Goal: Task Accomplishment & Management: Use online tool/utility

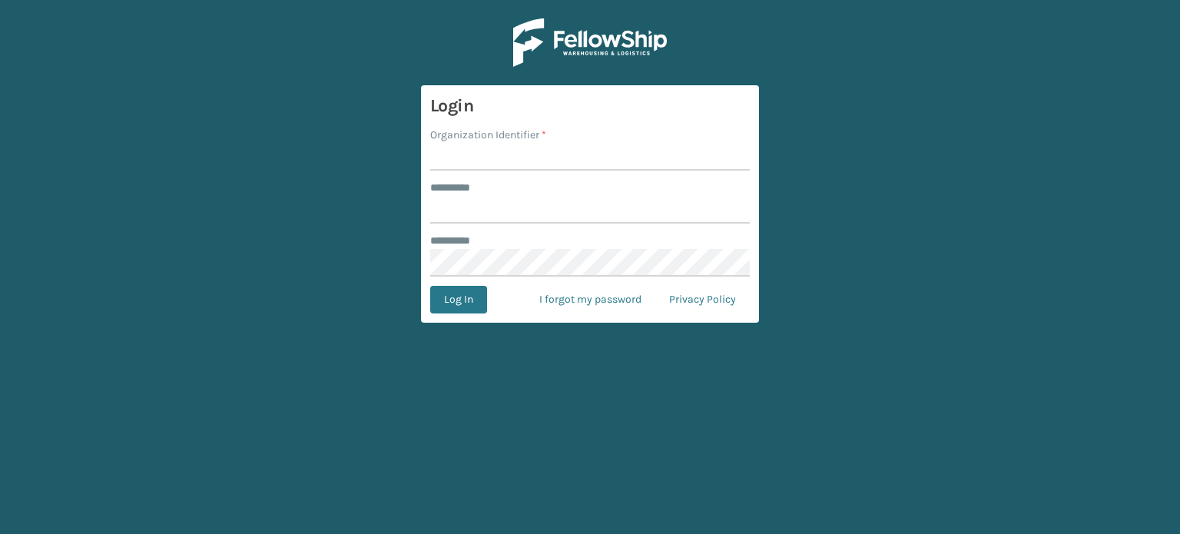
click at [492, 164] on input "Organization Identifier *" at bounding box center [589, 157] width 319 height 28
type input "haslet"
click at [485, 208] on input "******** *" at bounding box center [589, 210] width 319 height 28
type input "**********"
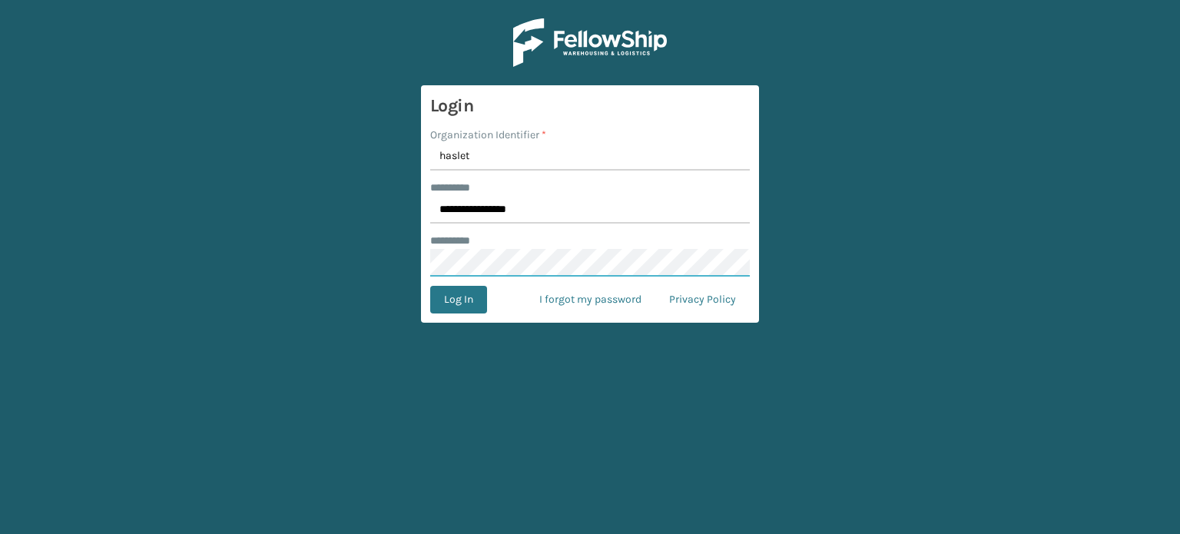
click at [430, 286] on button "Log In" at bounding box center [458, 300] width 57 height 28
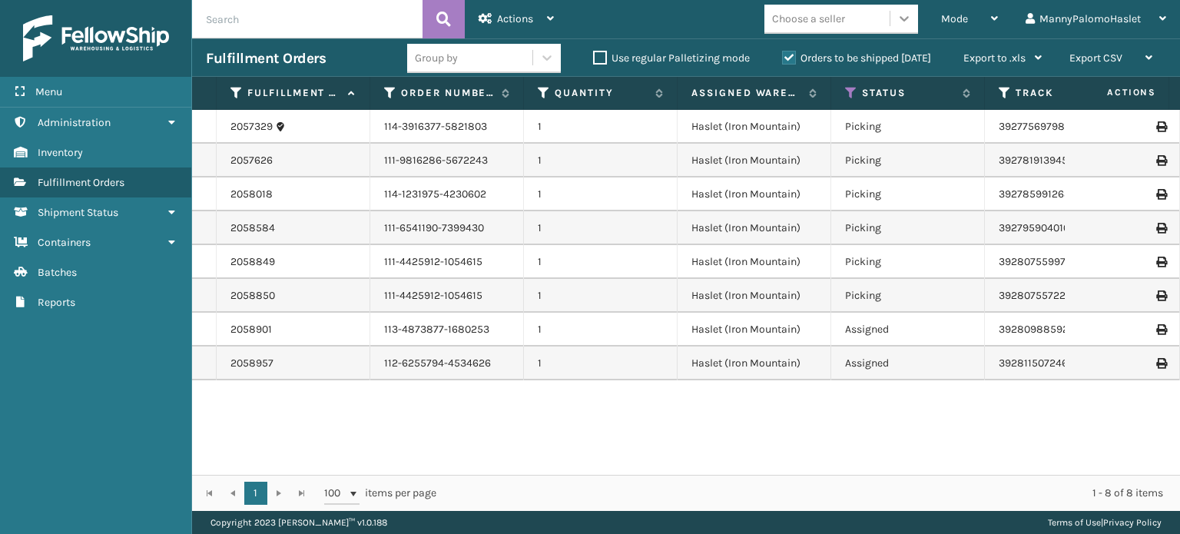
click at [899, 21] on icon at bounding box center [903, 18] width 15 height 15
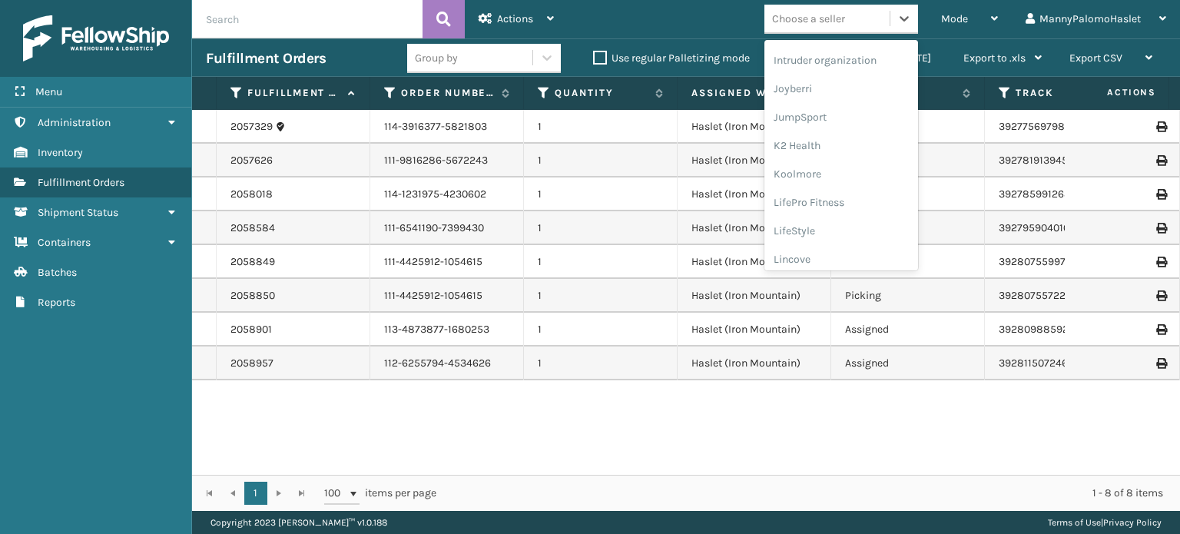
scroll to position [485, 0]
click at [879, 261] on div "Milliard Brands" at bounding box center [841, 254] width 154 height 28
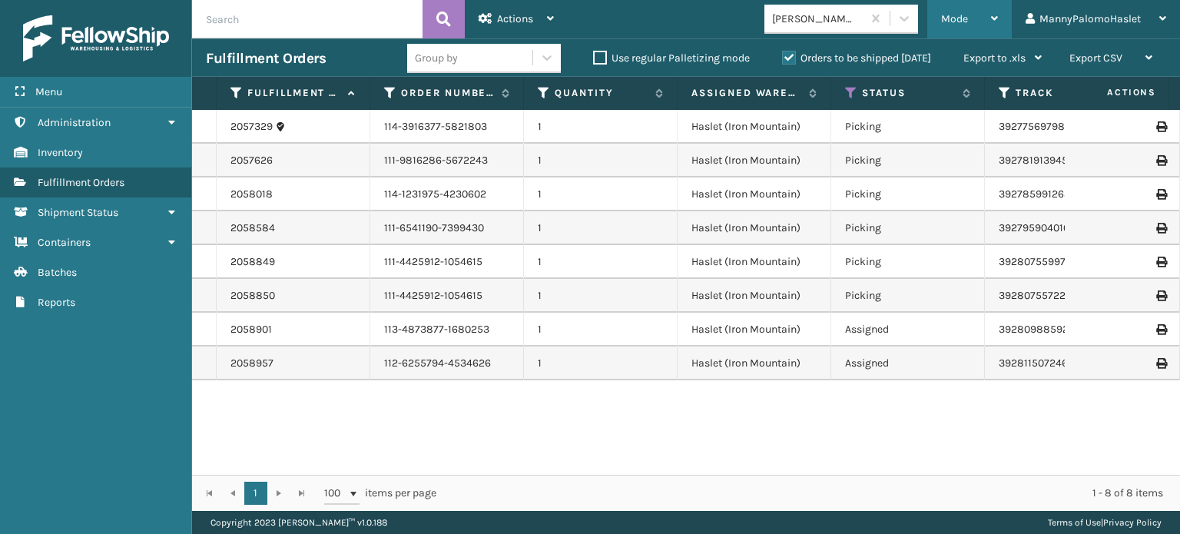
click at [987, 21] on div "Mode" at bounding box center [969, 19] width 57 height 38
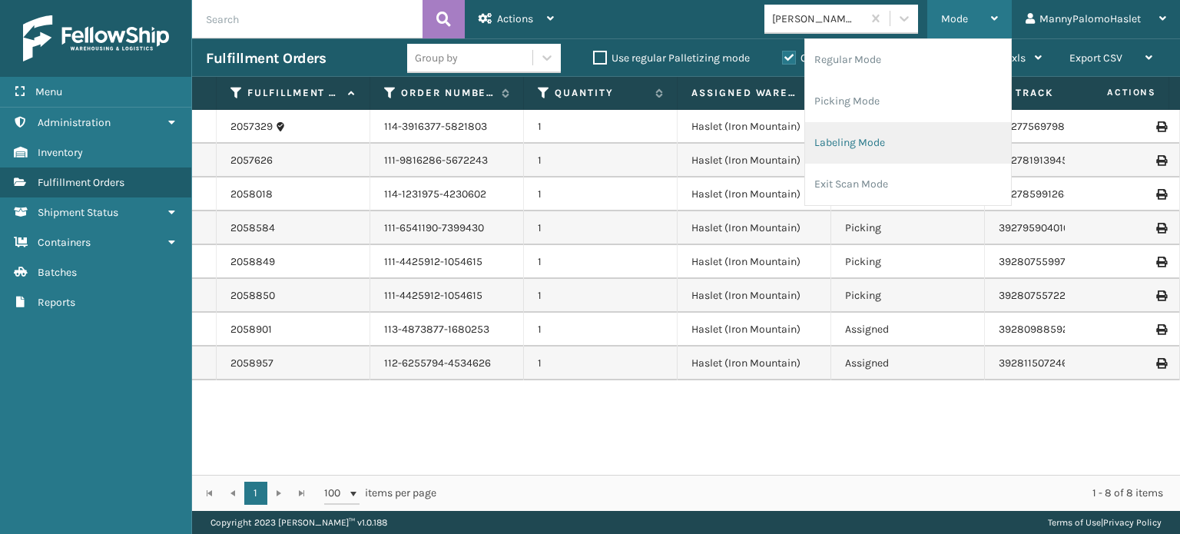
click at [925, 139] on li "Labeling Mode" at bounding box center [908, 142] width 206 height 41
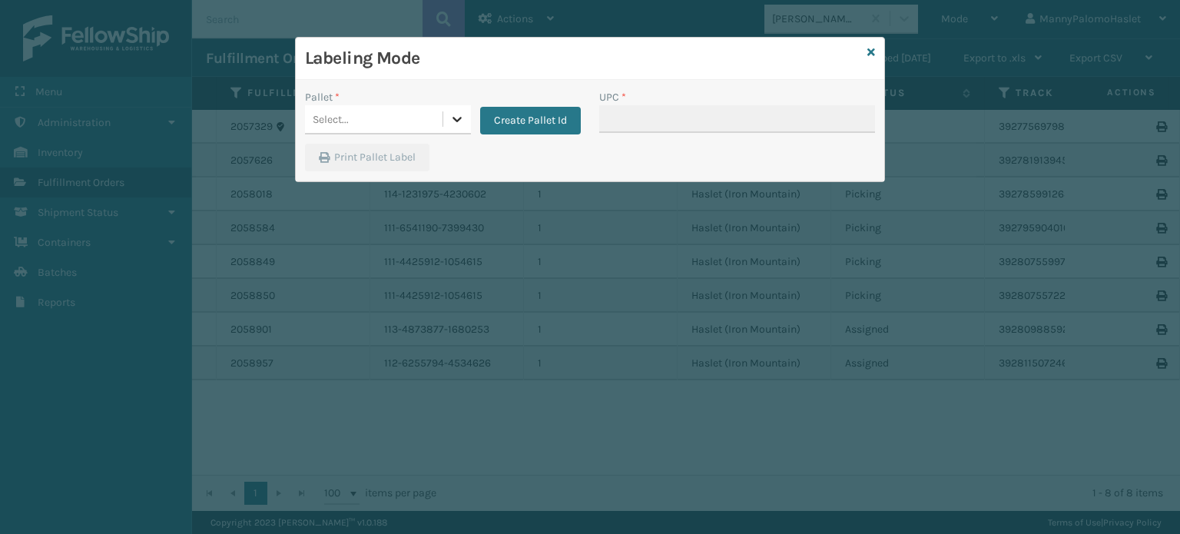
click at [450, 116] on icon at bounding box center [456, 118] width 15 height 15
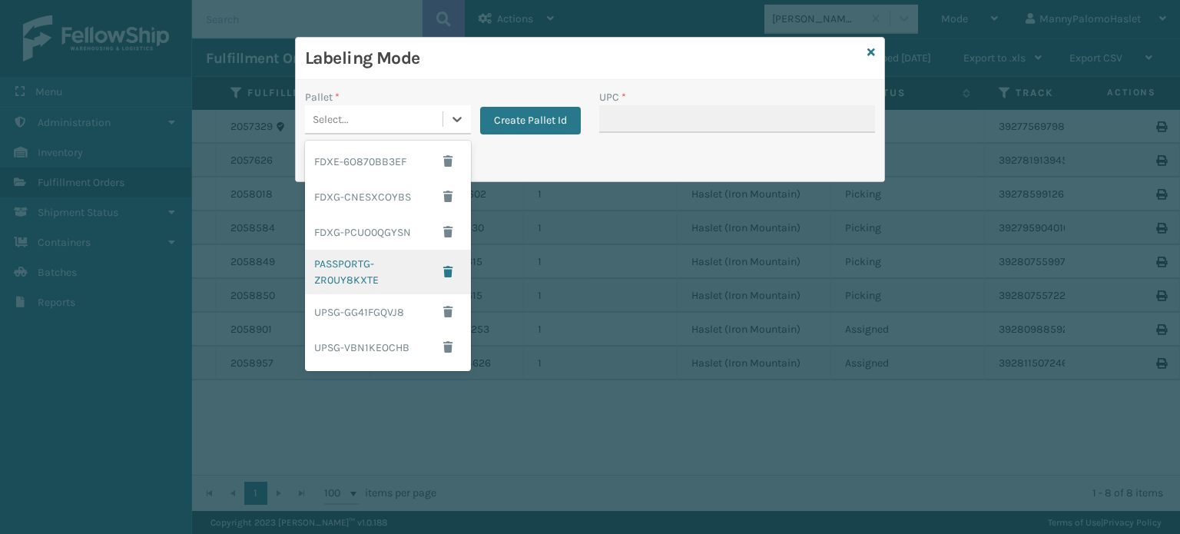
scroll to position [68, 0]
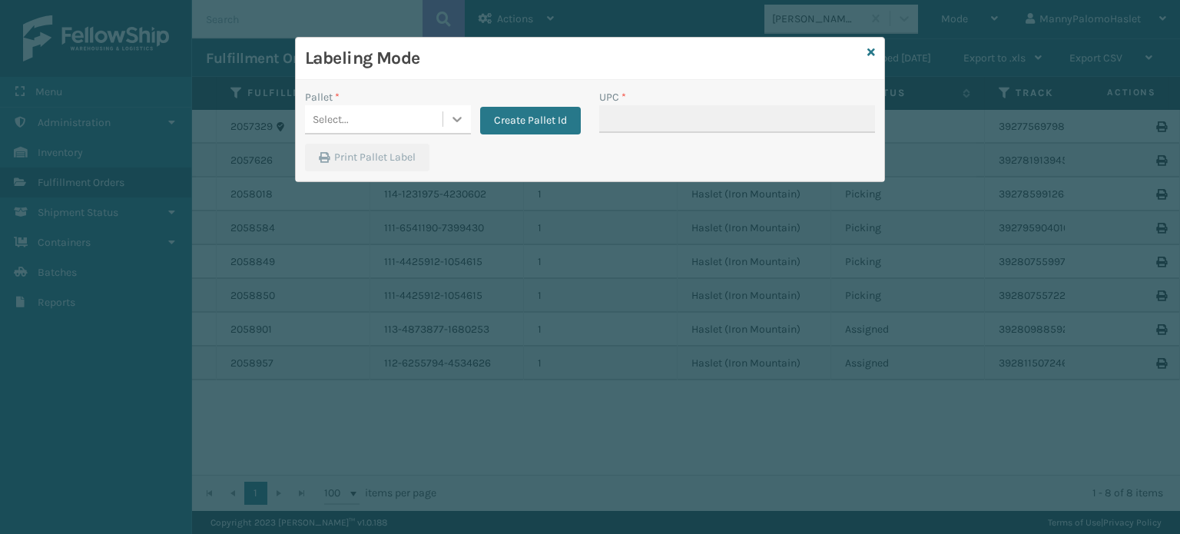
drag, startPoint x: 461, startPoint y: 309, endPoint x: 448, endPoint y: 119, distance: 190.8
click at [448, 119] on div at bounding box center [457, 119] width 28 height 28
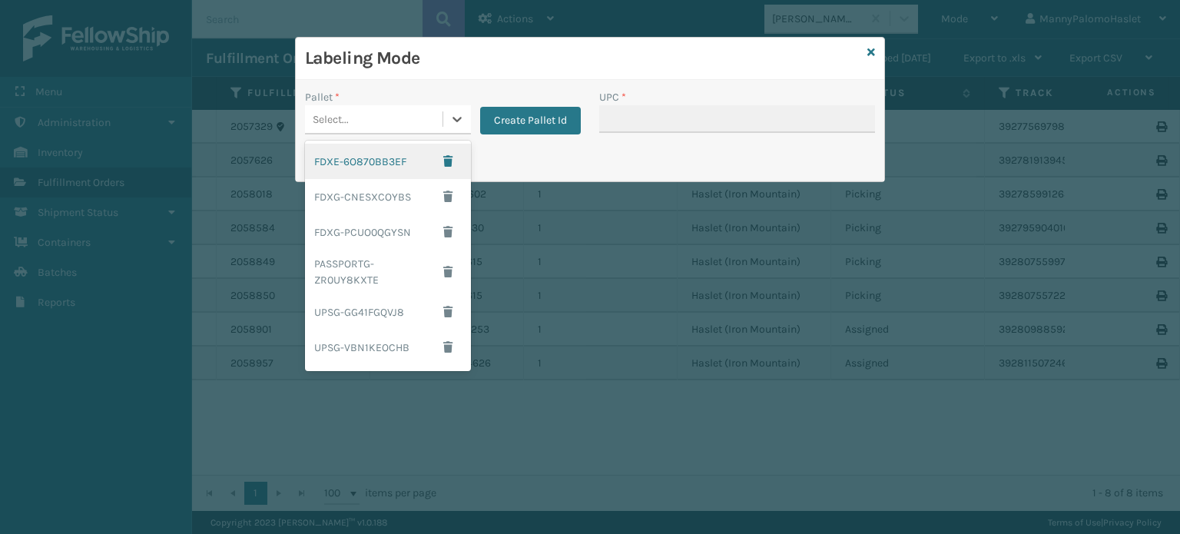
click at [366, 164] on div "FDXE-6O870BB3EF" at bounding box center [388, 161] width 166 height 35
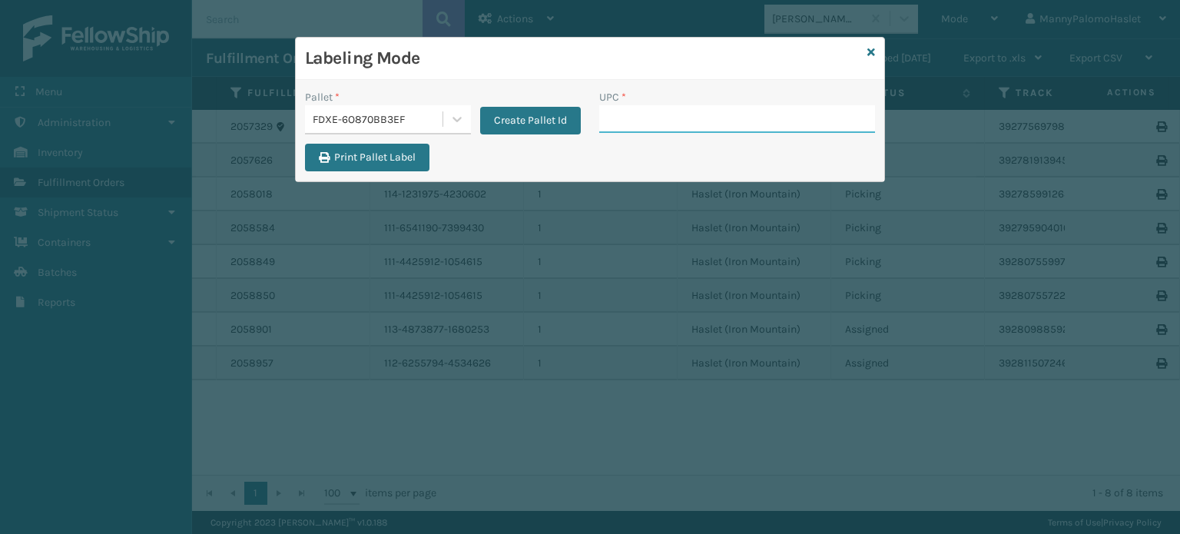
click at [650, 121] on input "UPC *" at bounding box center [737, 119] width 276 height 28
click at [528, 122] on button "Create Pallet Id" at bounding box center [530, 121] width 101 height 28
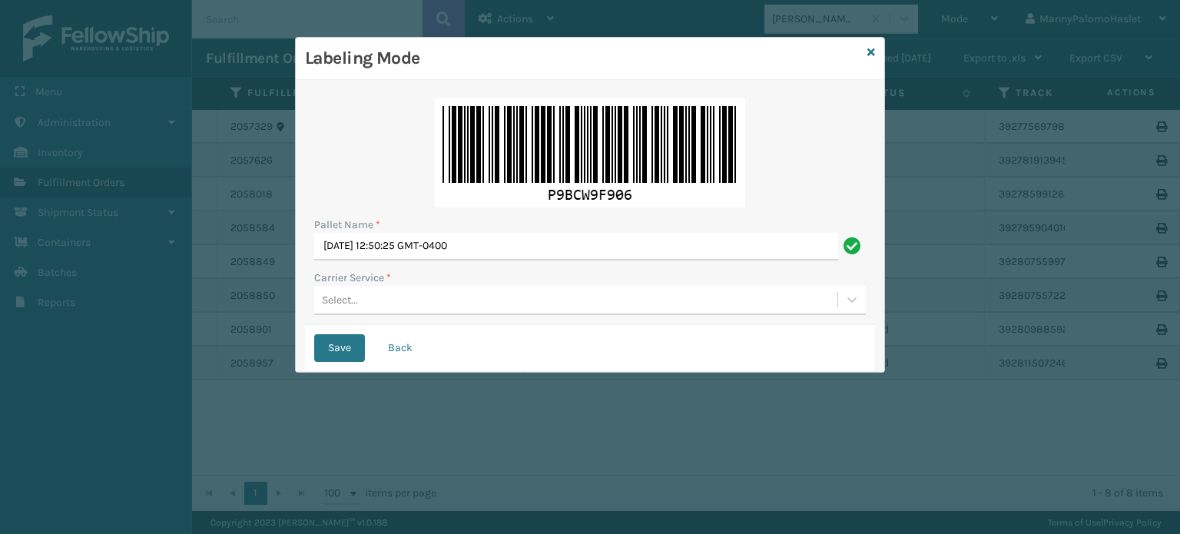
click at [435, 309] on div "Select..." at bounding box center [575, 299] width 523 height 25
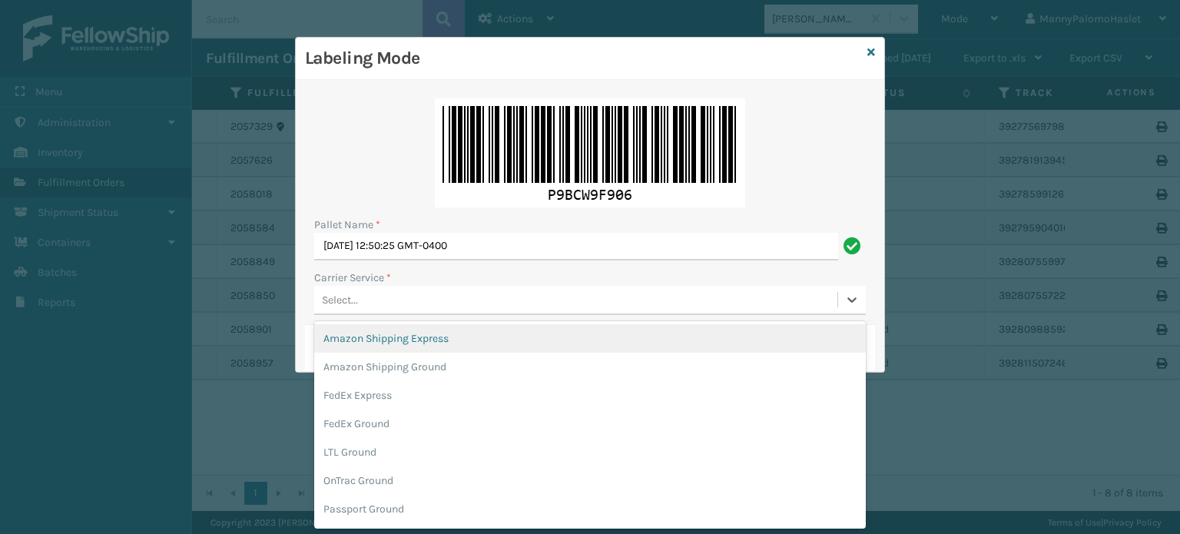
scroll to position [0, 0]
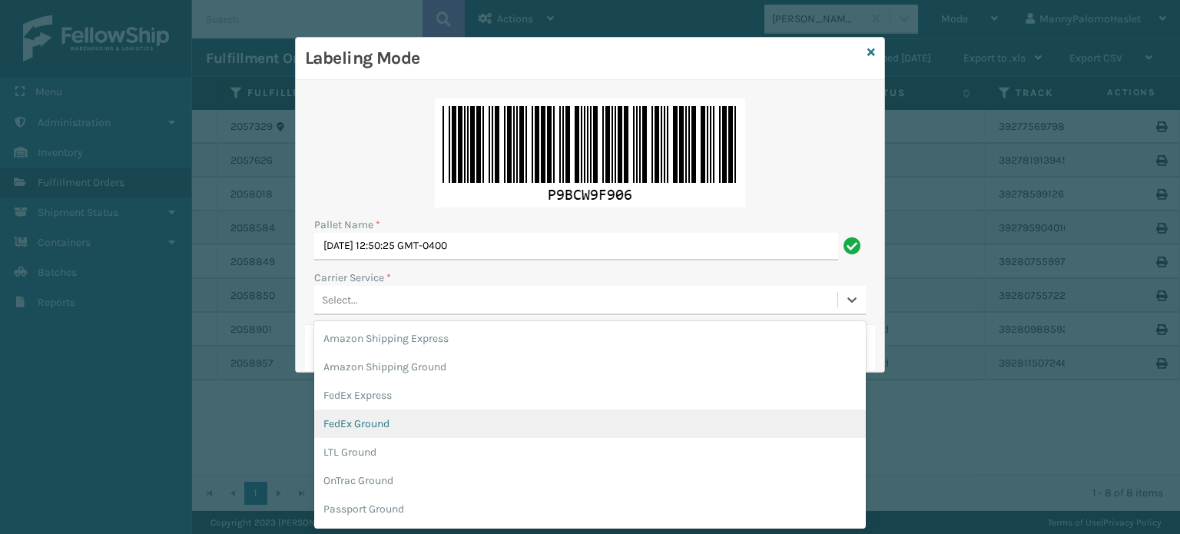
click at [592, 421] on div "FedEx Ground" at bounding box center [589, 423] width 551 height 28
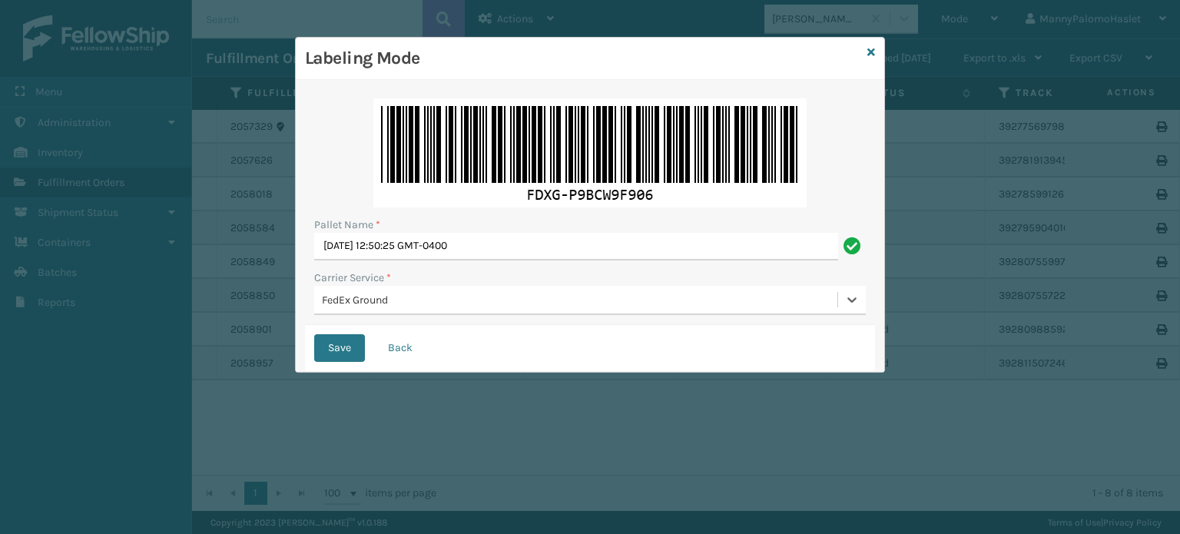
click at [694, 305] on div "FedEx Ground" at bounding box center [580, 300] width 517 height 16
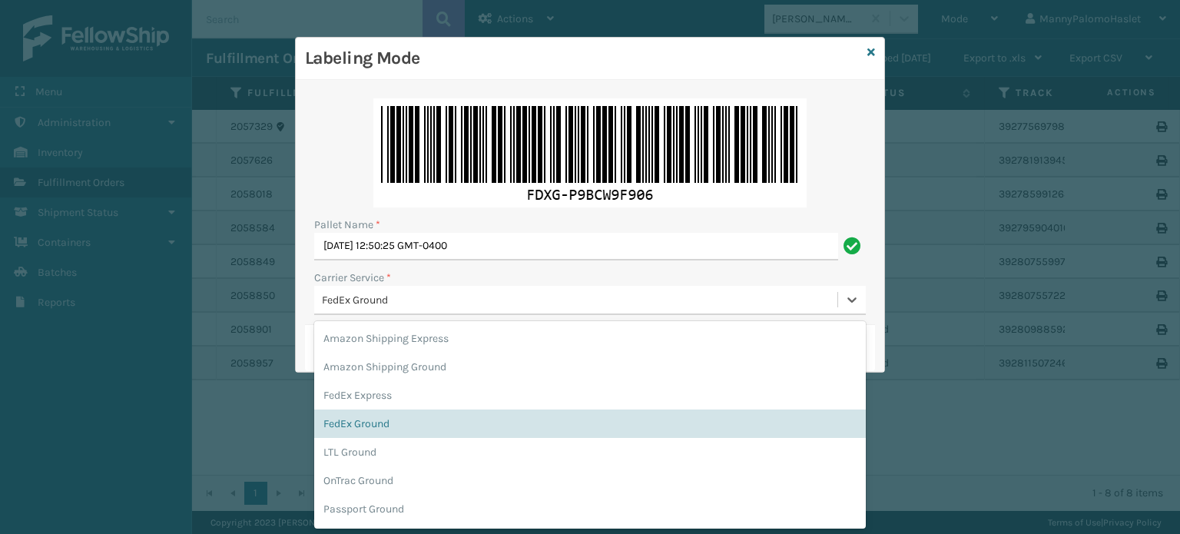
click at [694, 305] on div "FedEx Ground" at bounding box center [580, 300] width 517 height 16
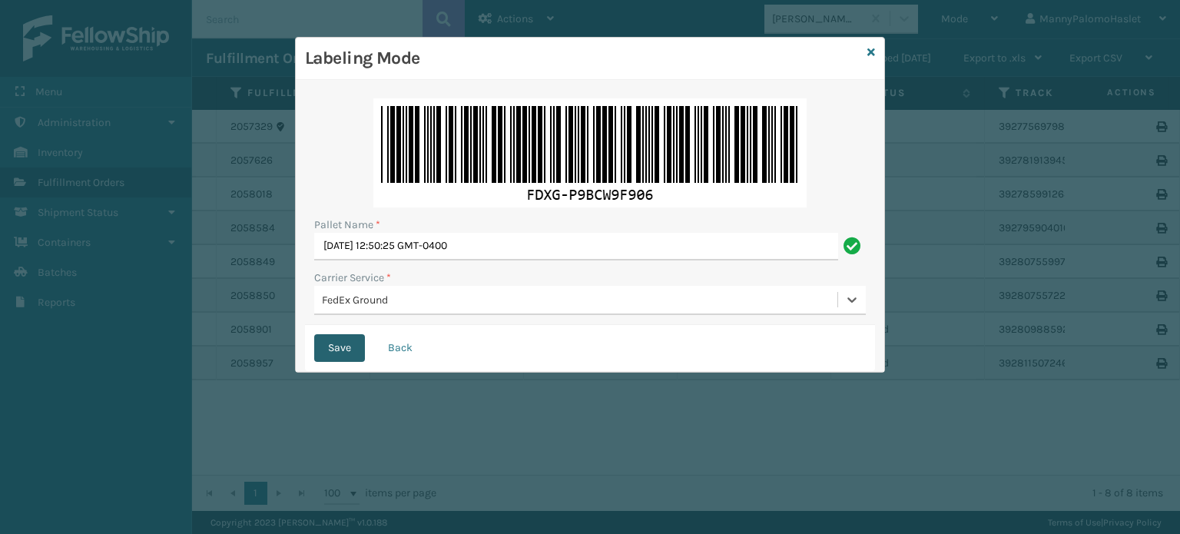
click at [334, 346] on button "Save" at bounding box center [339, 348] width 51 height 28
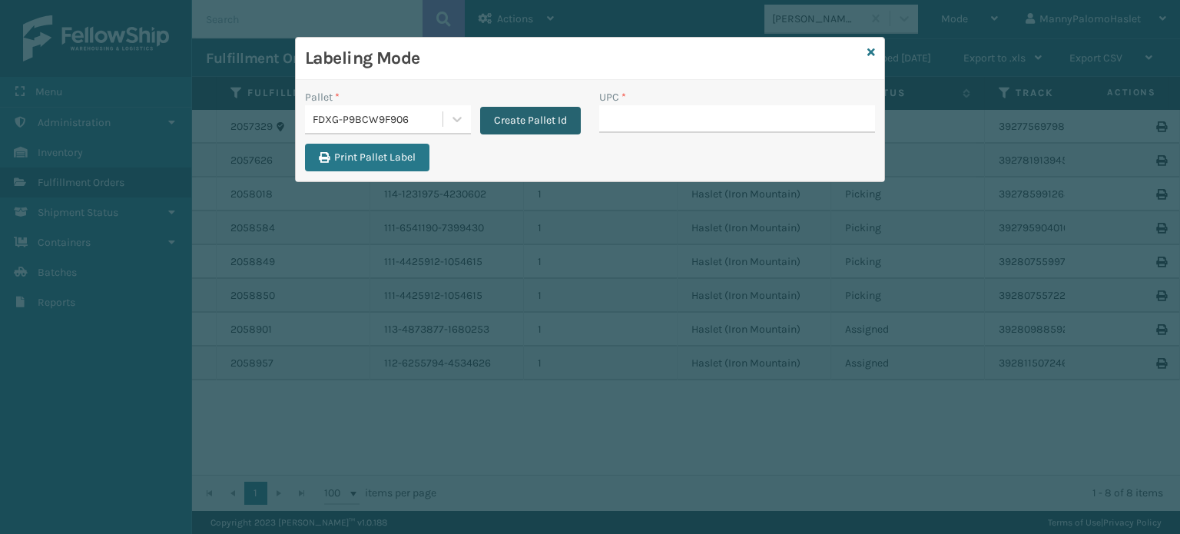
click at [513, 113] on button "Create Pallet Id" at bounding box center [530, 121] width 101 height 28
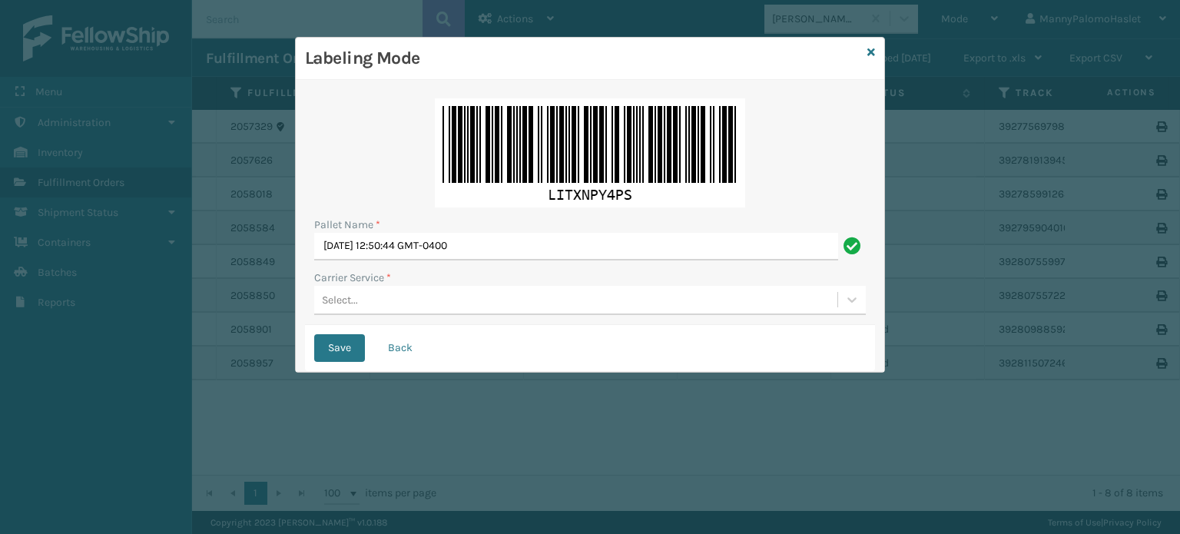
click at [406, 299] on div "Select..." at bounding box center [575, 299] width 523 height 25
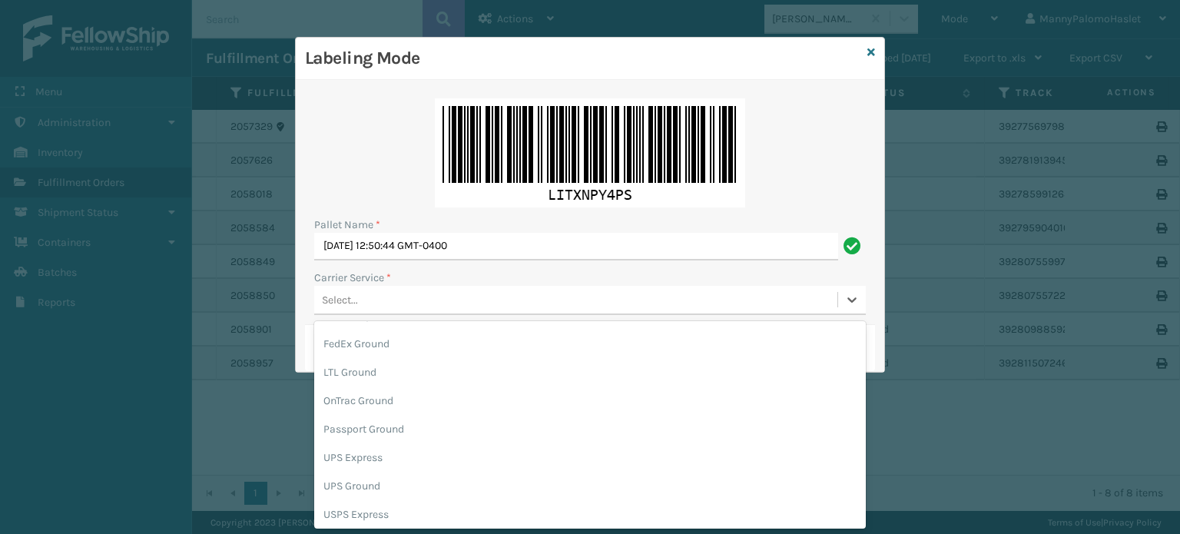
scroll to position [111, 0]
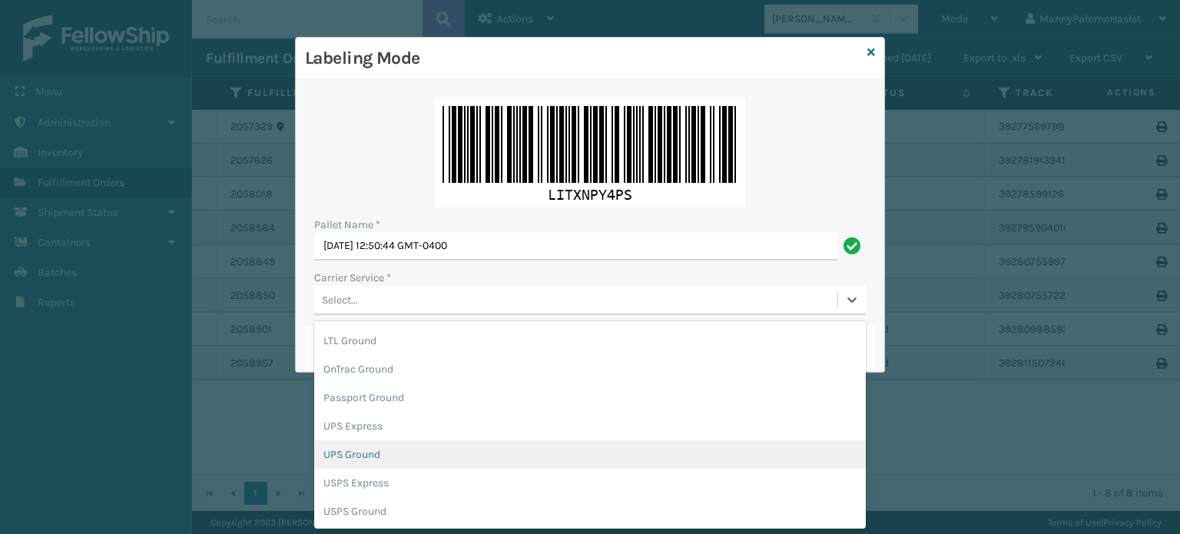
click at [560, 458] on div "UPS Ground" at bounding box center [589, 454] width 551 height 28
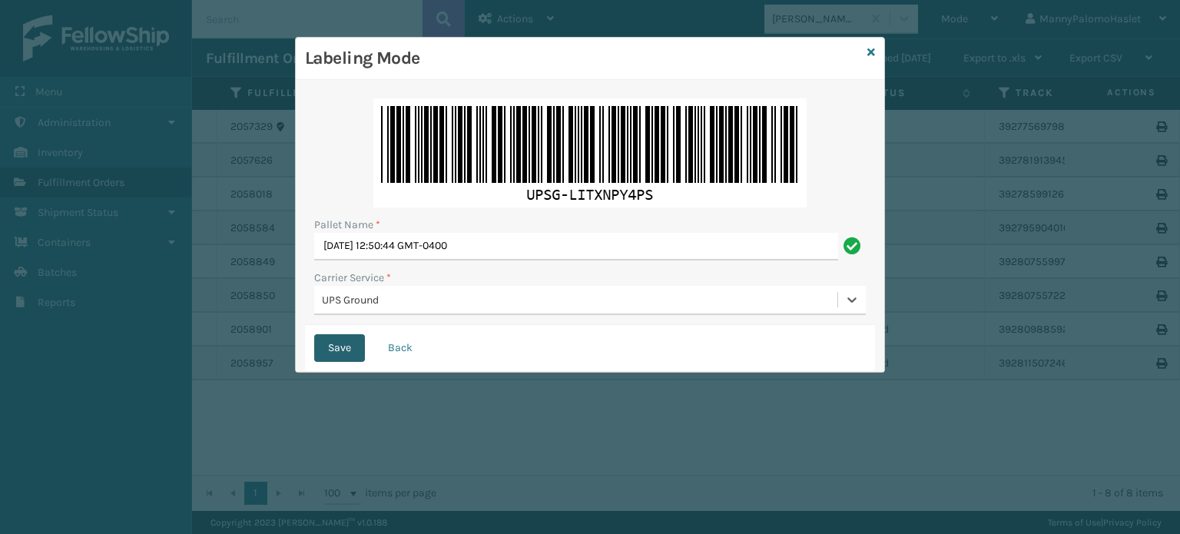
click at [333, 355] on button "Save" at bounding box center [339, 348] width 51 height 28
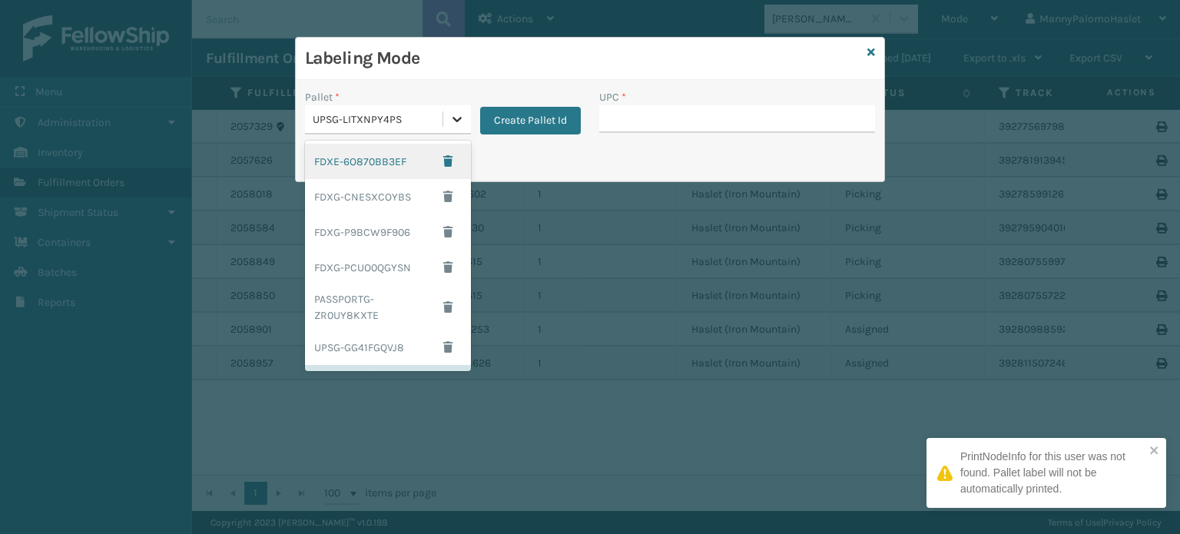
click at [454, 121] on icon at bounding box center [456, 118] width 15 height 15
click at [389, 163] on div "FDXE-6O870BB3EF" at bounding box center [388, 161] width 166 height 35
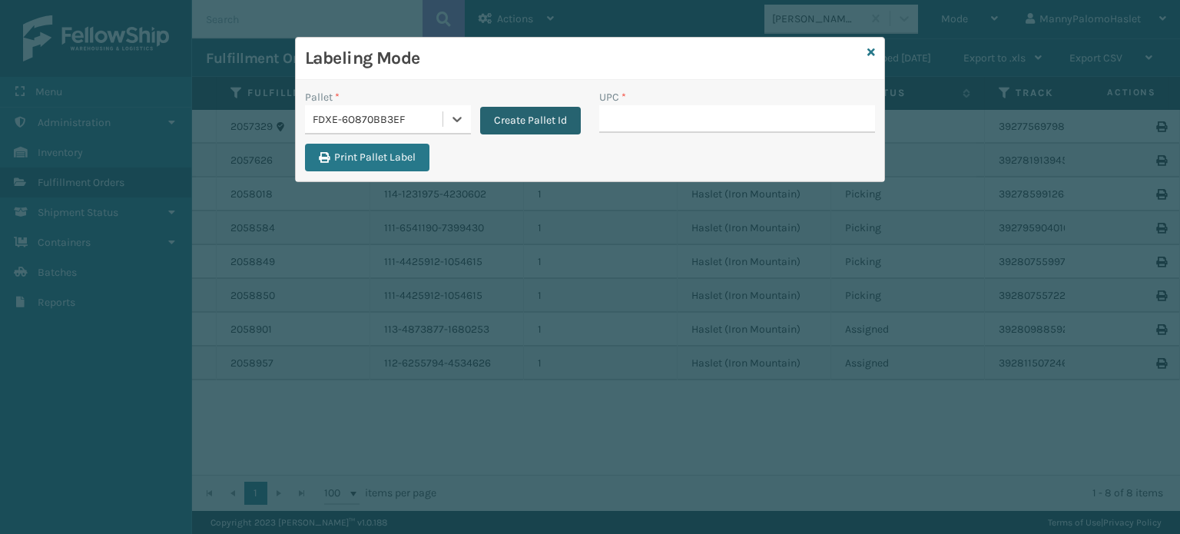
click at [516, 119] on button "Create Pallet Id" at bounding box center [530, 121] width 101 height 28
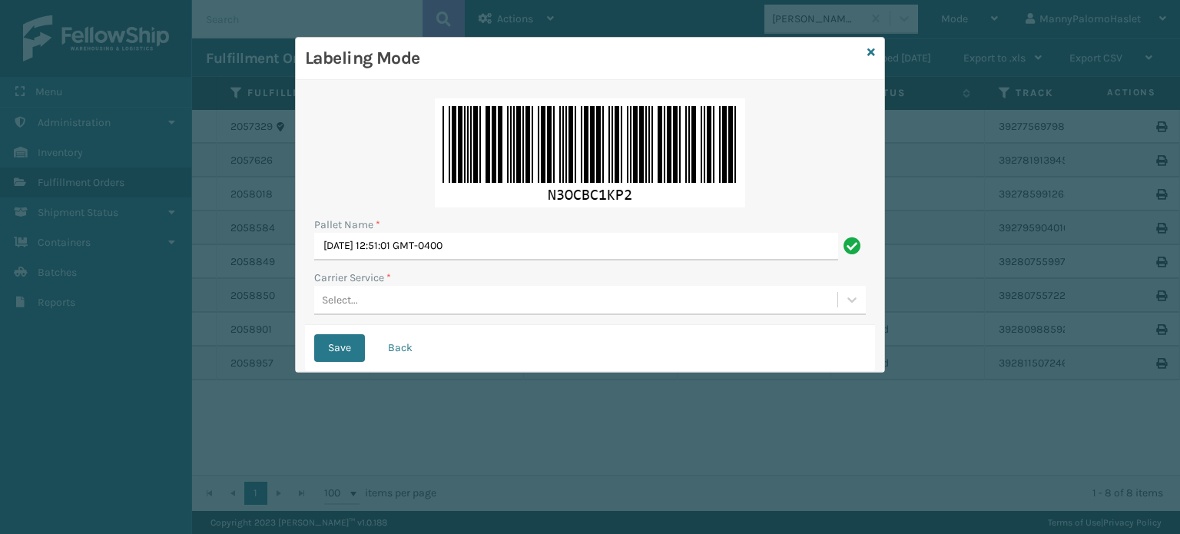
click at [429, 296] on div "Select..." at bounding box center [575, 299] width 523 height 25
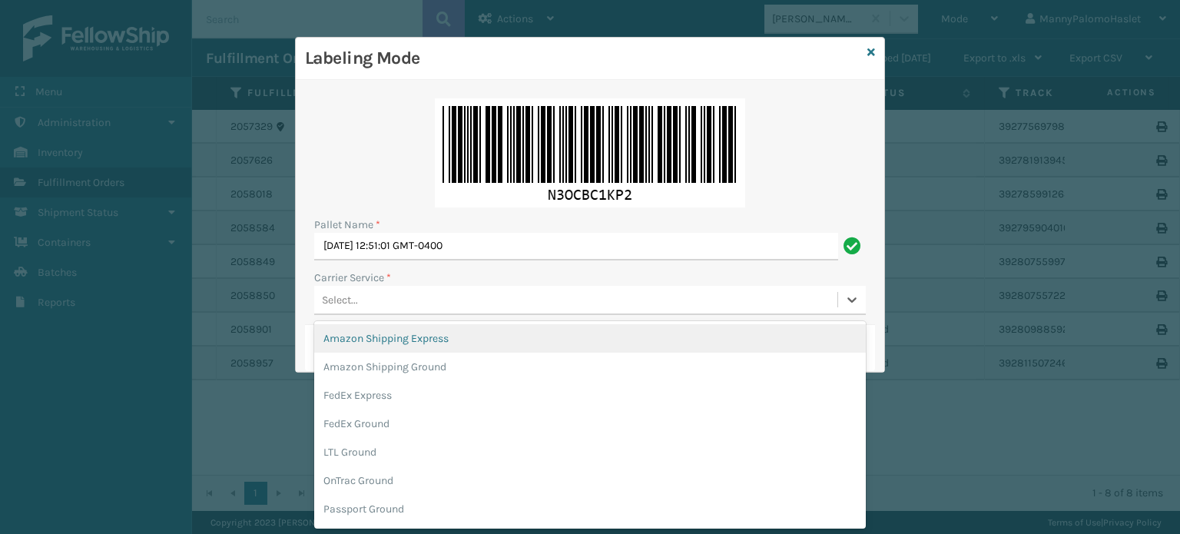
scroll to position [0, 0]
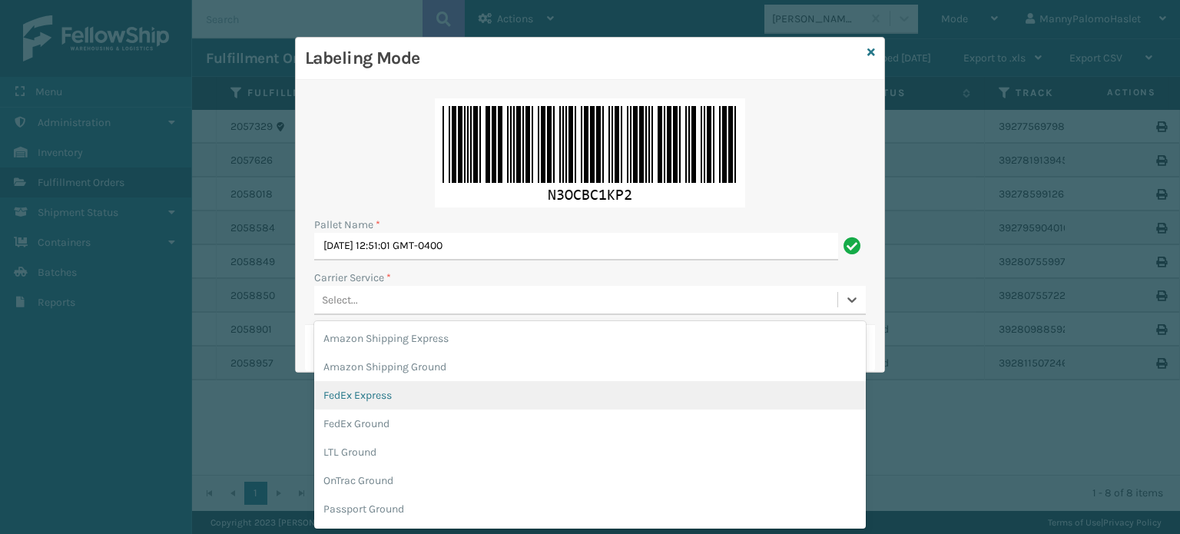
click at [591, 399] on div "FedEx Express" at bounding box center [589, 395] width 551 height 28
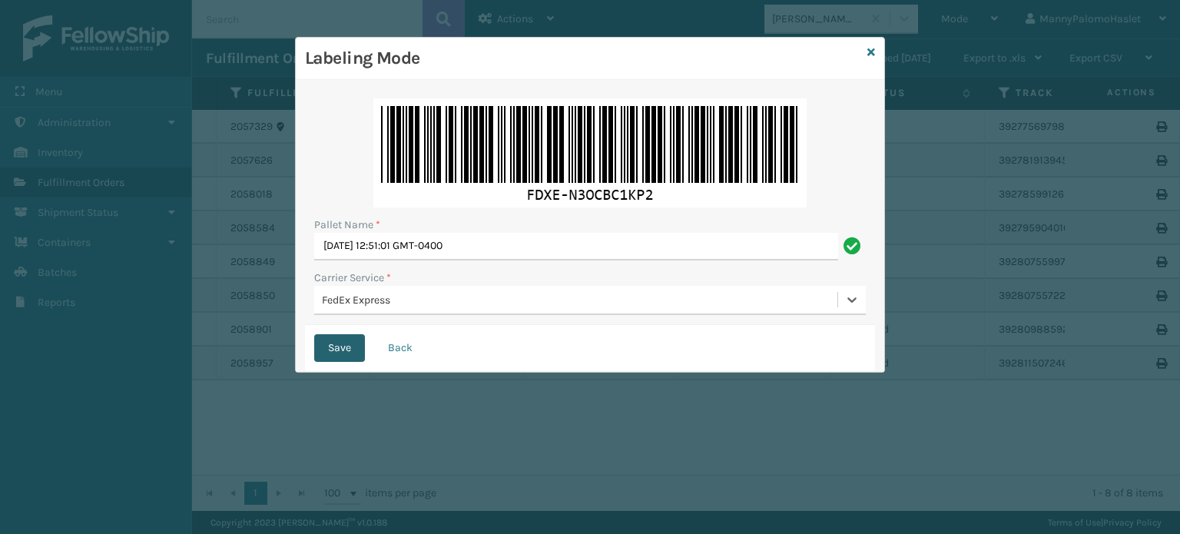
click at [319, 337] on button "Save" at bounding box center [339, 348] width 51 height 28
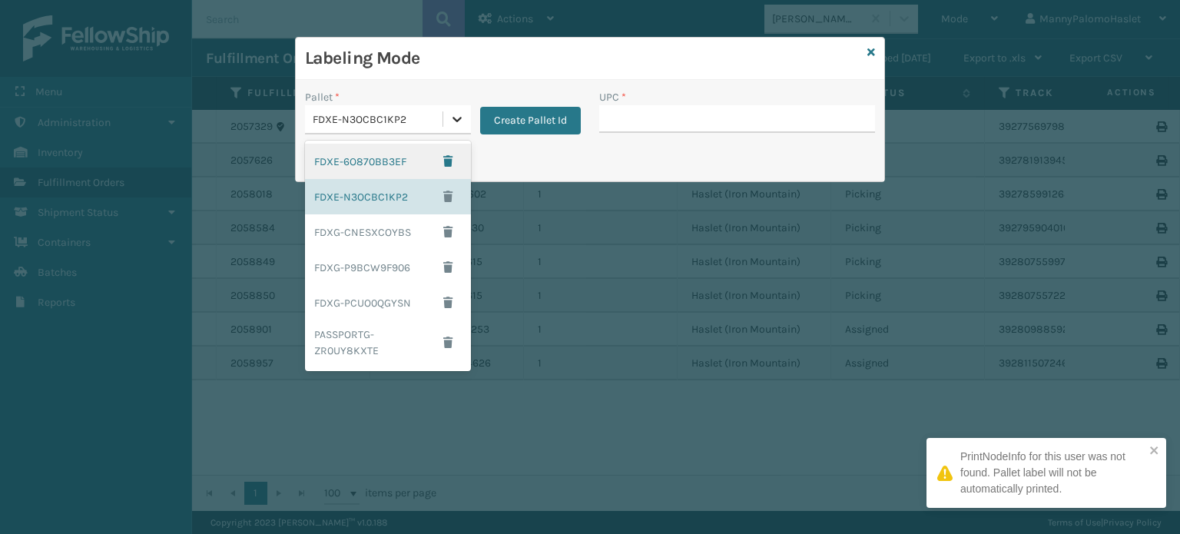
click at [463, 117] on icon at bounding box center [456, 118] width 15 height 15
click at [361, 155] on div "FDXE-6O870BB3EF" at bounding box center [388, 161] width 166 height 35
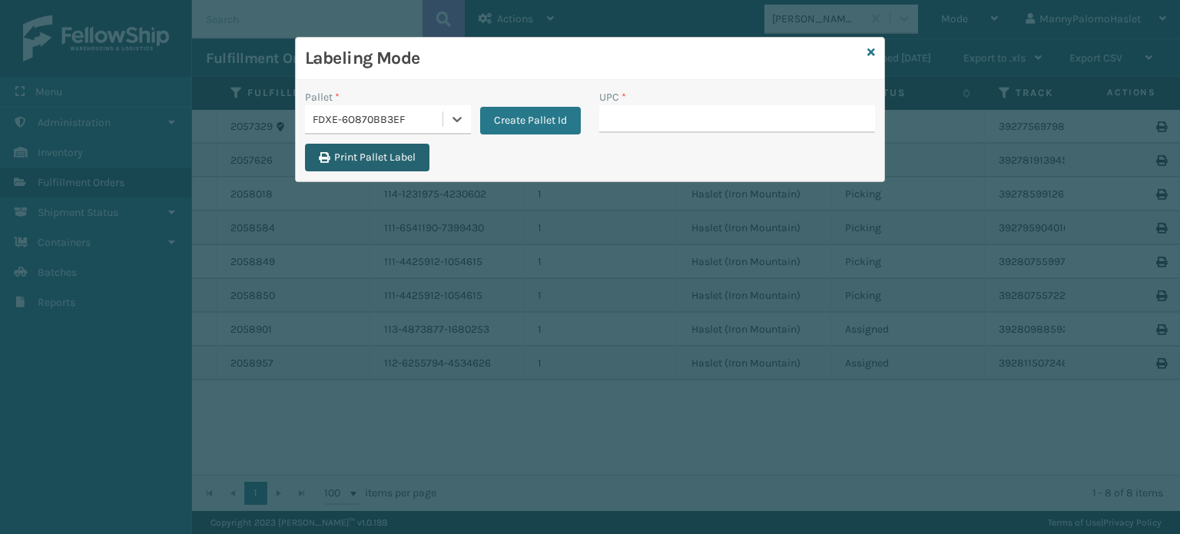
click at [372, 162] on button "Print Pallet Label" at bounding box center [367, 158] width 124 height 28
click at [956, 61] on div "Labeling Mode Pallet * FDXE-6O870BB3EF Create Pallet Id UPC * Print Pallet Label" at bounding box center [590, 267] width 1180 height 534
click at [379, 157] on button "Print Pallet Label" at bounding box center [367, 158] width 124 height 28
click at [877, 470] on div "Labeling Mode Pallet * FDXE-6O870BB3EF Create Pallet Id UPC * Print Pallet Label" at bounding box center [590, 267] width 1180 height 534
click at [739, 131] on input "UPC *" at bounding box center [737, 119] width 276 height 28
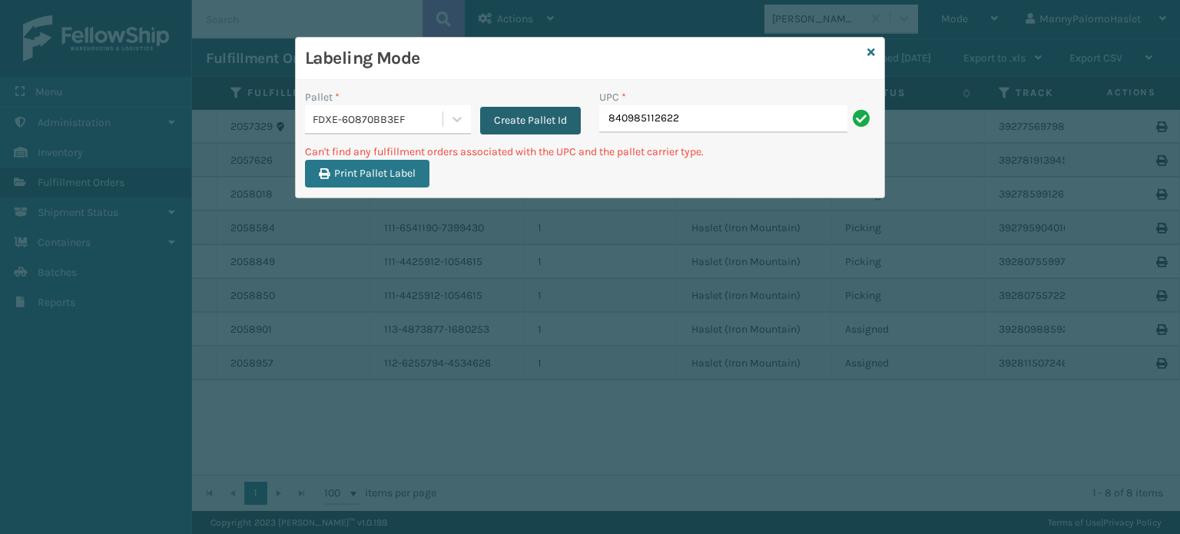
drag, startPoint x: 690, startPoint y: 117, endPoint x: 546, endPoint y: 111, distance: 143.7
click at [546, 111] on div "Pallet * FDXE-6O870BB3EF Create Pallet Id UPC * 840985112622" at bounding box center [590, 116] width 588 height 55
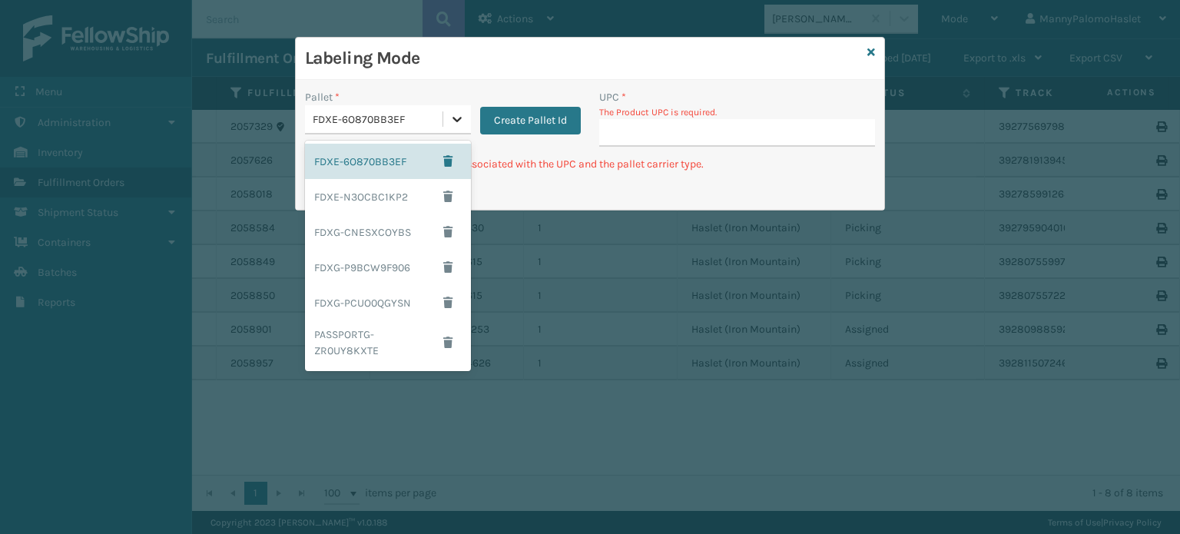
click at [452, 121] on icon at bounding box center [456, 118] width 15 height 15
click at [392, 204] on div "FDXE-N3OCBC1KP2" at bounding box center [388, 196] width 166 height 35
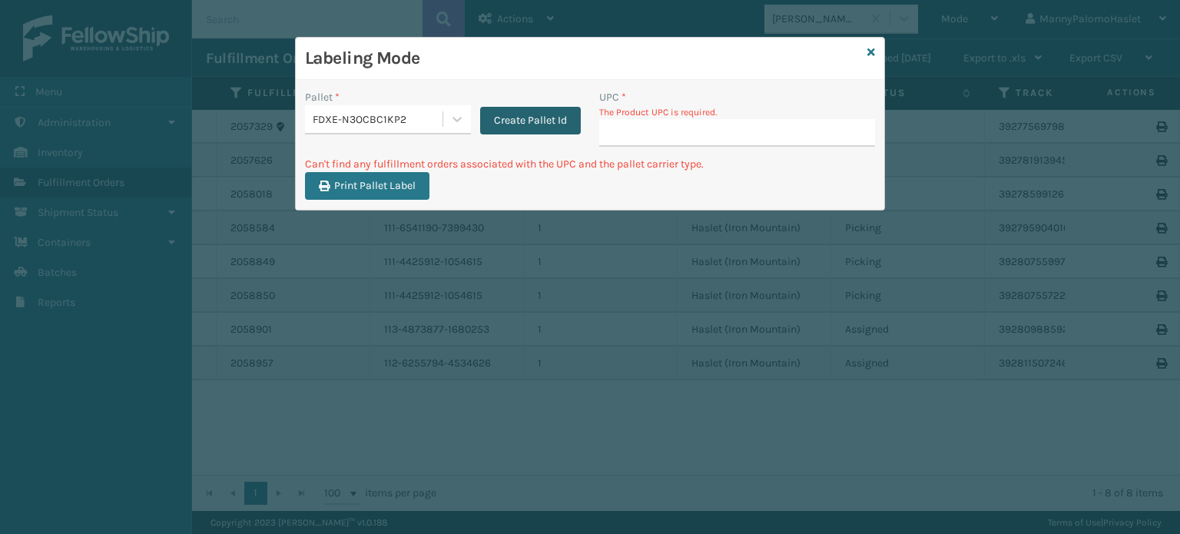
click at [517, 116] on button "Create Pallet Id" at bounding box center [530, 121] width 101 height 28
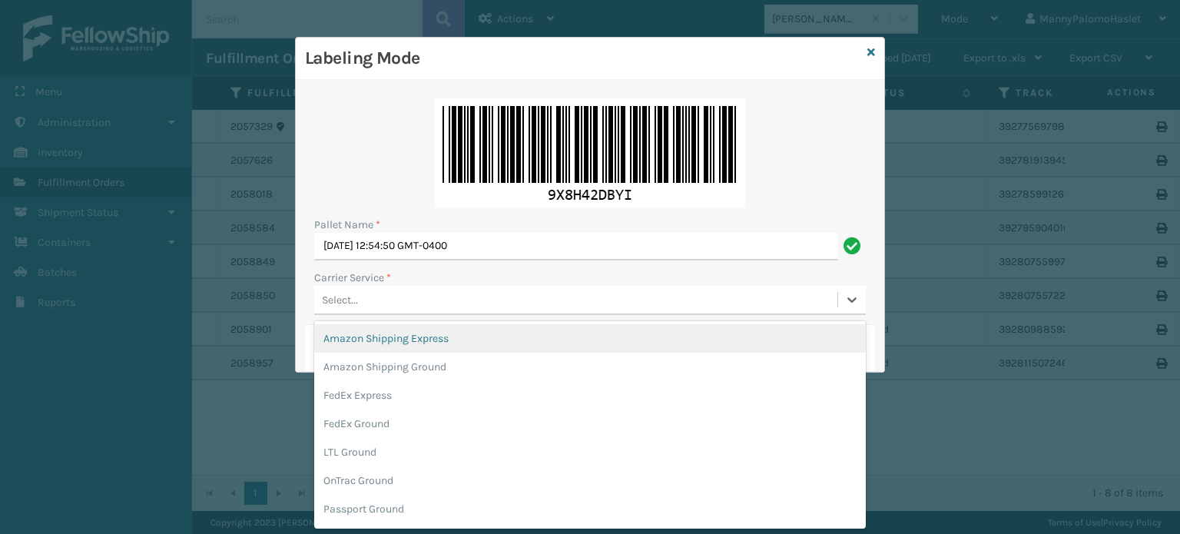
click at [443, 309] on div "Select..." at bounding box center [575, 299] width 523 height 25
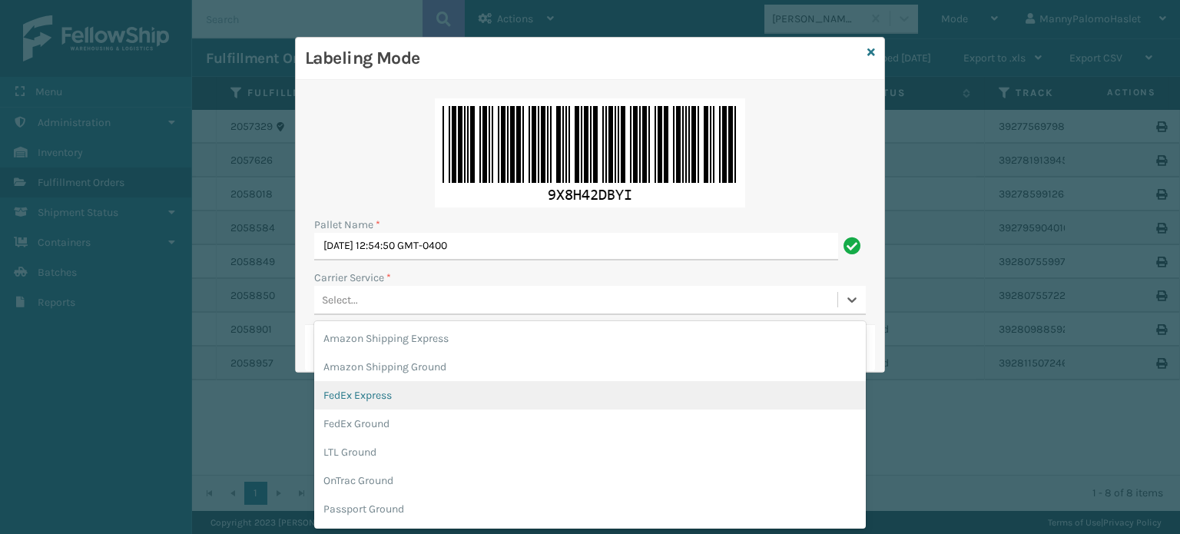
scroll to position [111, 0]
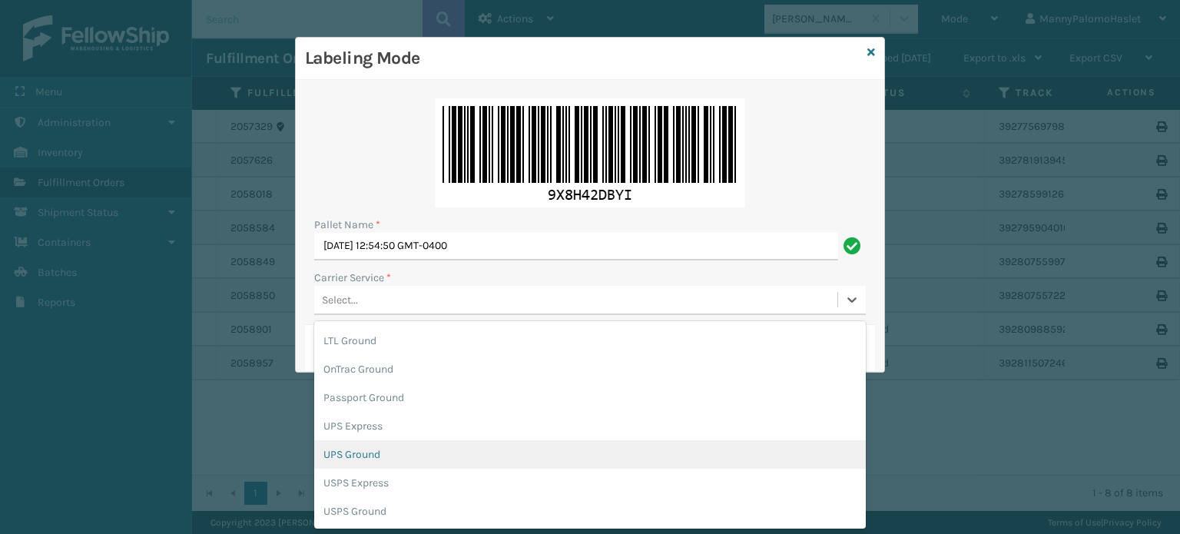
click at [691, 447] on div "UPS Ground" at bounding box center [589, 454] width 551 height 28
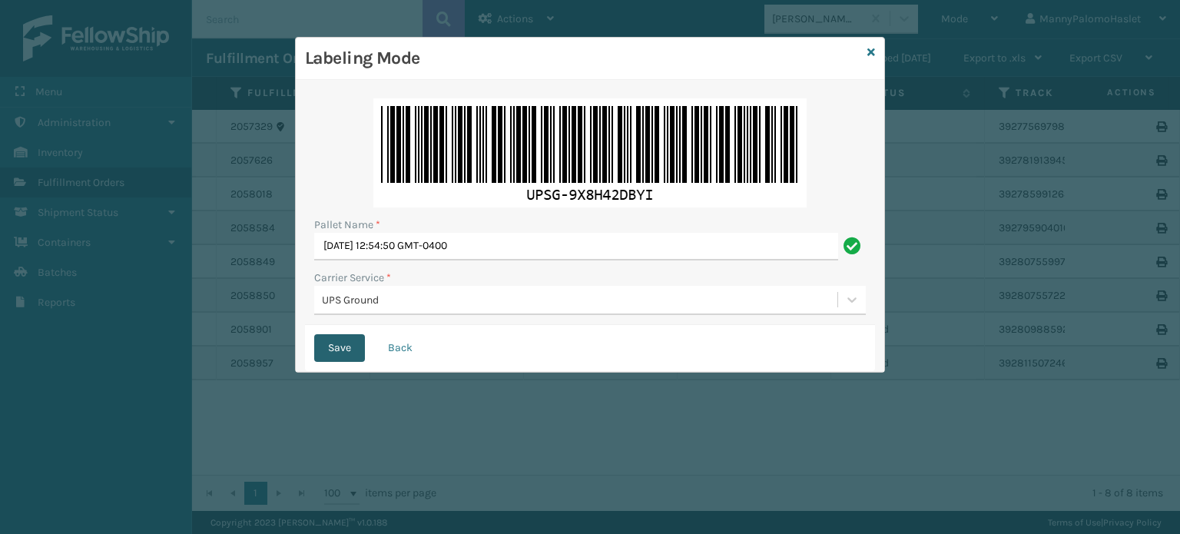
click at [329, 339] on button "Save" at bounding box center [339, 348] width 51 height 28
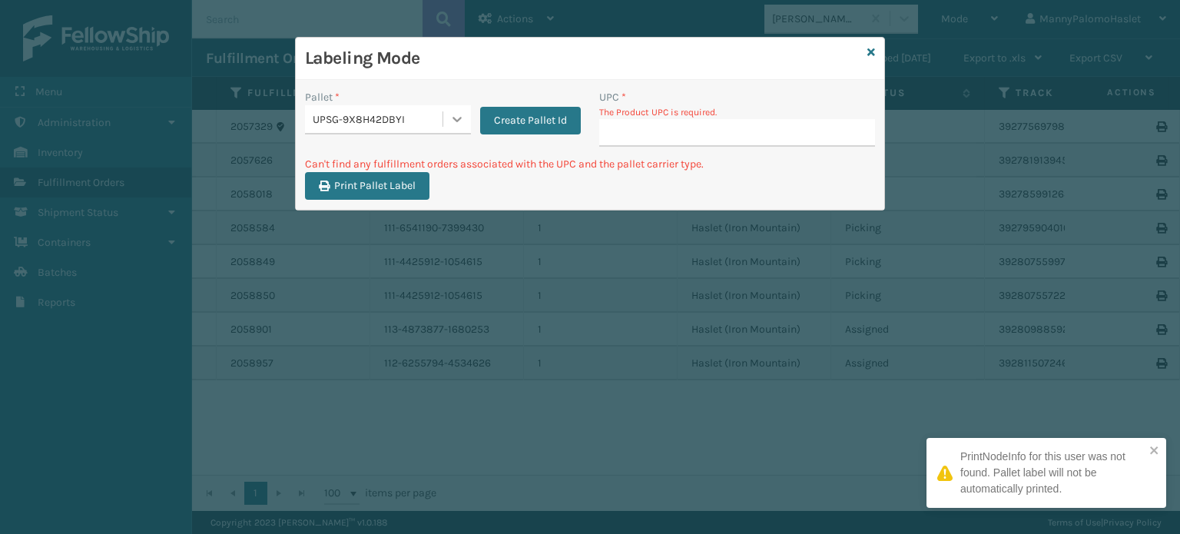
click at [449, 121] on icon at bounding box center [456, 118] width 15 height 15
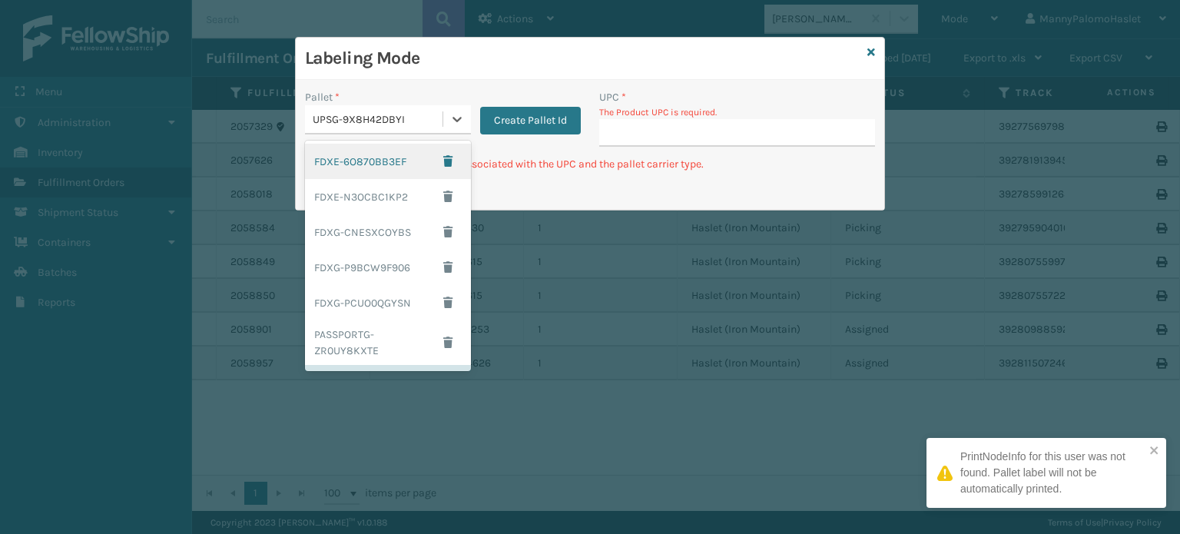
click at [392, 162] on div "FDXE-6O870BB3EF" at bounding box center [388, 161] width 166 height 35
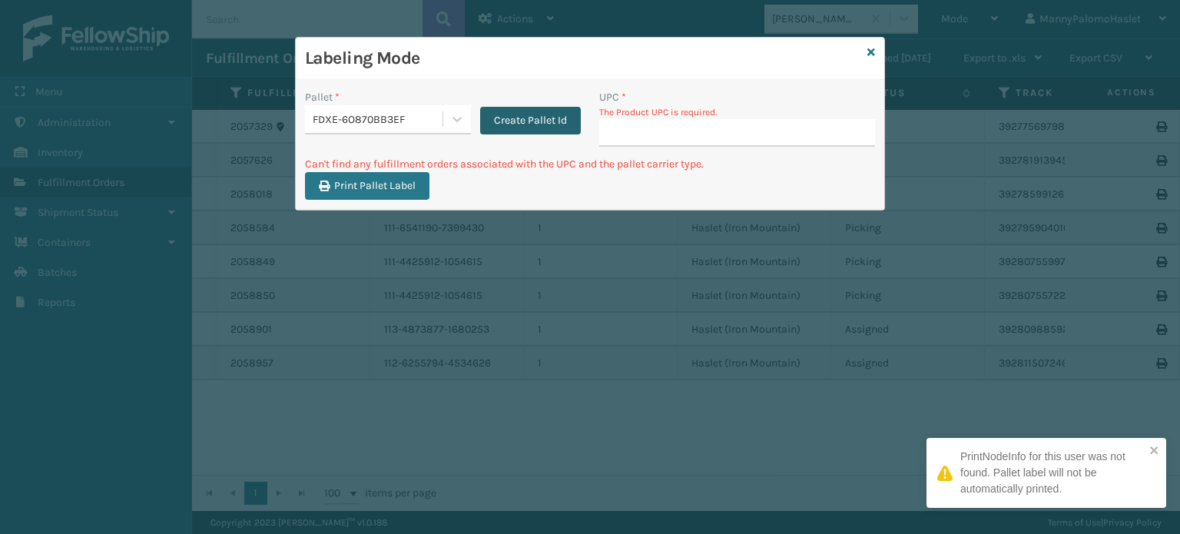
click at [508, 126] on button "Create Pallet Id" at bounding box center [530, 121] width 101 height 28
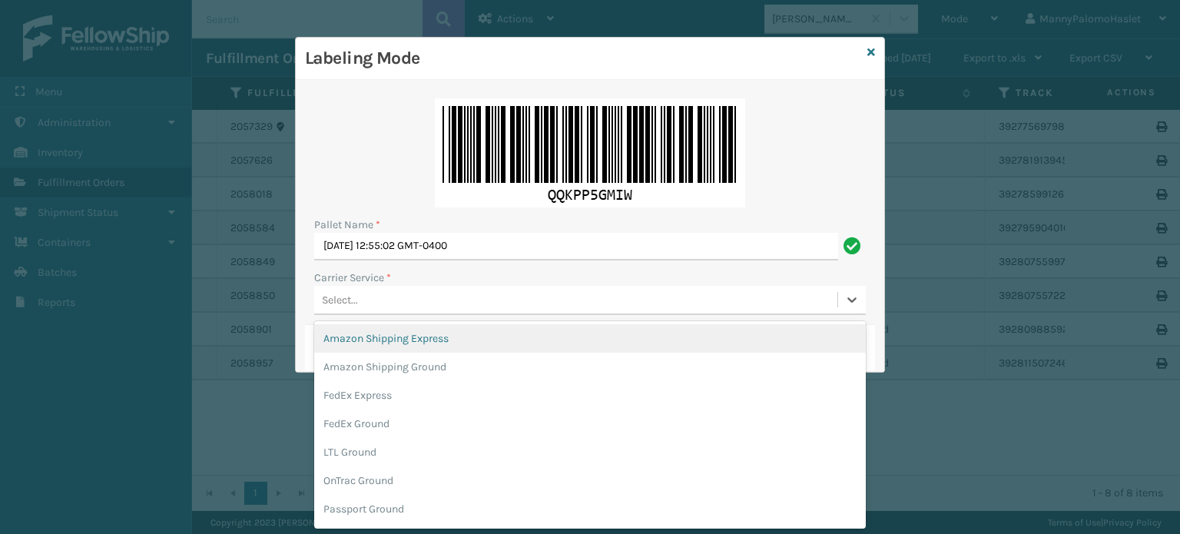
scroll to position [0, 0]
click at [471, 297] on div "Select..." at bounding box center [575, 299] width 523 height 25
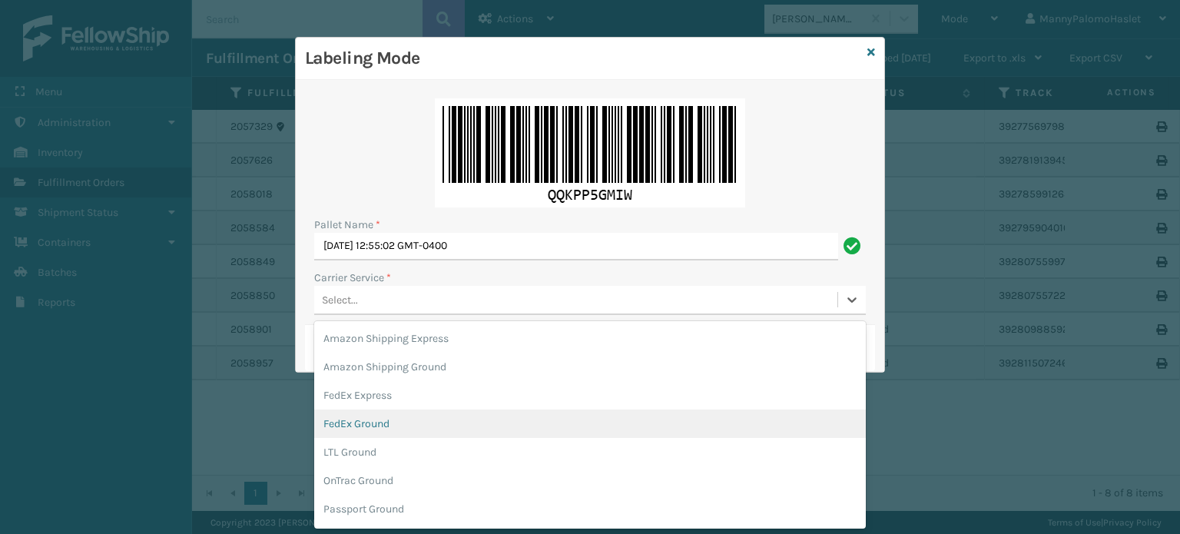
click at [501, 433] on div "FedEx Ground" at bounding box center [589, 423] width 551 height 28
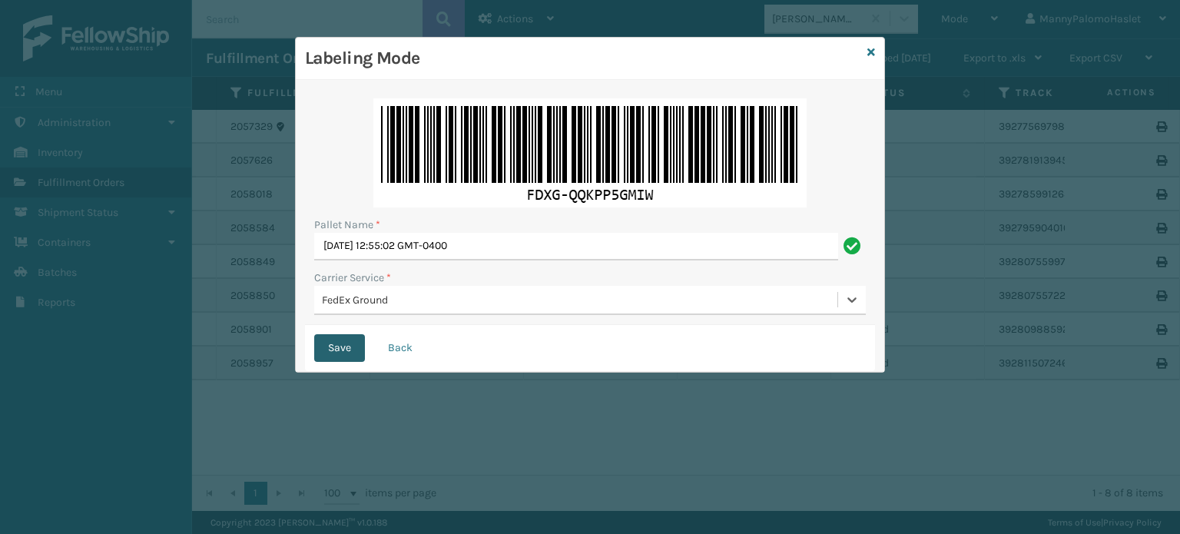
click at [341, 343] on button "Save" at bounding box center [339, 348] width 51 height 28
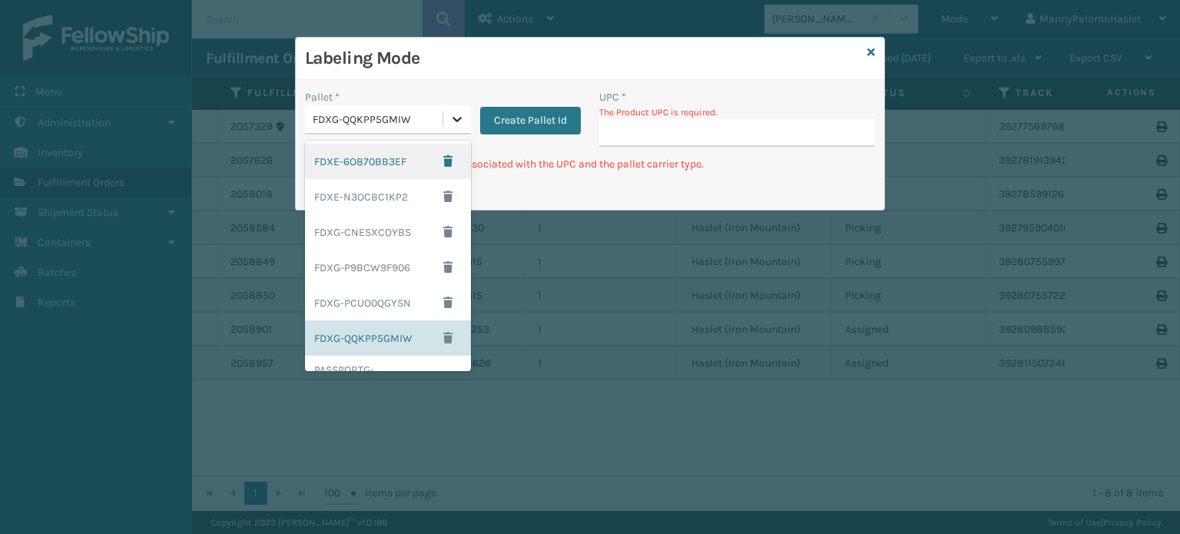
click at [464, 130] on div at bounding box center [457, 119] width 28 height 28
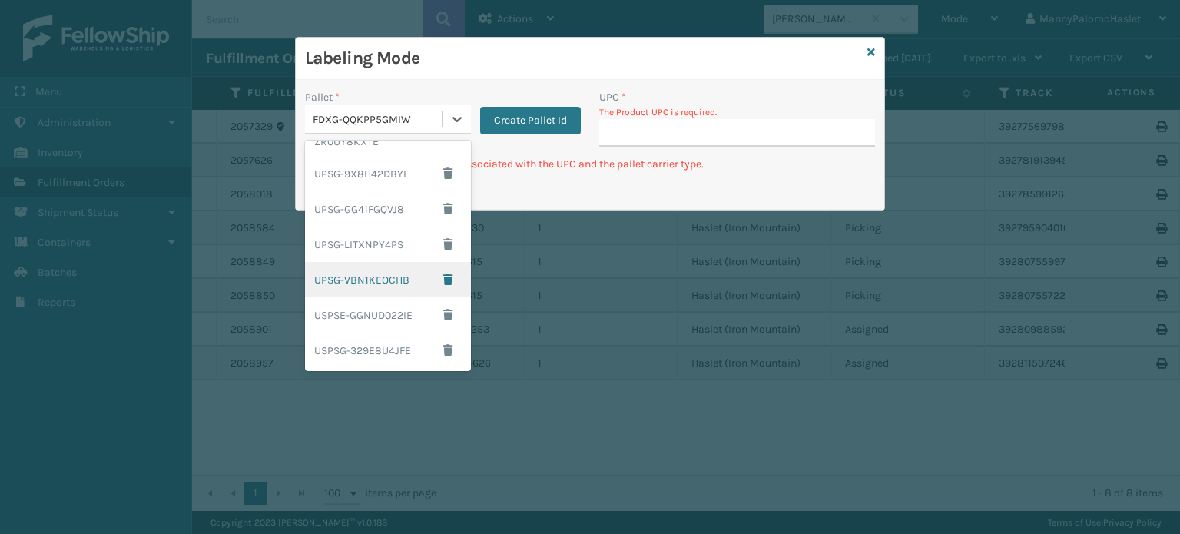
click at [396, 279] on div "UPSG-VBN1KEOCHB" at bounding box center [388, 279] width 166 height 35
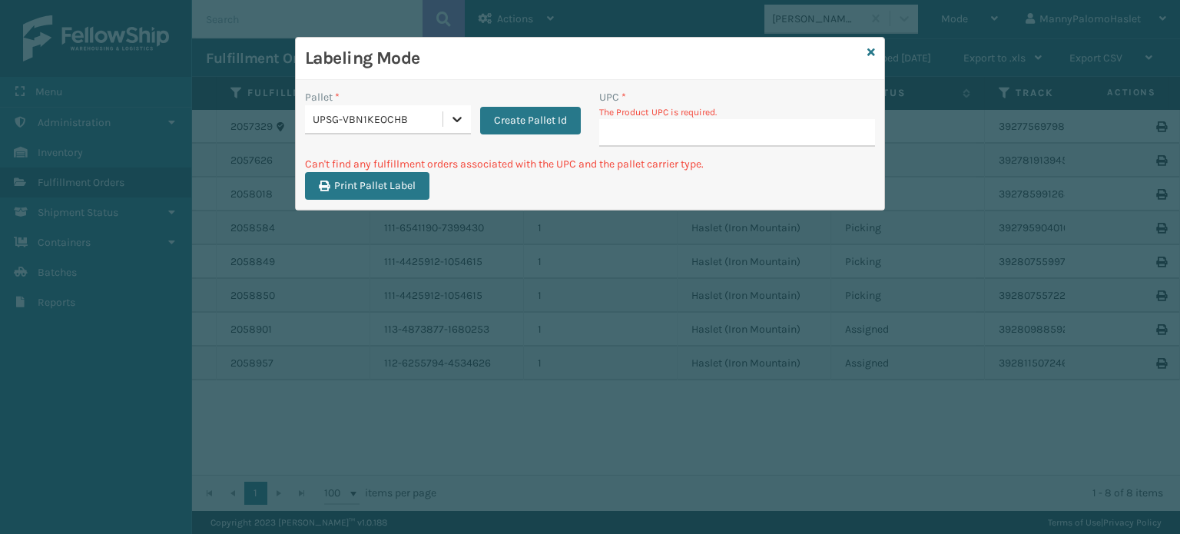
click at [458, 116] on icon at bounding box center [456, 118] width 15 height 15
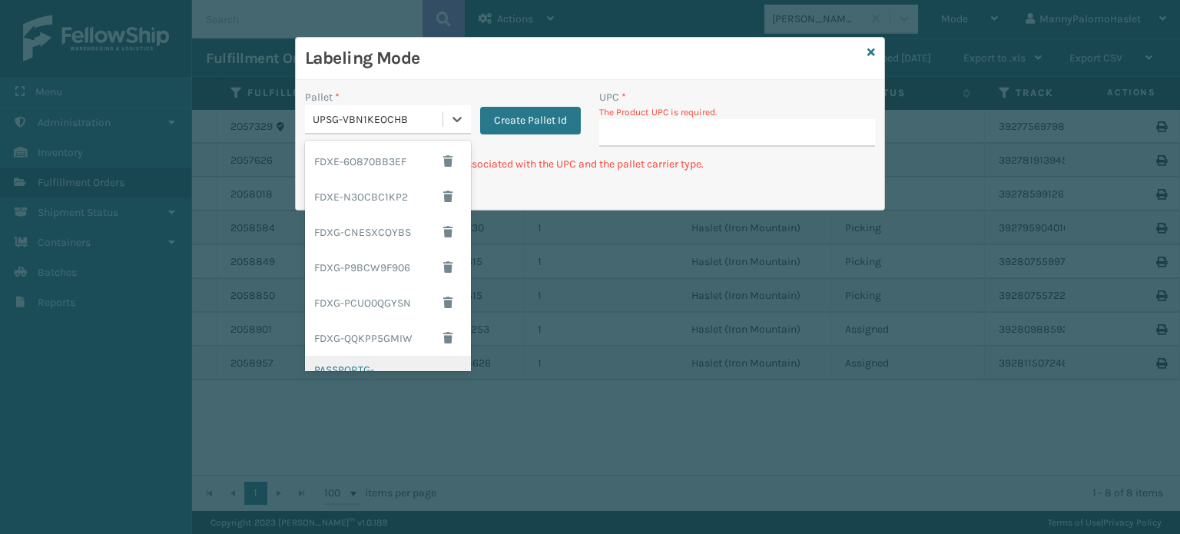
scroll to position [182, 0]
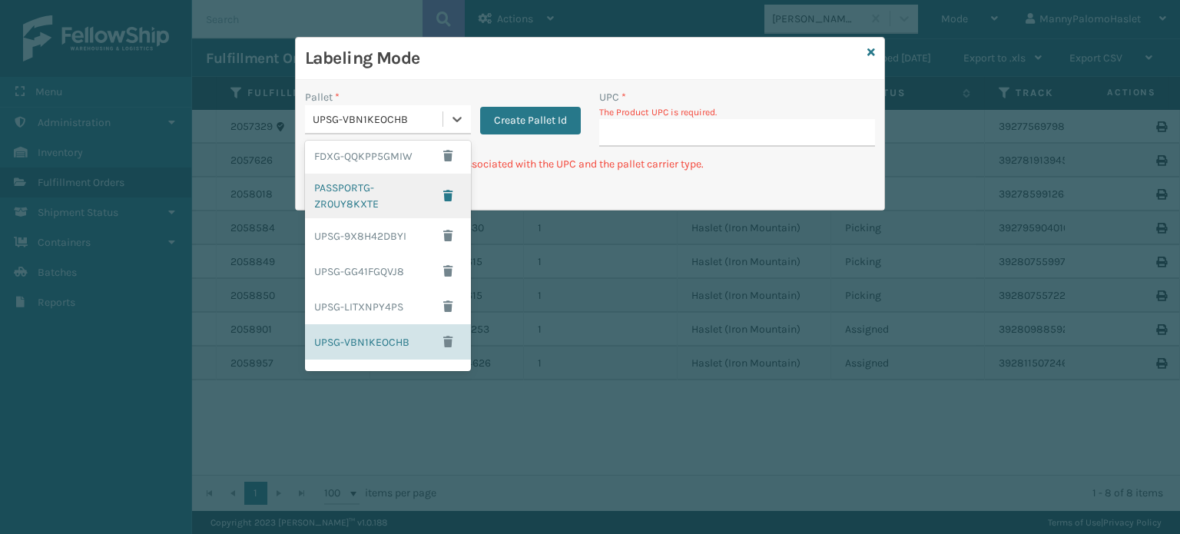
click at [396, 193] on div "PASSPORTG-ZR0UY8KXTE" at bounding box center [388, 196] width 166 height 45
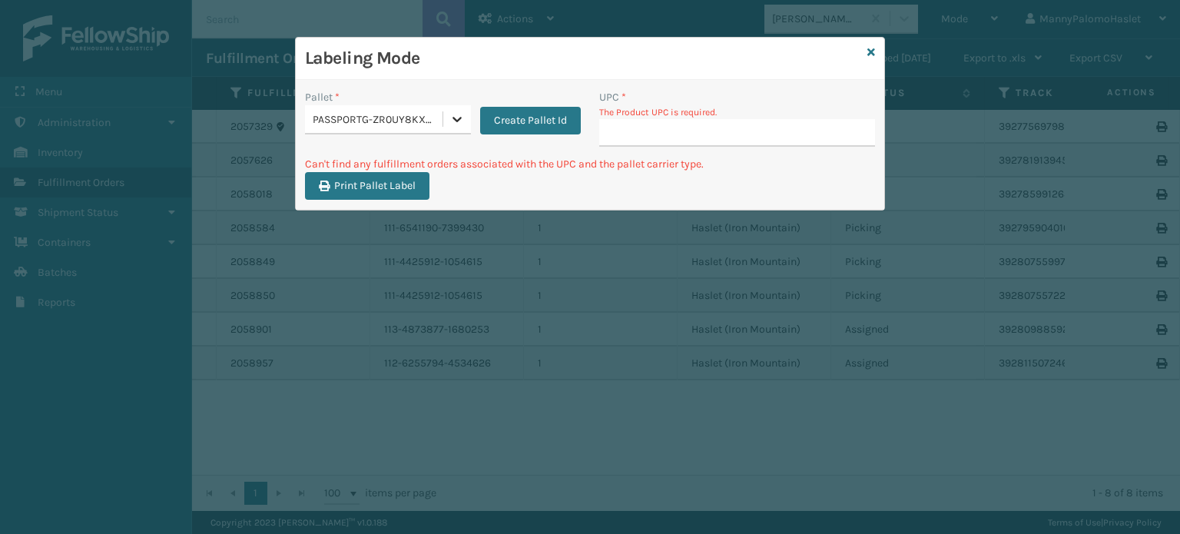
click at [447, 116] on div at bounding box center [457, 119] width 28 height 28
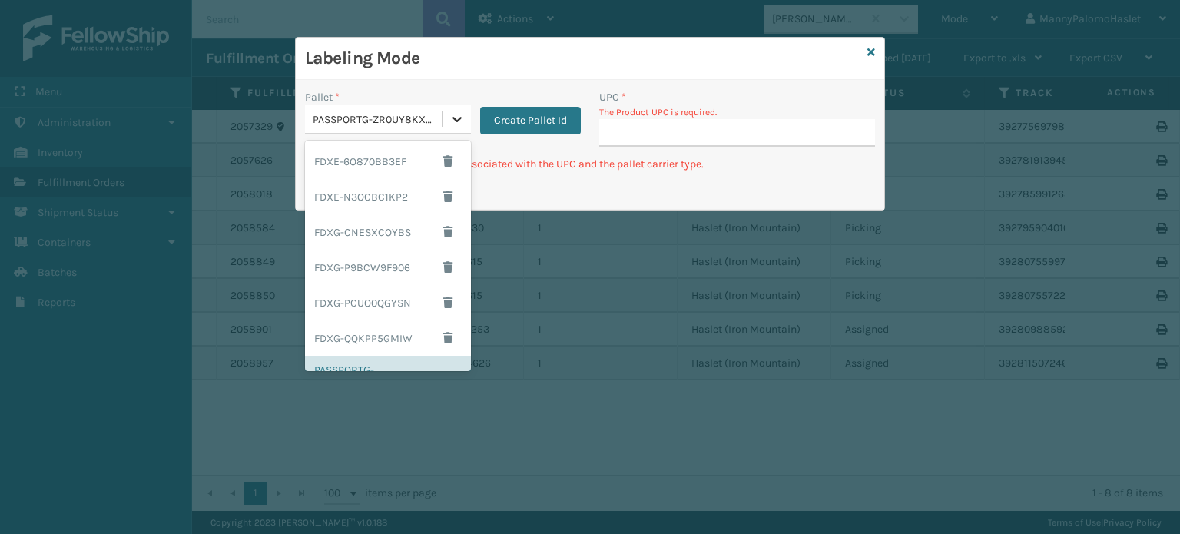
scroll to position [44, 0]
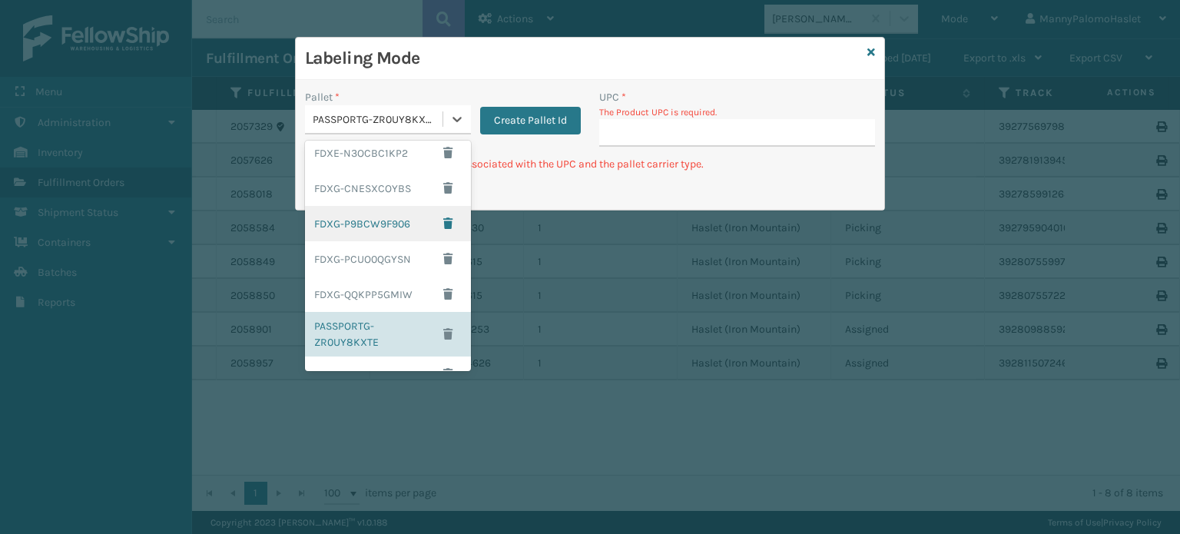
click at [393, 225] on div "FDXG-P9BCW9F906" at bounding box center [388, 223] width 166 height 35
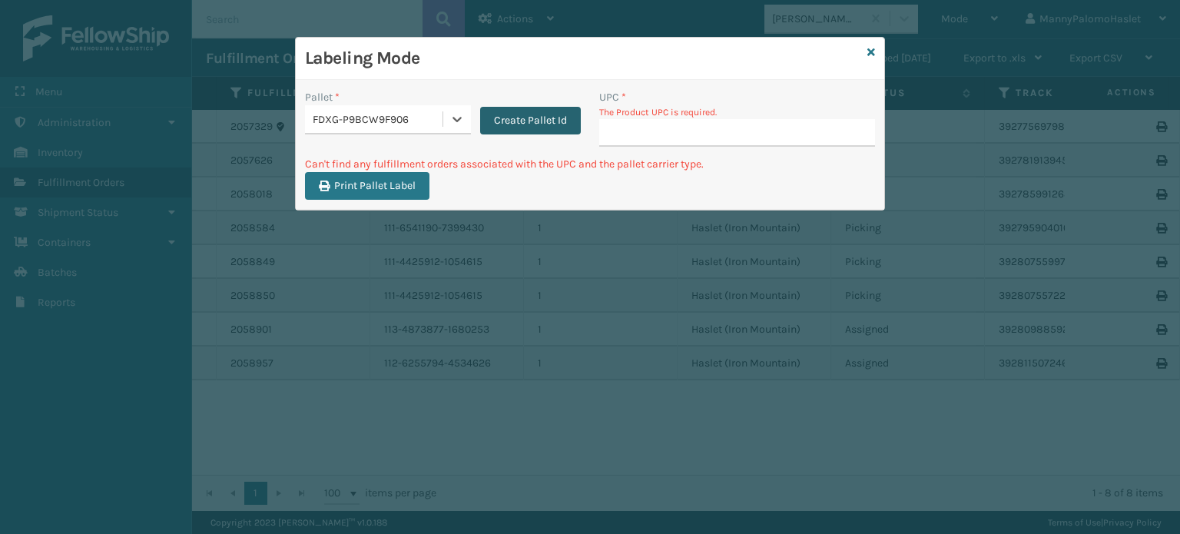
click at [520, 127] on button "Create Pallet Id" at bounding box center [530, 121] width 101 height 28
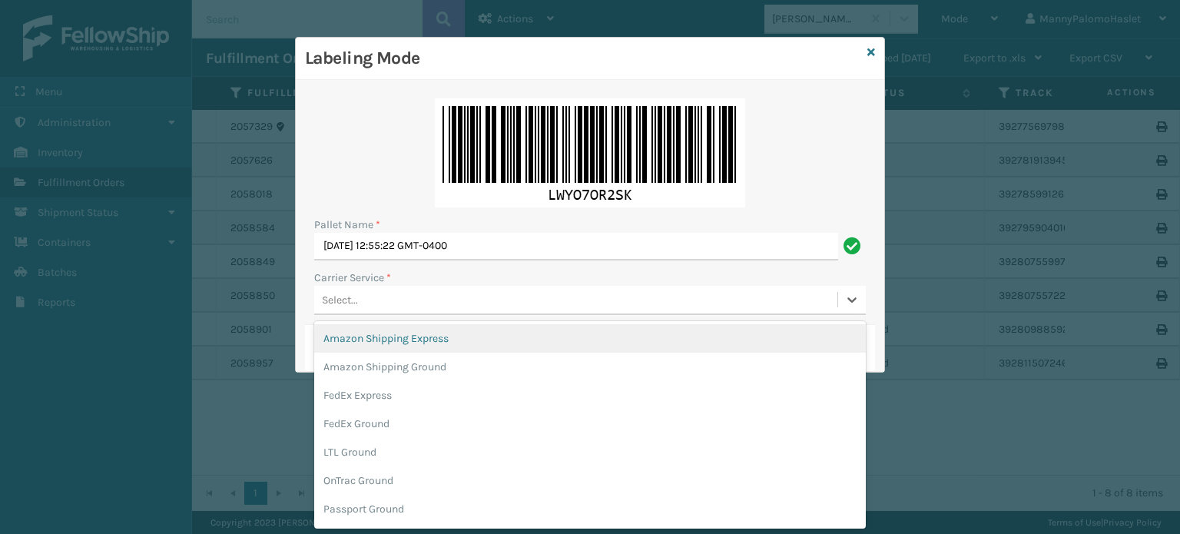
scroll to position [0, 0]
click at [455, 306] on div "Select..." at bounding box center [575, 299] width 523 height 25
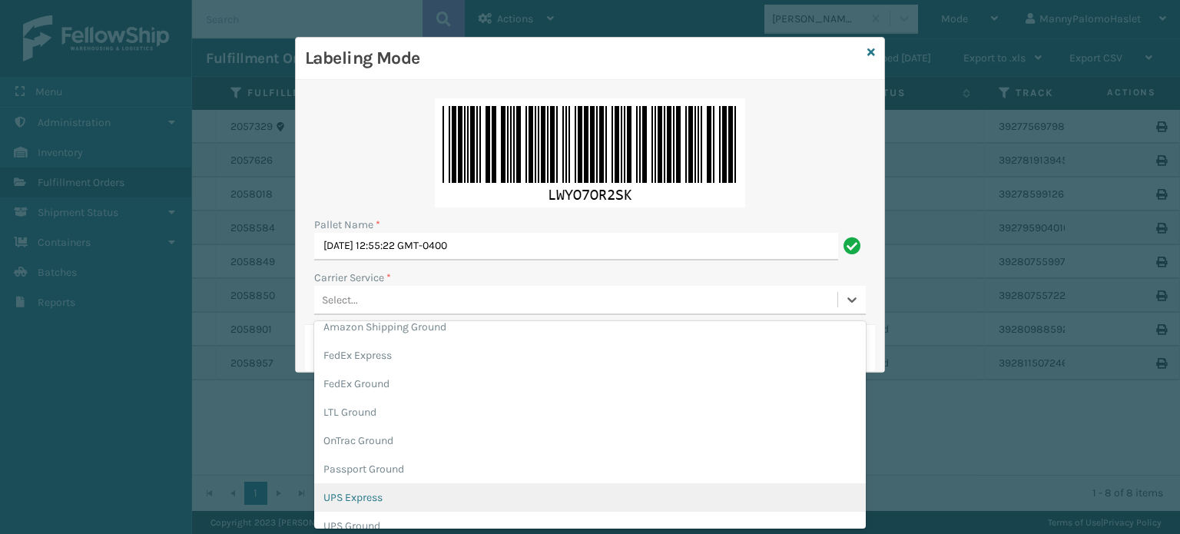
scroll to position [40, 0]
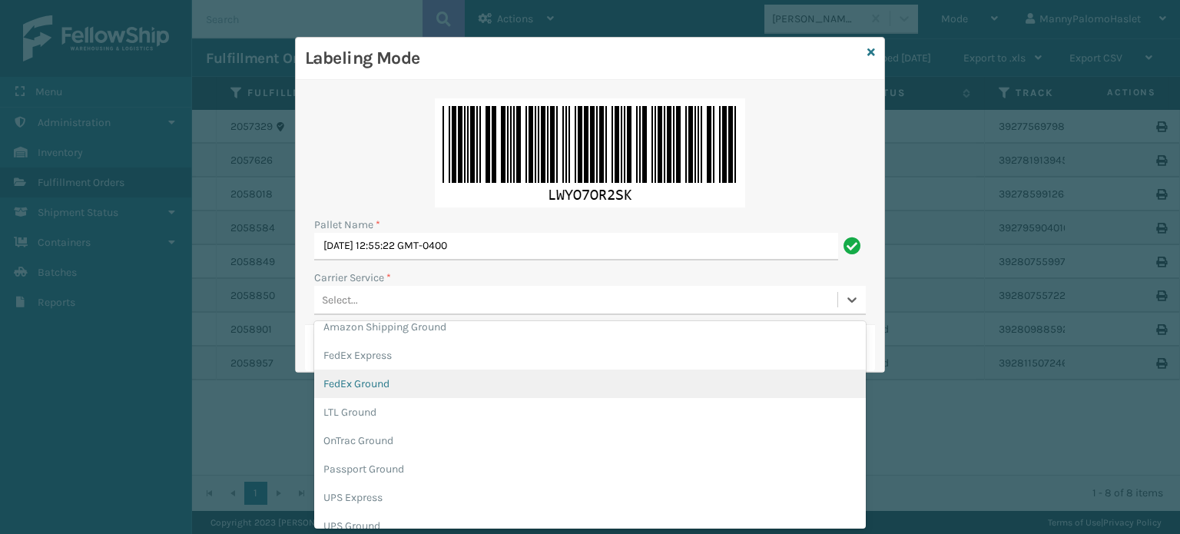
click at [712, 390] on div "FedEx Ground" at bounding box center [589, 383] width 551 height 28
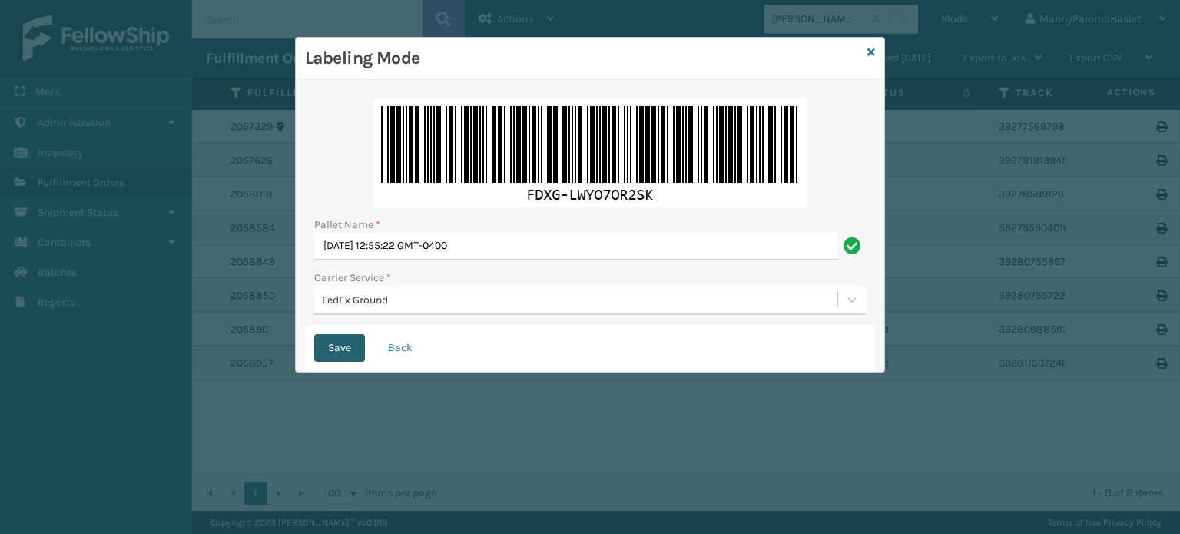
click at [351, 341] on button "Save" at bounding box center [339, 348] width 51 height 28
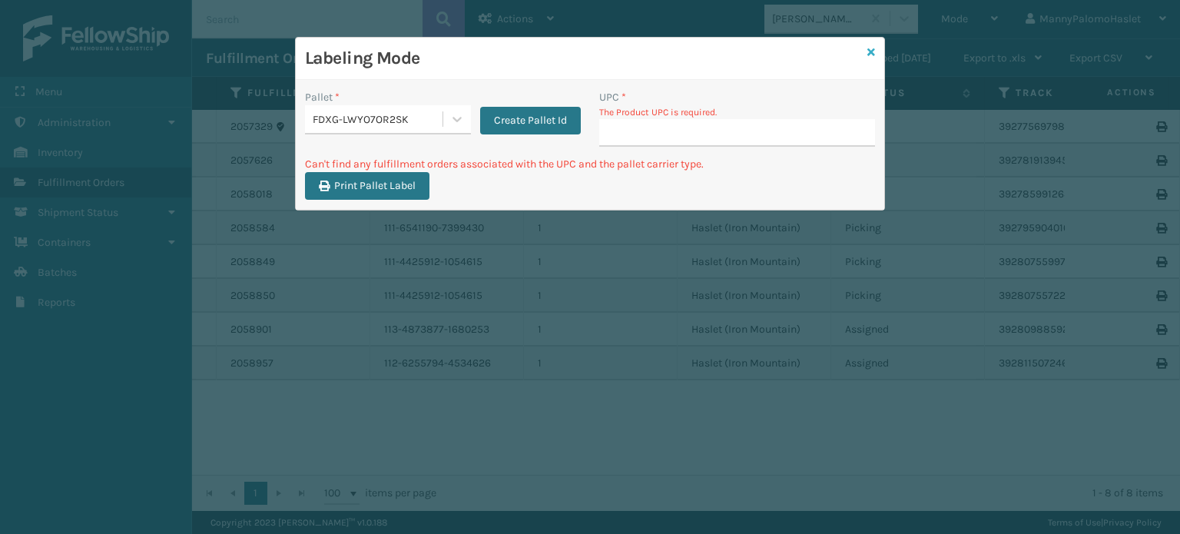
click at [869, 51] on icon at bounding box center [871, 52] width 8 height 11
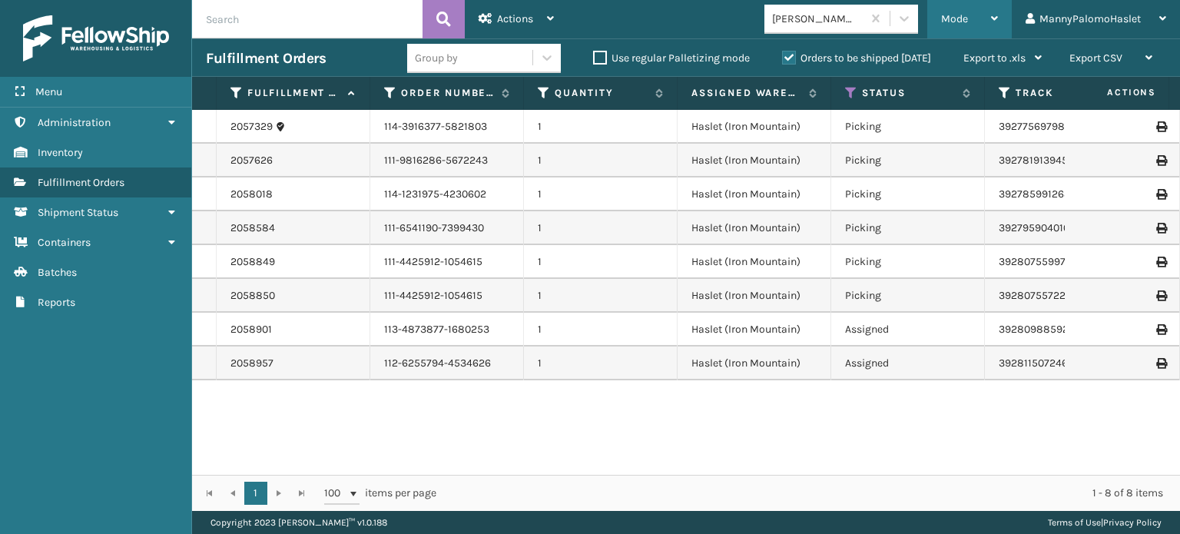
click at [968, 10] on div "Mode" at bounding box center [969, 19] width 57 height 38
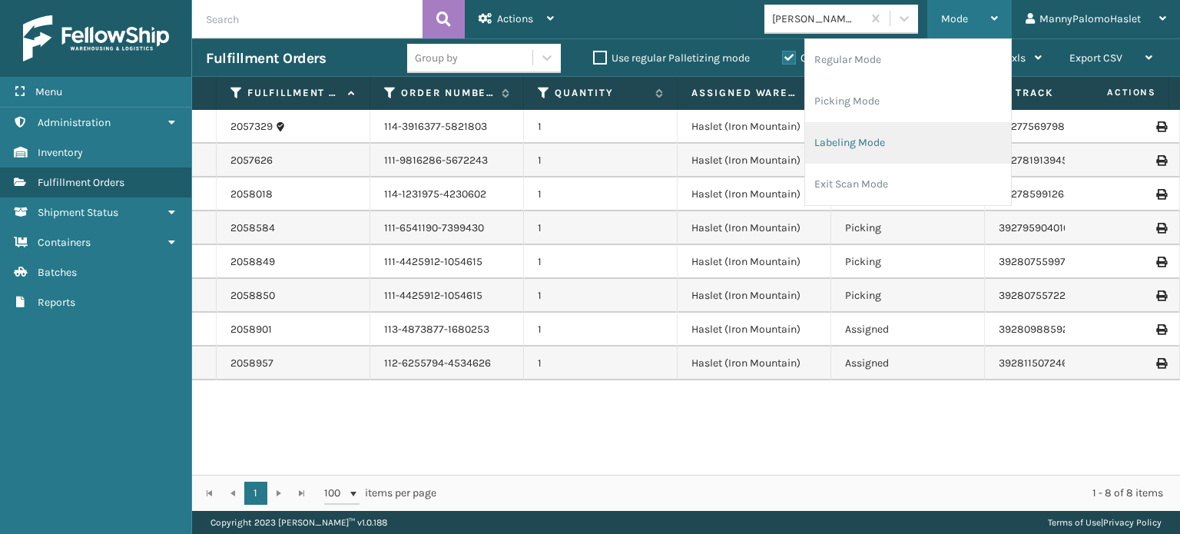
click at [897, 142] on li "Labeling Mode" at bounding box center [908, 142] width 206 height 41
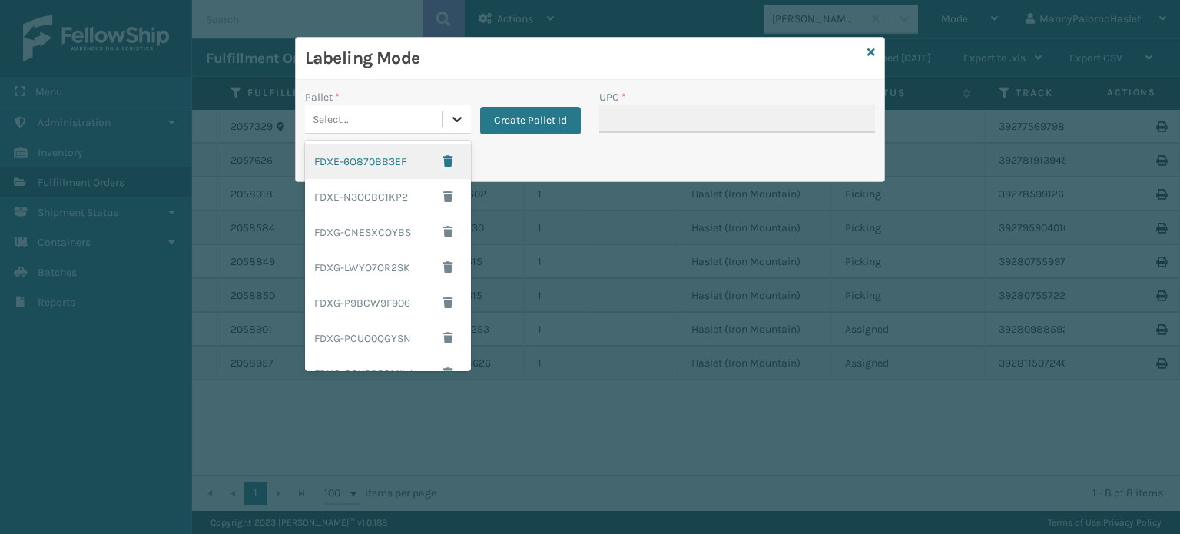
click at [462, 130] on div at bounding box center [457, 119] width 28 height 28
click at [369, 165] on div "FDXE-6O870BB3EF" at bounding box center [388, 161] width 166 height 35
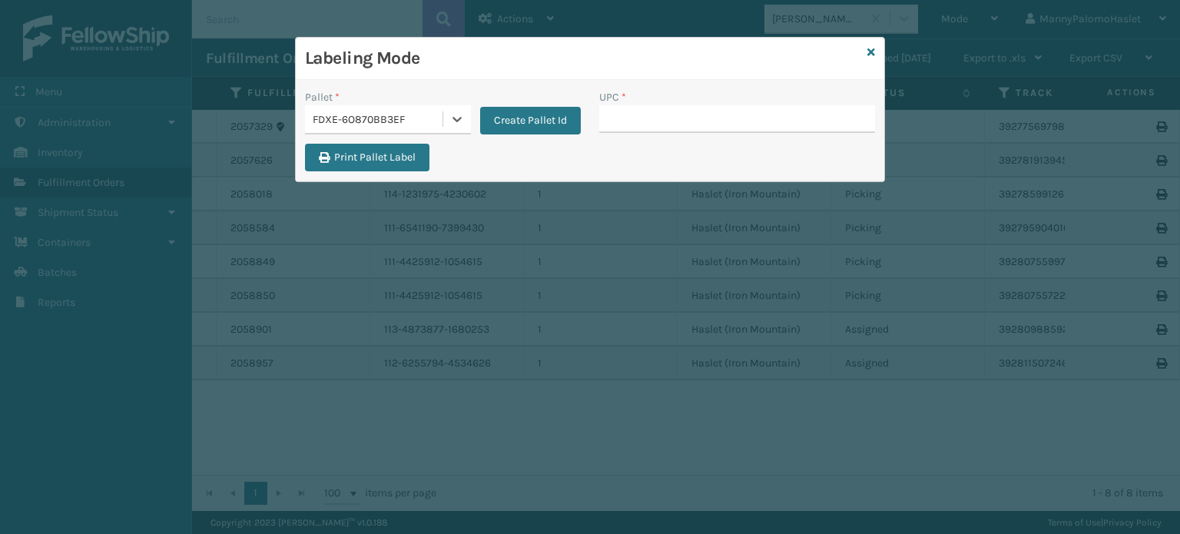
click at [630, 103] on div "UPC *" at bounding box center [737, 97] width 276 height 16
click at [629, 117] on input "UPC *" at bounding box center [737, 119] width 276 height 28
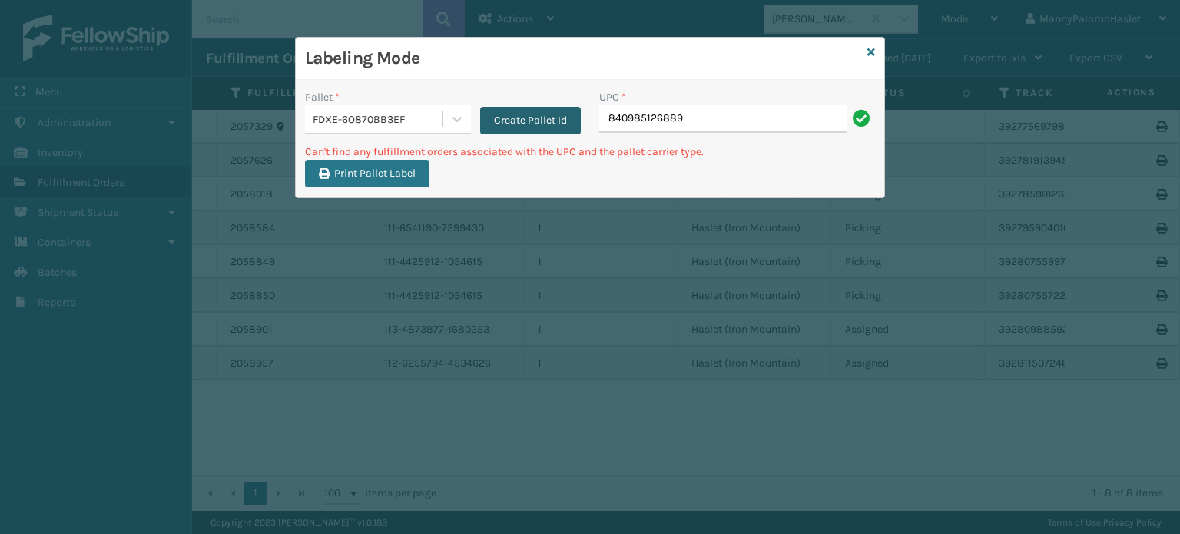
click at [515, 117] on button "Create Pallet Id" at bounding box center [530, 121] width 101 height 28
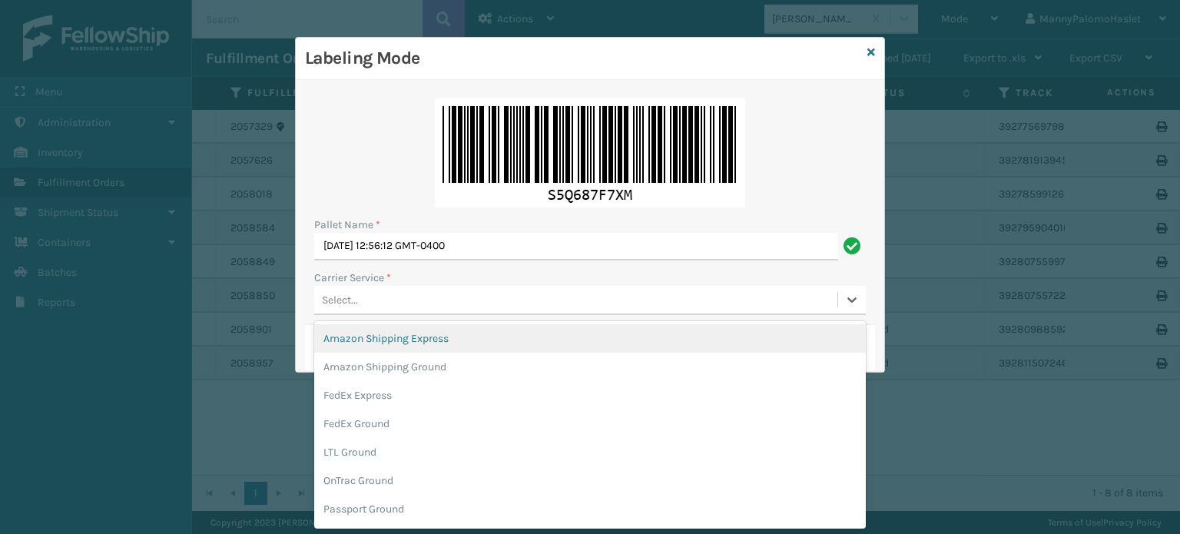
click at [438, 304] on div "Select..." at bounding box center [575, 299] width 523 height 25
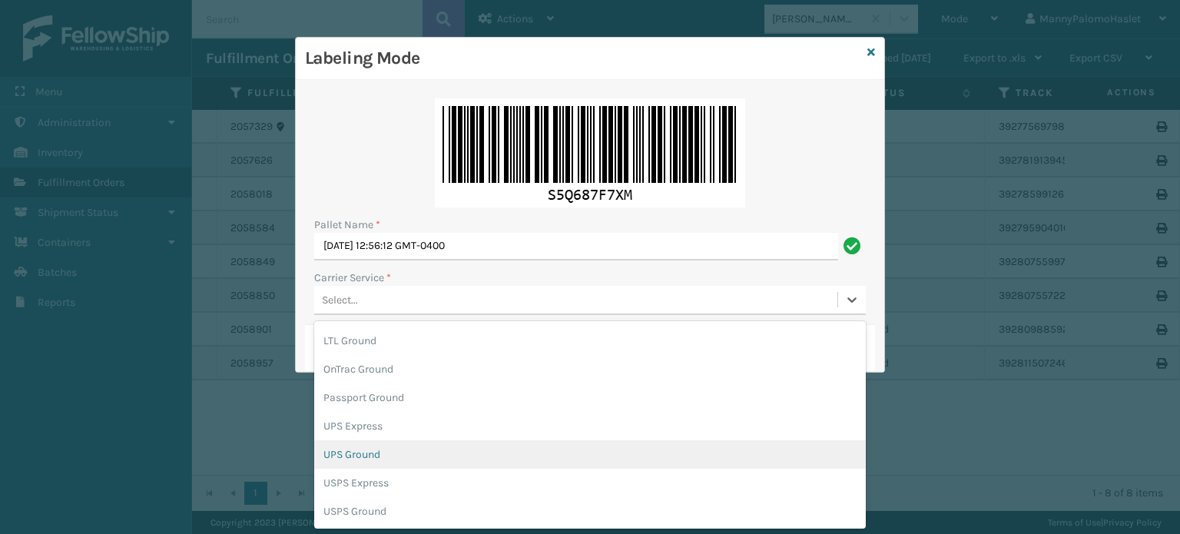
click at [688, 459] on div "UPS Ground" at bounding box center [589, 454] width 551 height 28
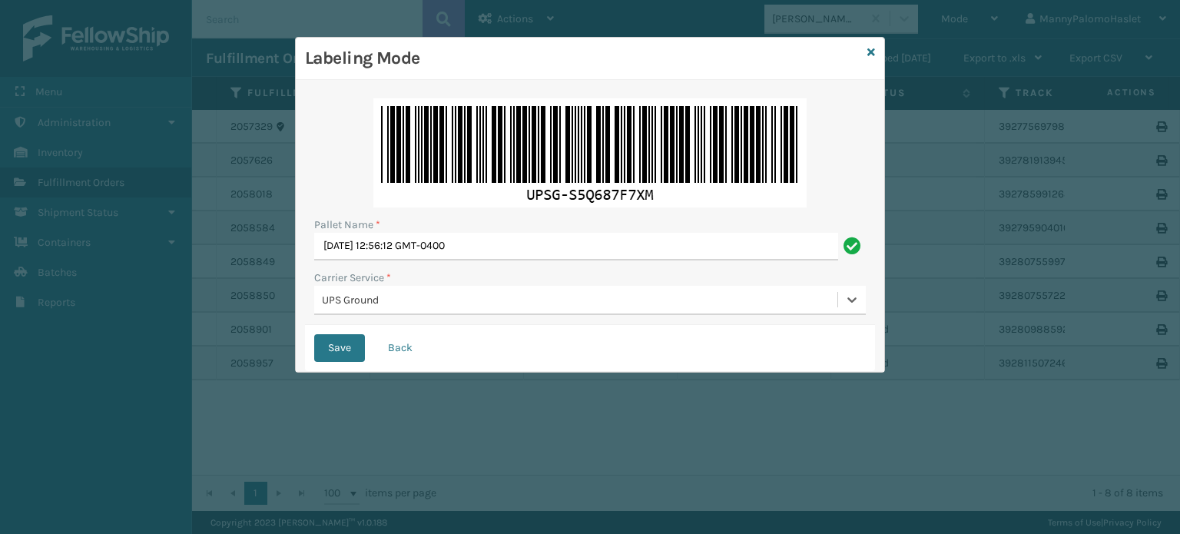
drag, startPoint x: 688, startPoint y: 459, endPoint x: 478, endPoint y: 405, distance: 217.4
click at [478, 405] on div "Labeling Mode Pallet Name * Wed Sep 03 2025 12:56:12 GMT-0400 Carrier Service *…" at bounding box center [590, 267] width 1180 height 534
click at [347, 352] on button "Save" at bounding box center [339, 348] width 51 height 28
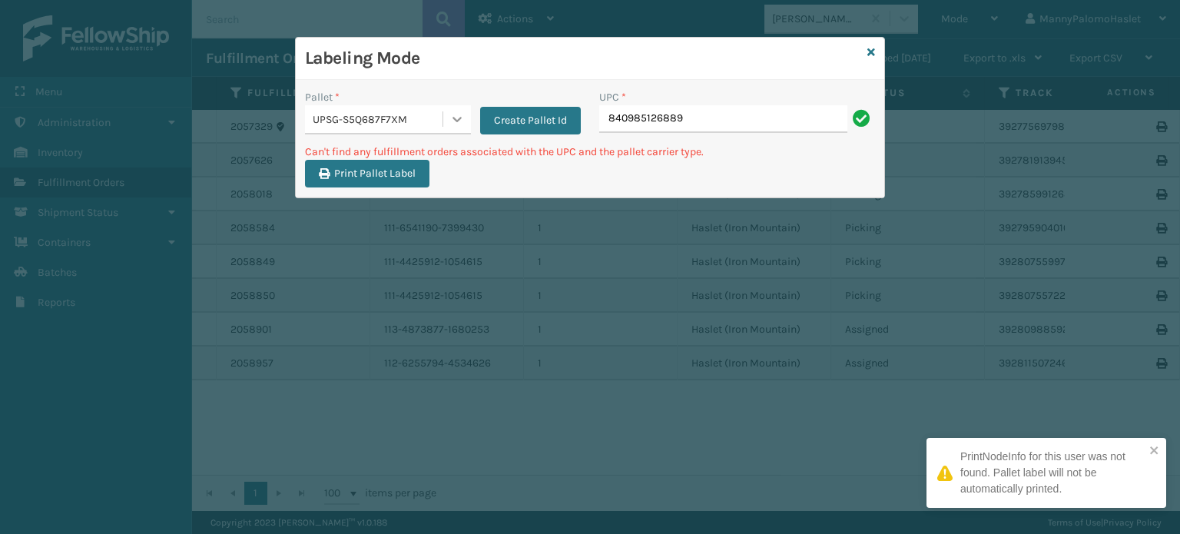
click at [455, 131] on div at bounding box center [457, 119] width 28 height 28
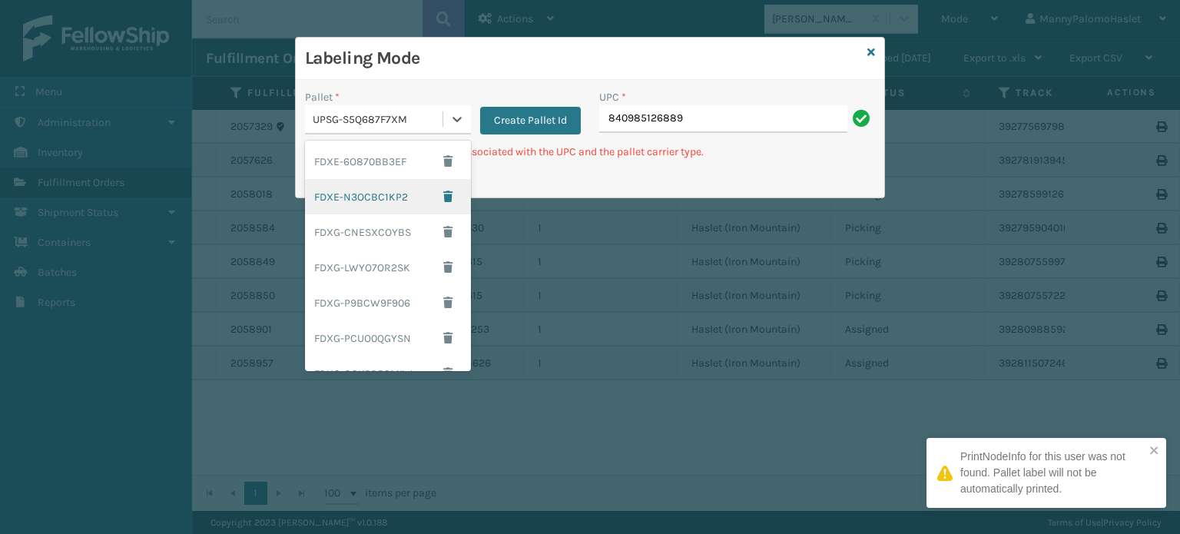
click at [400, 199] on div "FDXE-N3OCBC1KP2" at bounding box center [388, 196] width 166 height 35
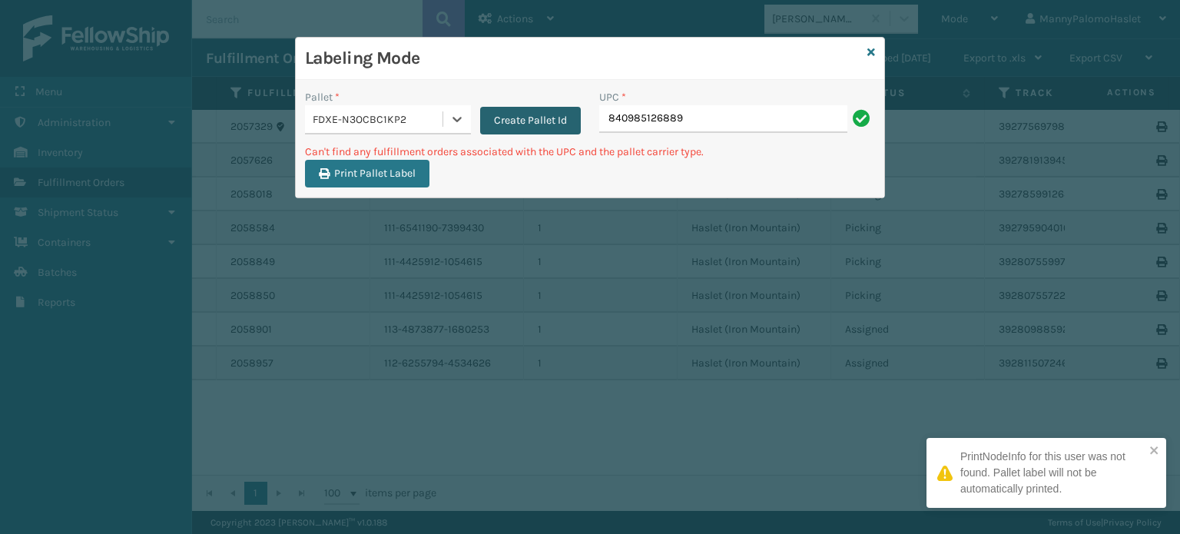
click at [522, 116] on button "Create Pallet Id" at bounding box center [530, 121] width 101 height 28
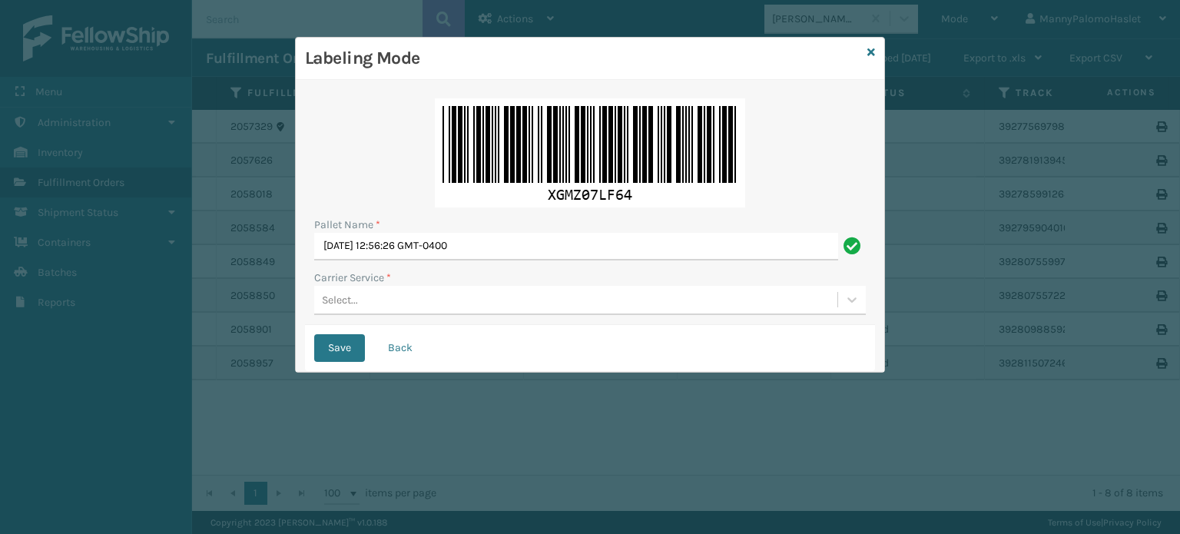
click at [460, 316] on div "Pallet Name * Wed Sep 03 2025 12:56:26 GMT-0400 Carrier Service * Select..." at bounding box center [590, 207] width 570 height 236
click at [478, 293] on div "Select..." at bounding box center [575, 299] width 523 height 25
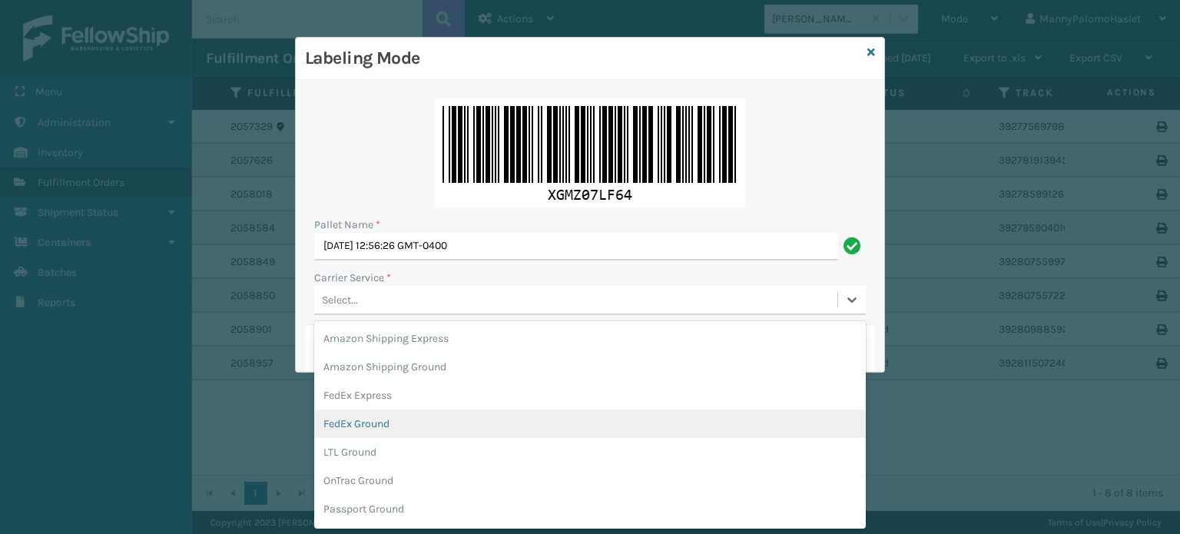
click at [657, 432] on div "FedEx Ground" at bounding box center [589, 423] width 551 height 28
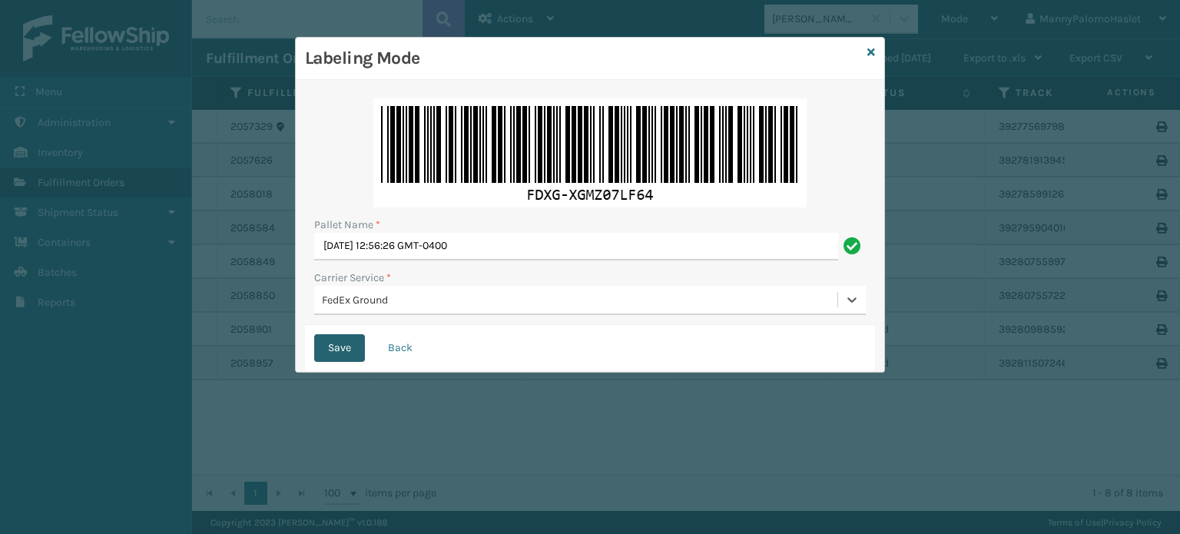
click at [333, 346] on button "Save" at bounding box center [339, 348] width 51 height 28
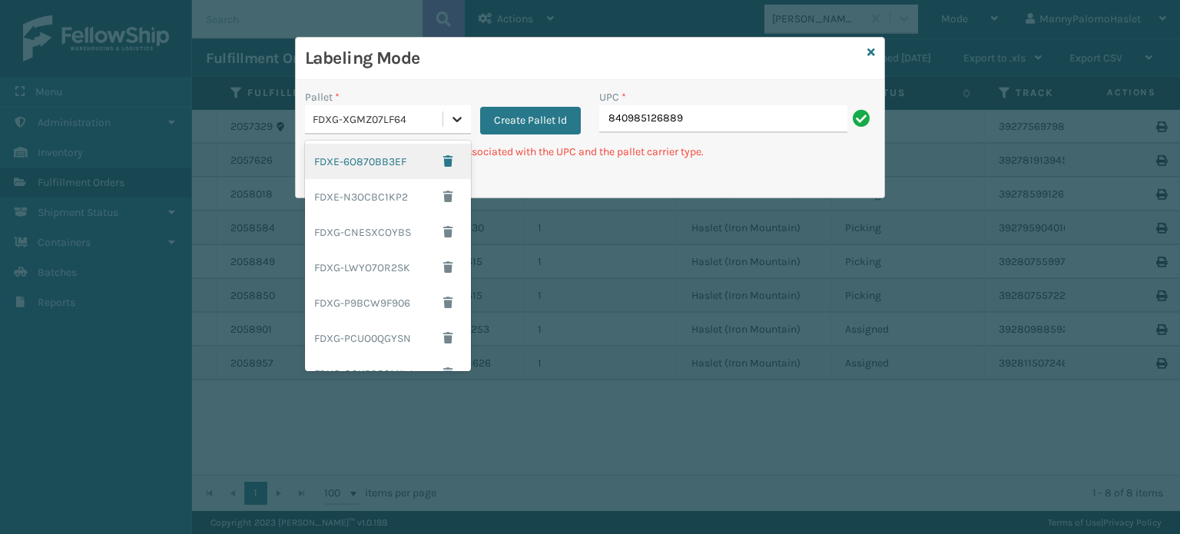
click at [459, 124] on icon at bounding box center [456, 118] width 15 height 15
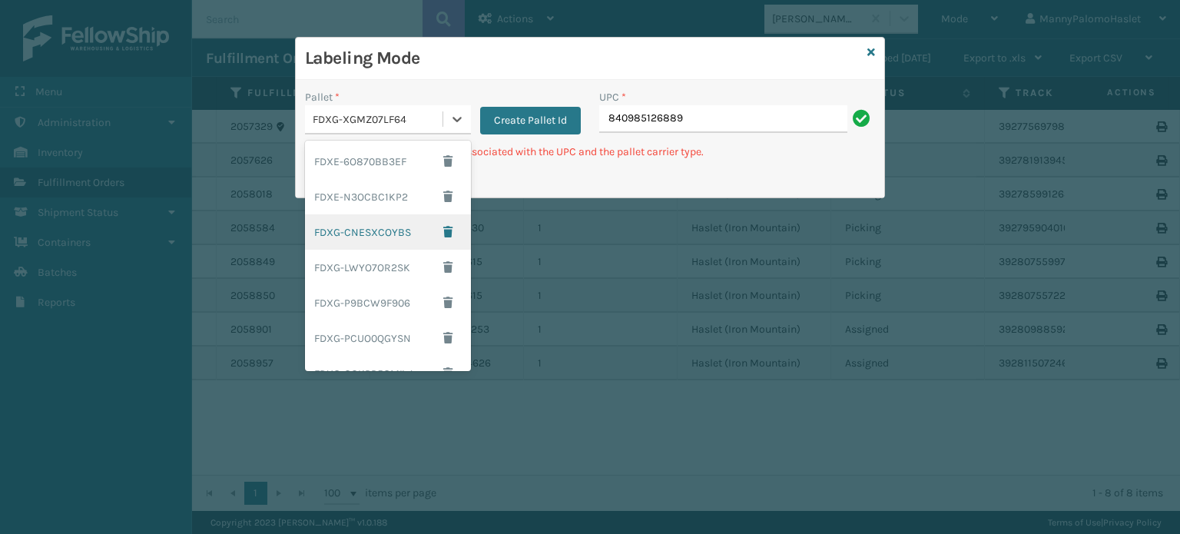
click at [498, 59] on h3 "Labeling Mode" at bounding box center [583, 58] width 556 height 23
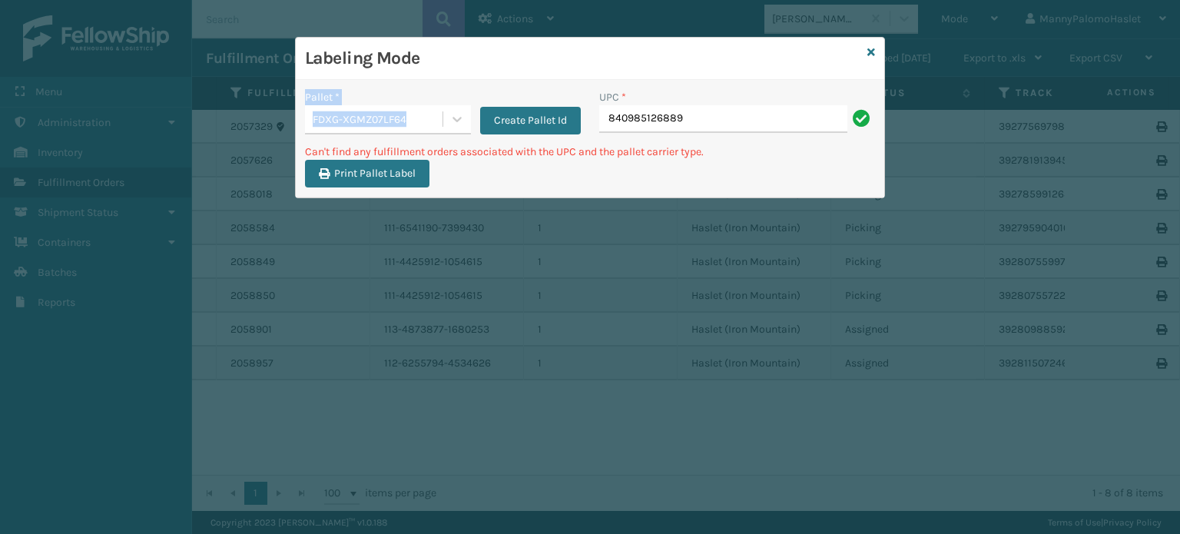
drag, startPoint x: 504, startPoint y: 63, endPoint x: 541, endPoint y: 149, distance: 93.9
click at [541, 149] on div "Labeling Mode Pallet * FDXG-XGMZ07LF64 Create Pallet Id UPC * 840985126889 Can'…" at bounding box center [590, 118] width 588 height 160
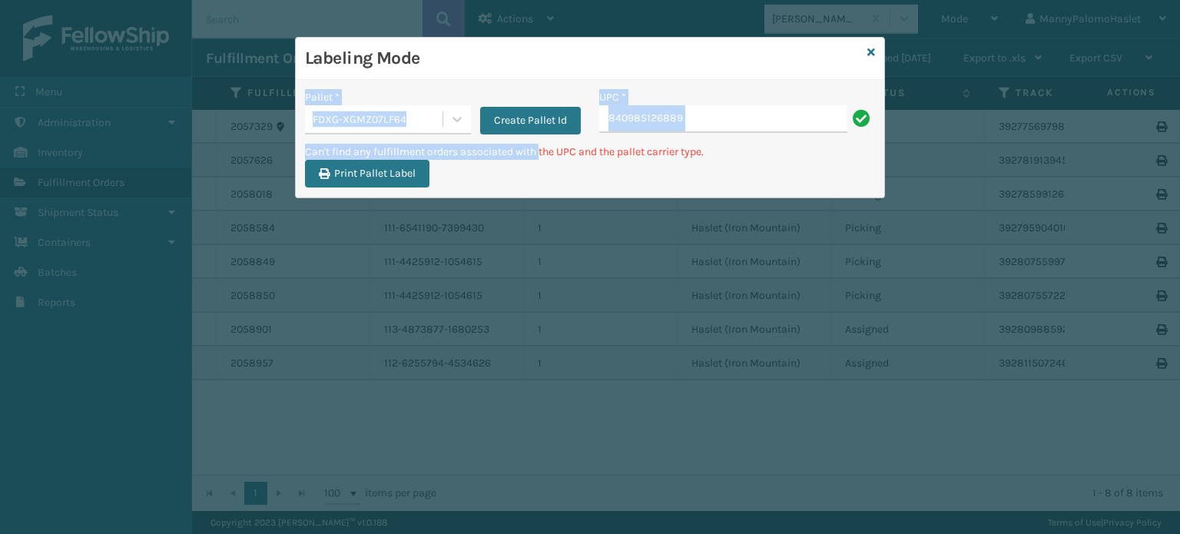
click at [541, 149] on p "Can't find any fulfillment orders associated with the UPC and the pallet carrie…" at bounding box center [590, 152] width 570 height 16
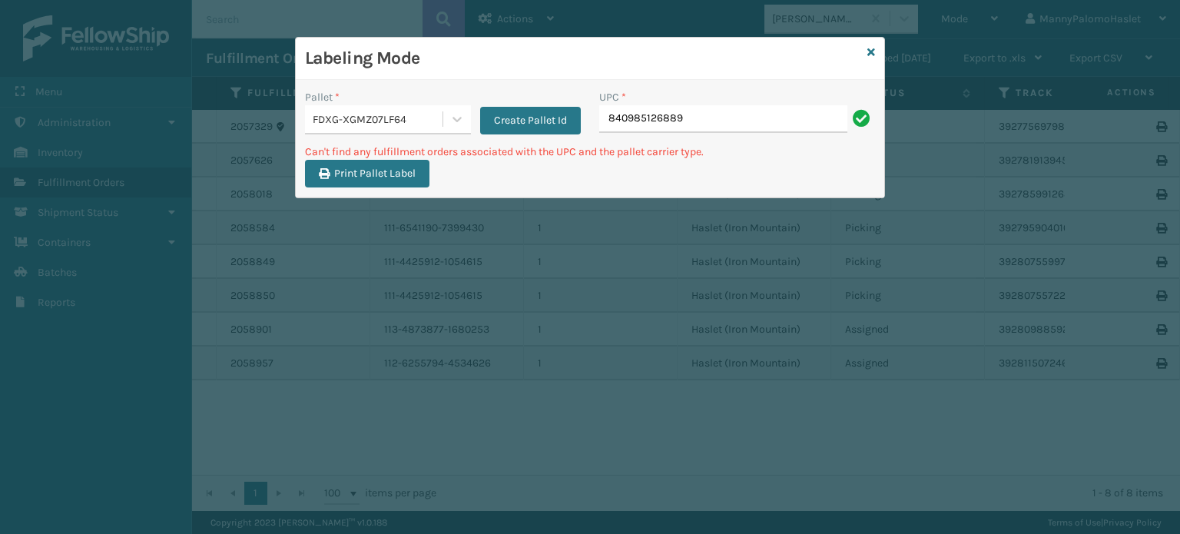
click at [573, 187] on div "Print Pallet Label" at bounding box center [590, 178] width 588 height 37
click at [493, 162] on div "Print Pallet Label" at bounding box center [590, 178] width 588 height 37
click at [518, 121] on button "Create Pallet Id" at bounding box center [530, 121] width 101 height 28
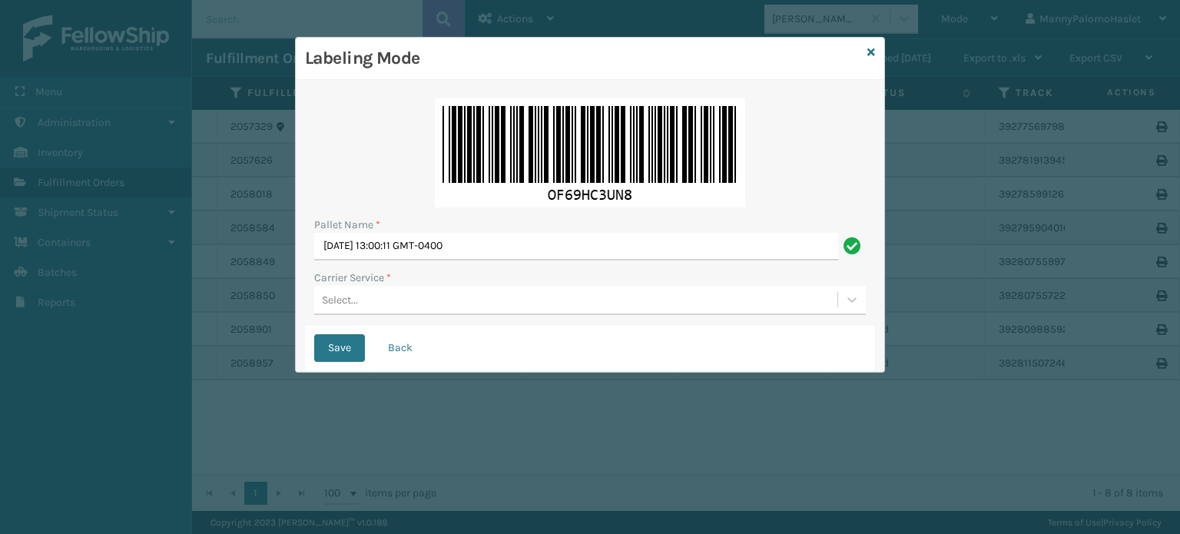
click at [400, 282] on div "Carrier Service *" at bounding box center [589, 278] width 551 height 16
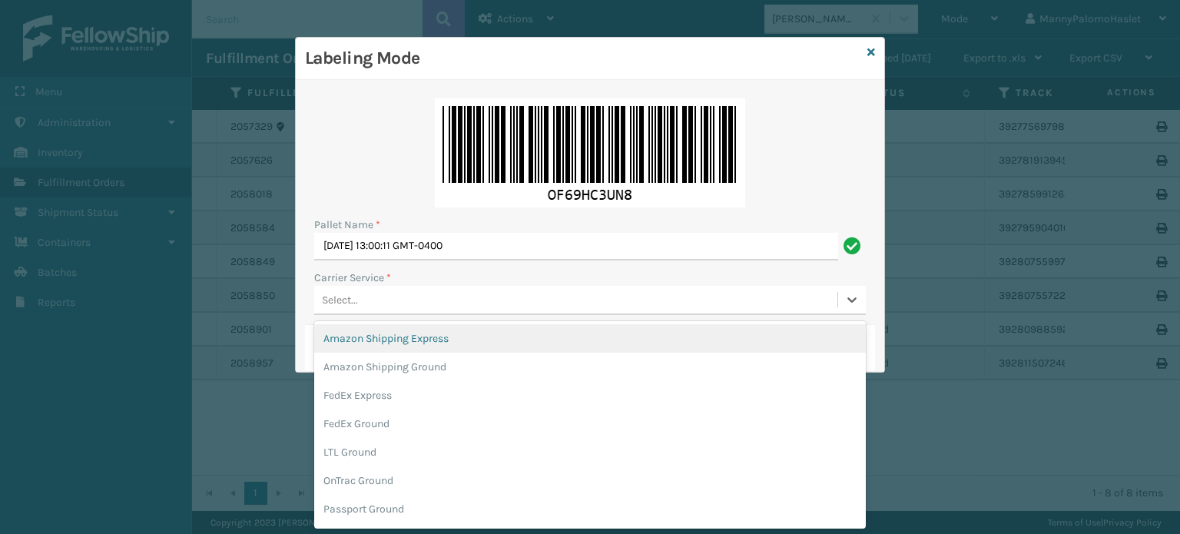
click at [406, 297] on div "Select..." at bounding box center [575, 299] width 523 height 25
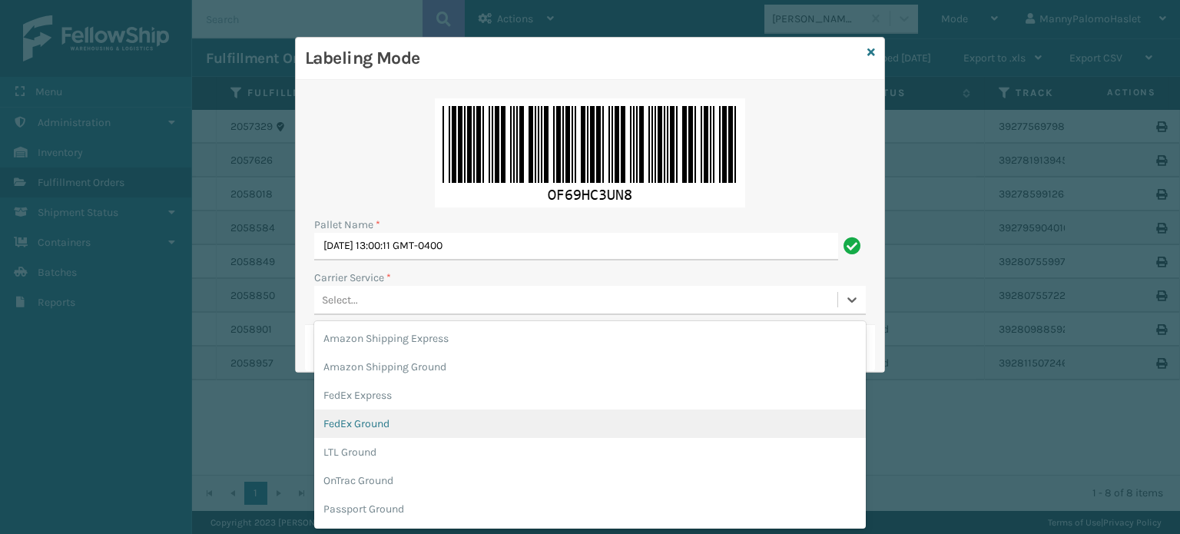
click at [388, 422] on div "FedEx Ground" at bounding box center [589, 423] width 551 height 28
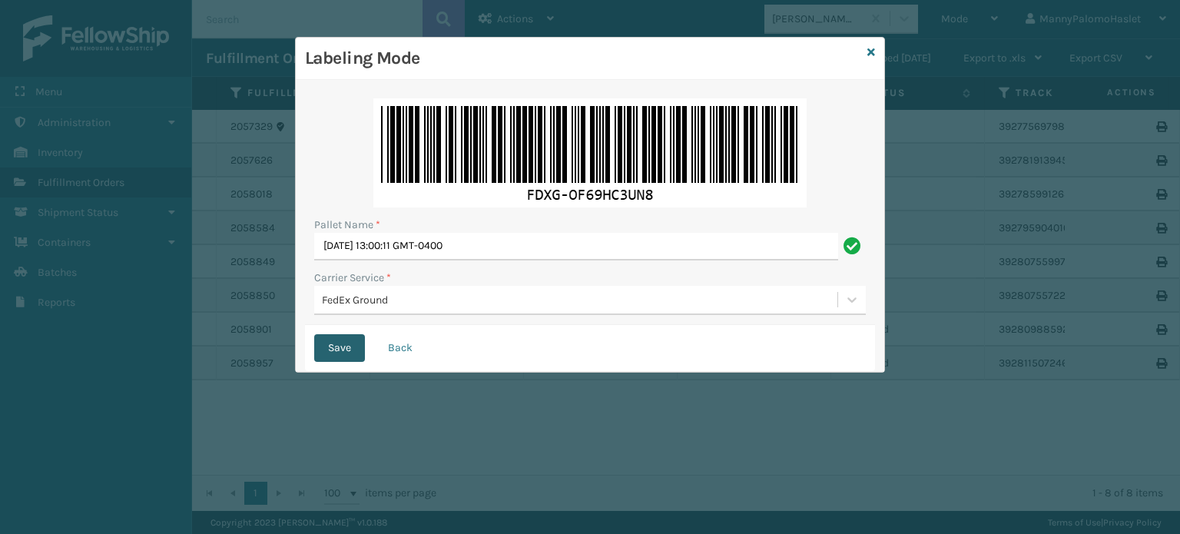
click at [339, 356] on button "Save" at bounding box center [339, 348] width 51 height 28
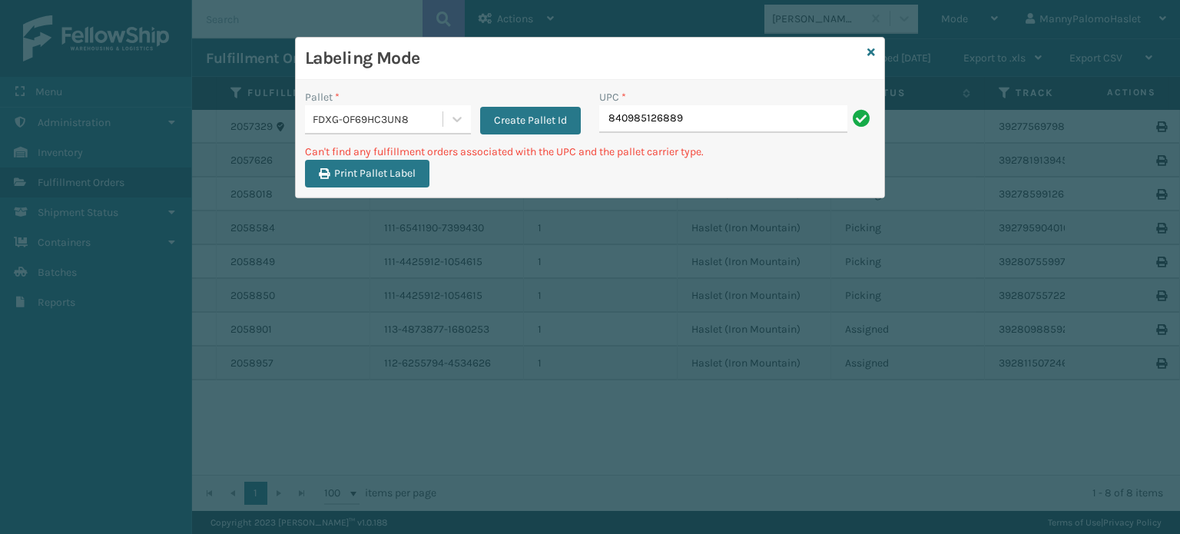
drag, startPoint x: 340, startPoint y: 358, endPoint x: 727, endPoint y: 98, distance: 466.5
click at [727, 98] on div "Labeling Mode Pallet * FDXG-OF69HC3UN8 Create Pallet Id UPC * 840985126889 Can'…" at bounding box center [590, 267] width 1180 height 534
click at [413, 117] on div "FDXG-OF69HC3UN8" at bounding box center [378, 119] width 131 height 16
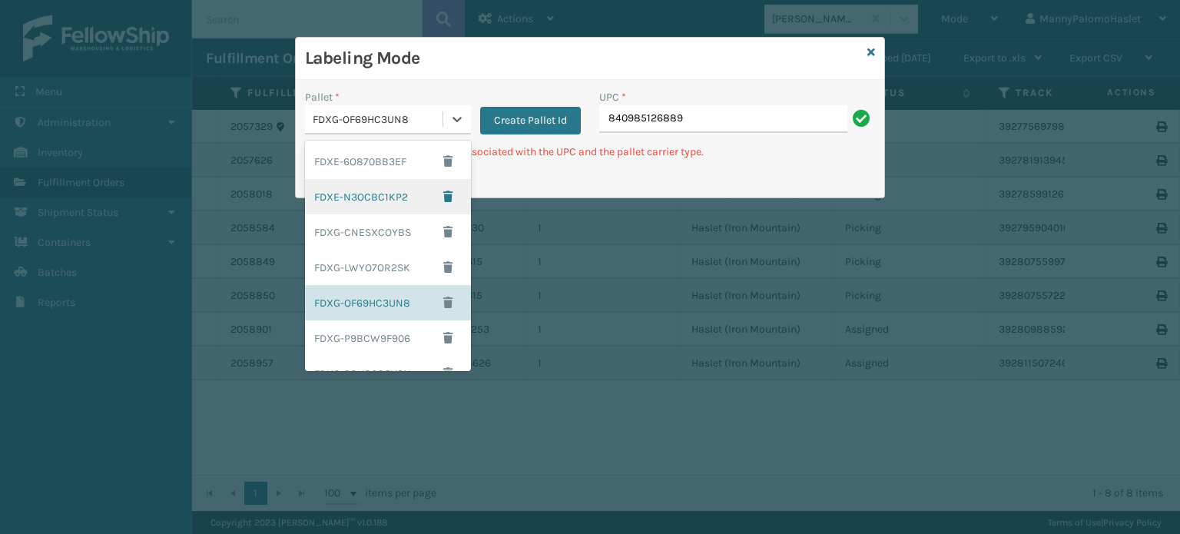
click at [392, 200] on div "FDXE-N3OCBC1KP2" at bounding box center [388, 196] width 166 height 35
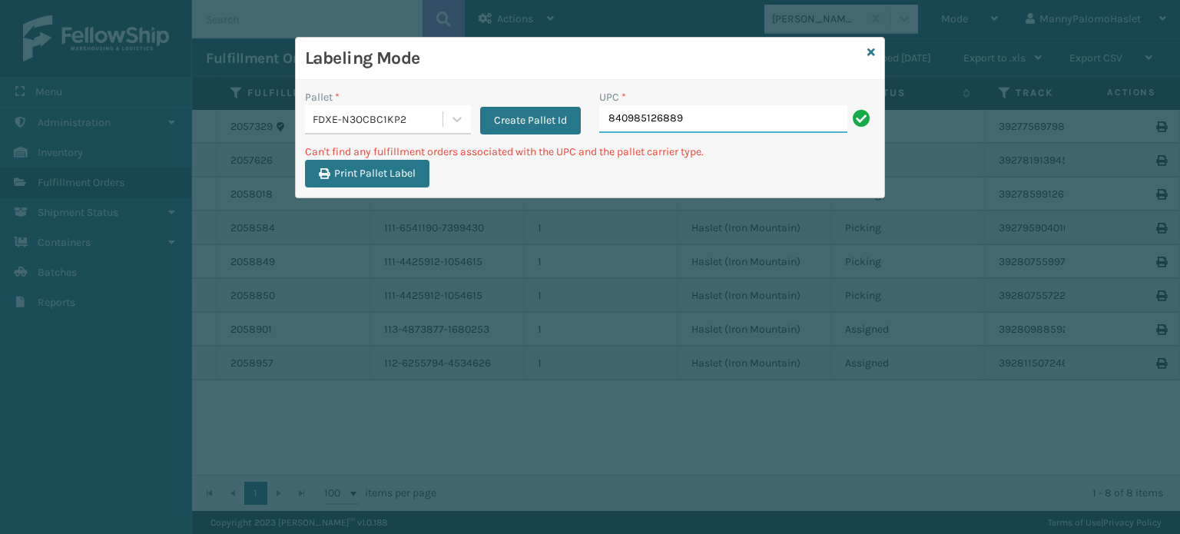
drag, startPoint x: 716, startPoint y: 114, endPoint x: 587, endPoint y: 138, distance: 131.3
click at [587, 138] on div "Pallet * FDXE-N3OCBC1KP2 Create Pallet Id UPC * 840985126889" at bounding box center [590, 116] width 588 height 55
click at [869, 48] on icon at bounding box center [871, 52] width 8 height 11
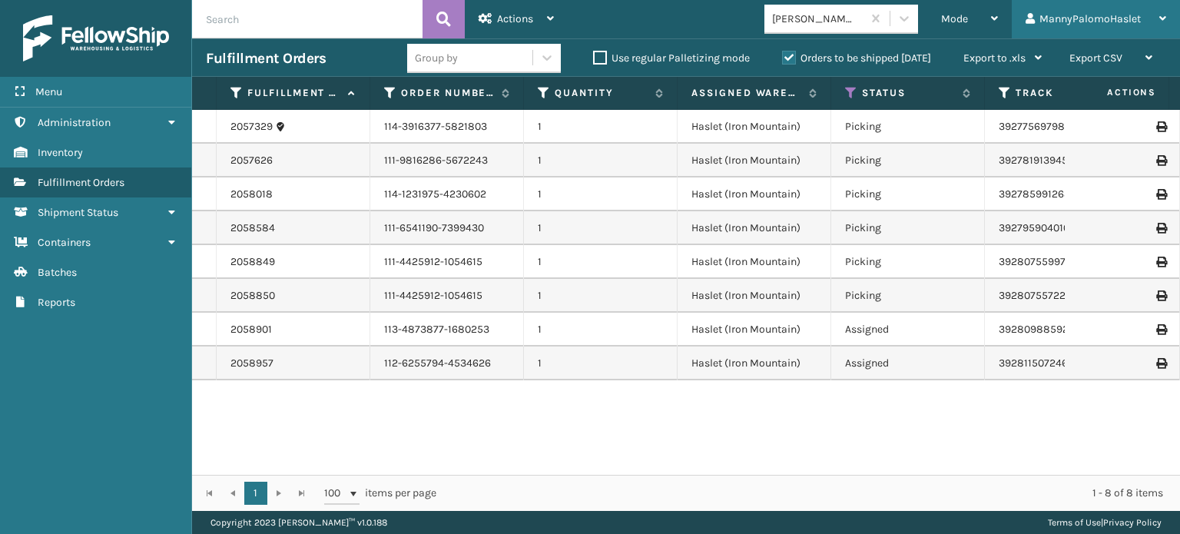
click at [1143, 17] on div "MannyPalomoHaslet" at bounding box center [1095, 19] width 141 height 38
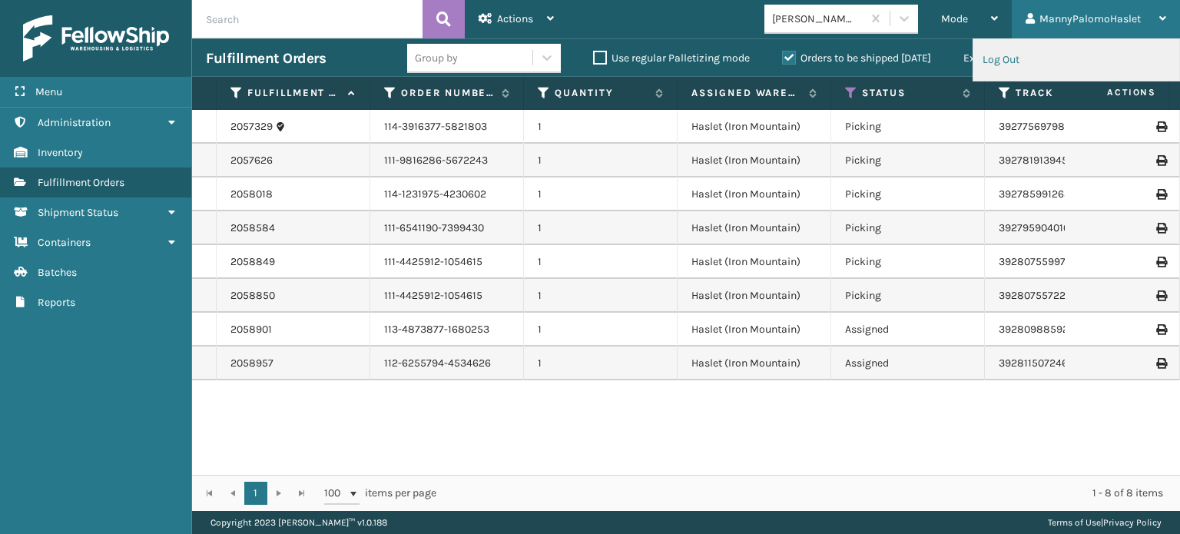
click at [1017, 55] on li "Log Out" at bounding box center [1076, 59] width 206 height 41
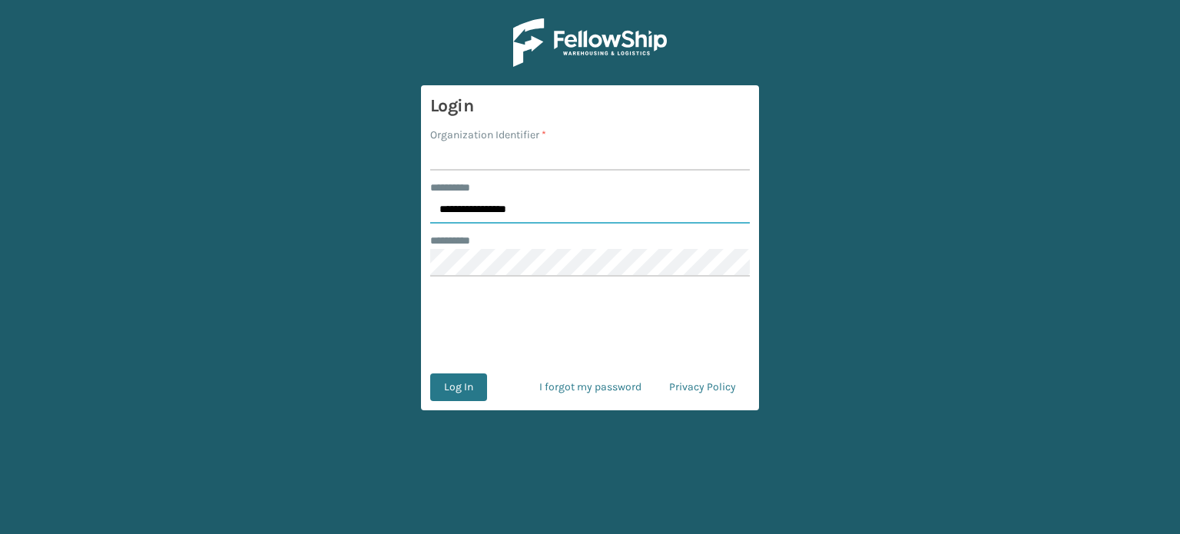
click at [557, 207] on input "**********" at bounding box center [589, 210] width 319 height 28
drag, startPoint x: 508, startPoint y: 211, endPoint x: 345, endPoint y: 223, distance: 164.0
click at [345, 223] on main "**********" at bounding box center [590, 267] width 1180 height 534
type input "**********"
click at [359, 299] on main "**********" at bounding box center [590, 267] width 1180 height 534
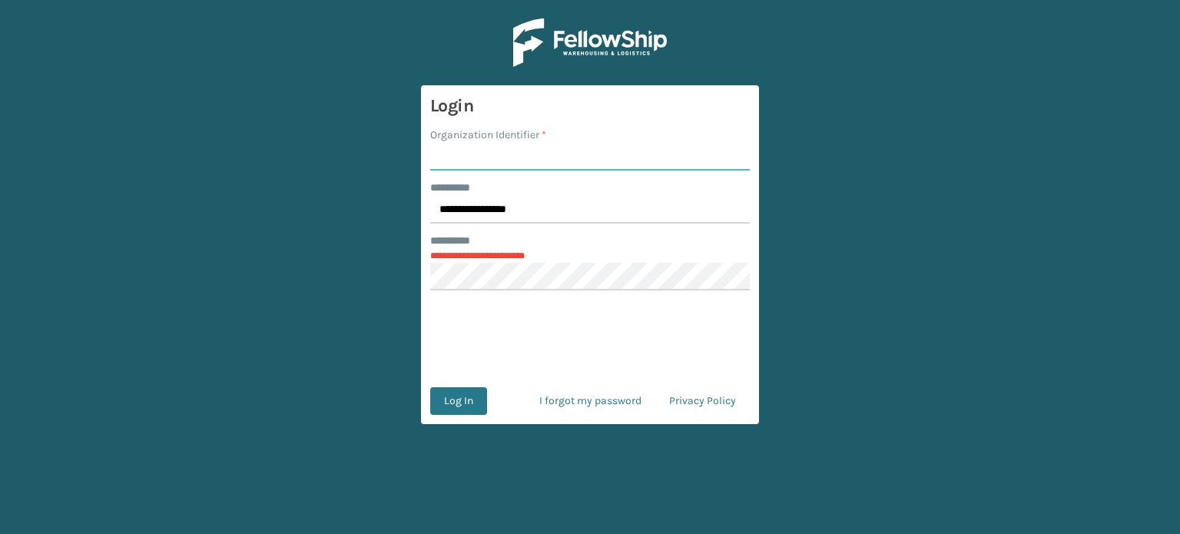
click at [504, 162] on input "Organization Identifier *" at bounding box center [589, 157] width 319 height 28
type input "haslet"
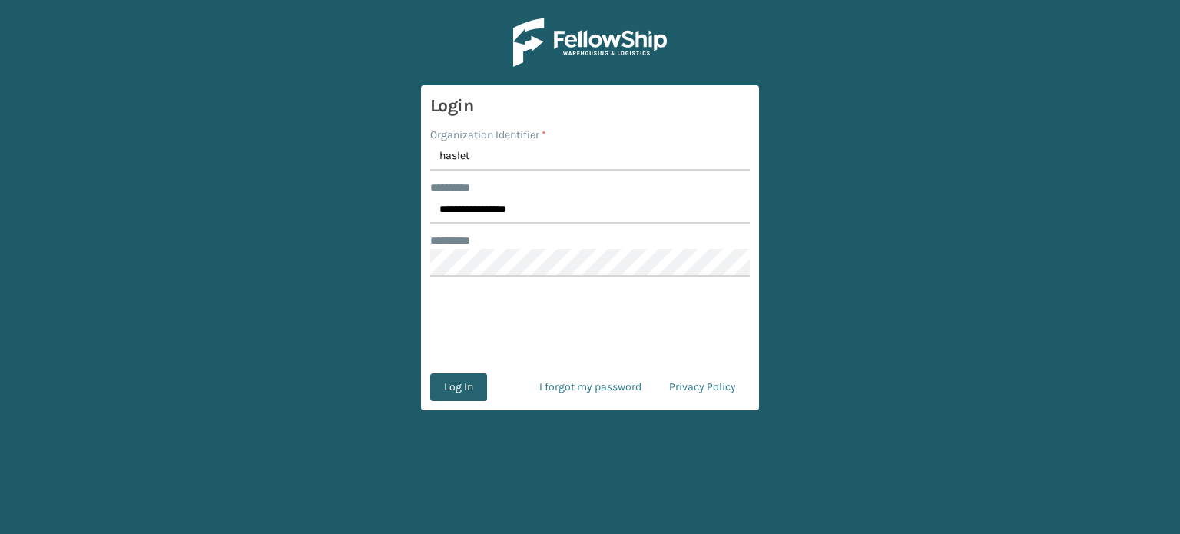
click at [448, 389] on button "Log In" at bounding box center [458, 387] width 57 height 28
click at [447, 392] on button "Log In" at bounding box center [458, 387] width 57 height 28
click at [430, 373] on button "Log In" at bounding box center [458, 387] width 57 height 28
click at [586, 207] on input "**********" at bounding box center [589, 210] width 319 height 28
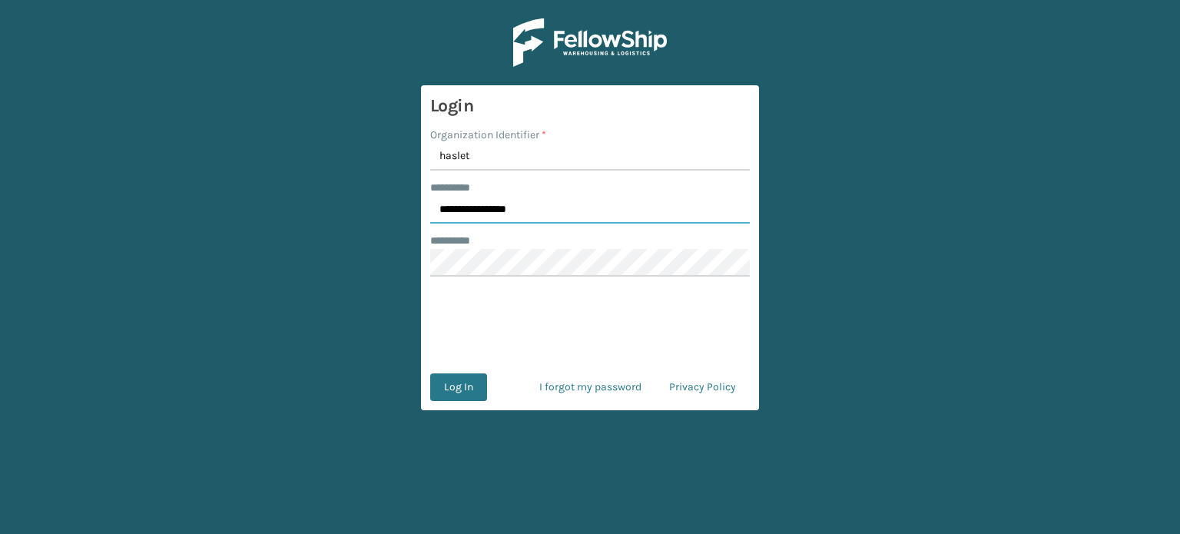
click at [498, 210] on input "**********" at bounding box center [589, 210] width 319 height 28
click at [469, 208] on input "**********" at bounding box center [589, 210] width 319 height 28
click at [459, 389] on button "Log In" at bounding box center [458, 387] width 57 height 28
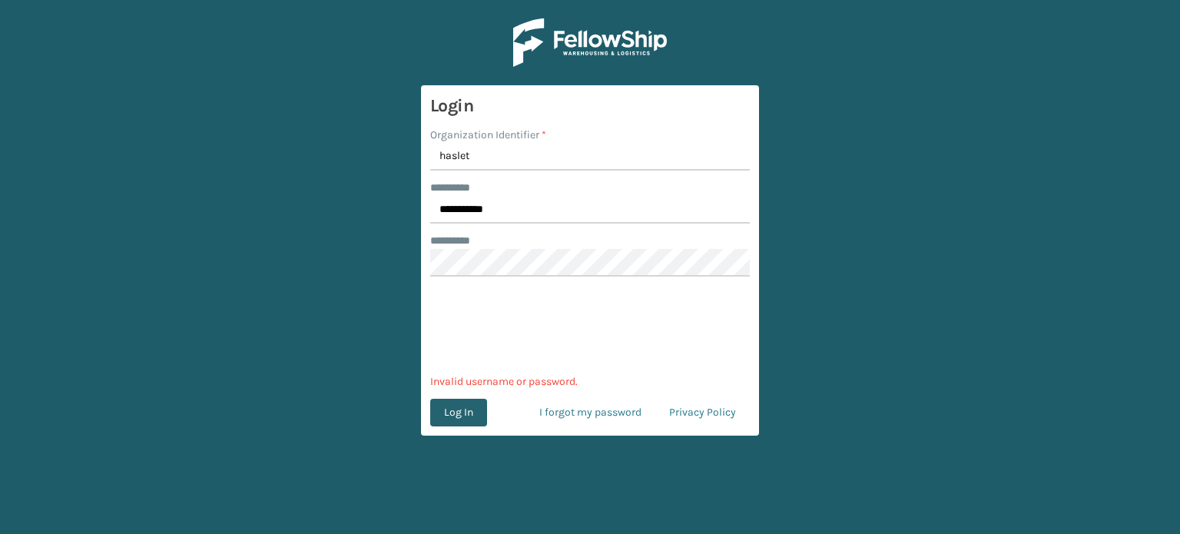
click at [441, 422] on button "Log In" at bounding box center [458, 413] width 57 height 28
click at [522, 209] on input "**********" at bounding box center [589, 210] width 319 height 28
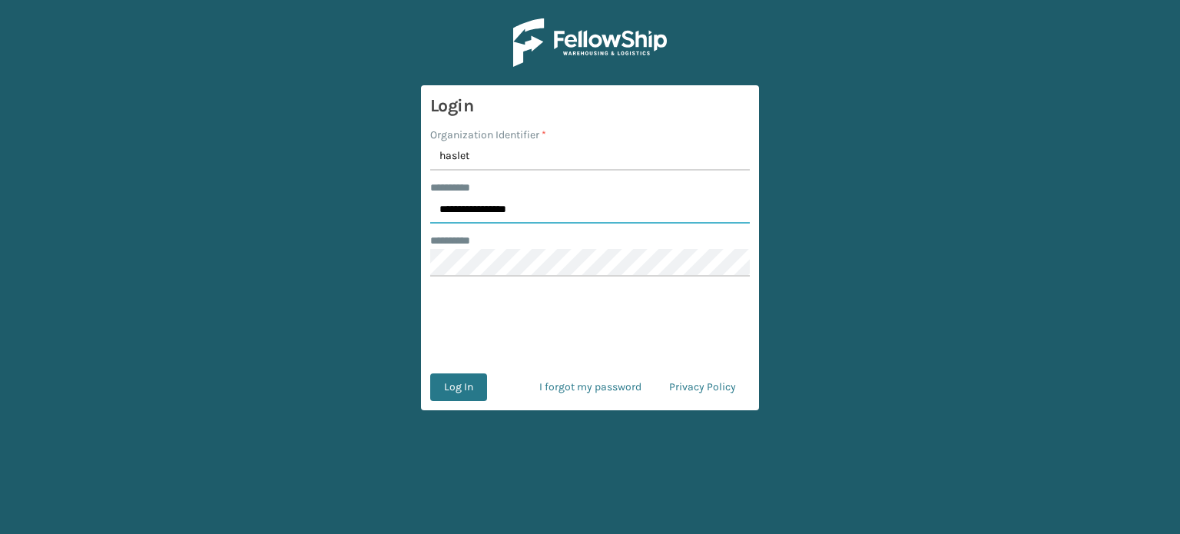
type input "**********"
click at [452, 383] on button "Log In" at bounding box center [458, 387] width 57 height 28
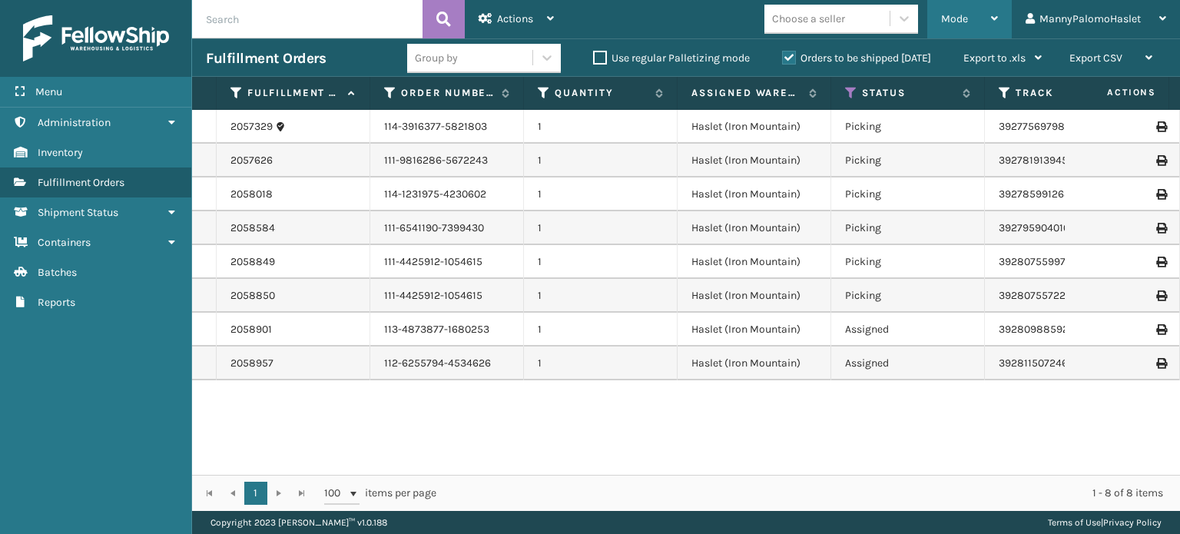
click at [993, 21] on icon at bounding box center [994, 18] width 7 height 11
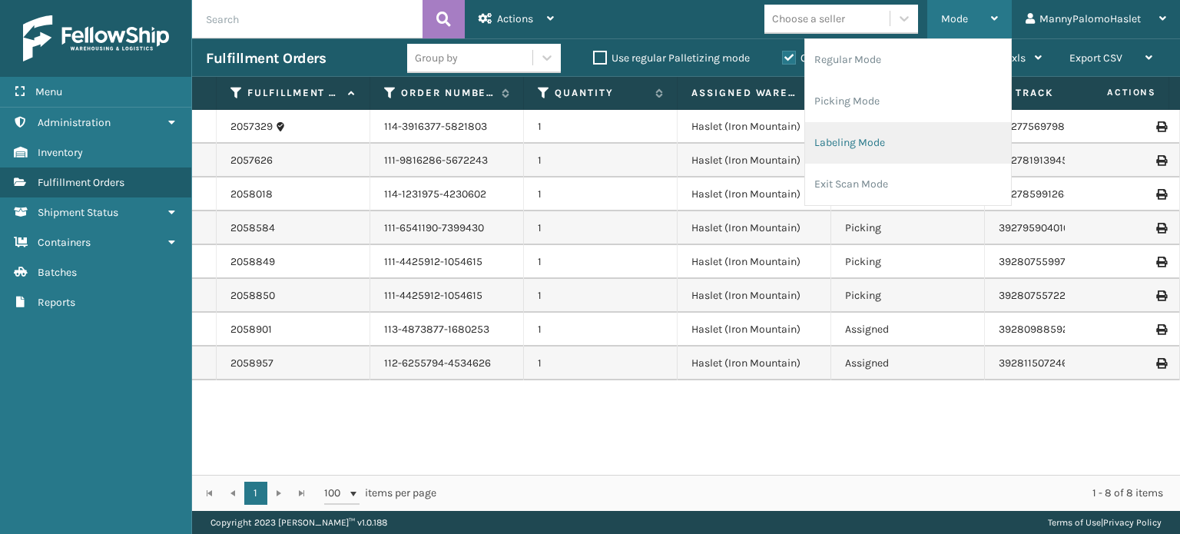
click at [890, 141] on li "Labeling Mode" at bounding box center [908, 142] width 206 height 41
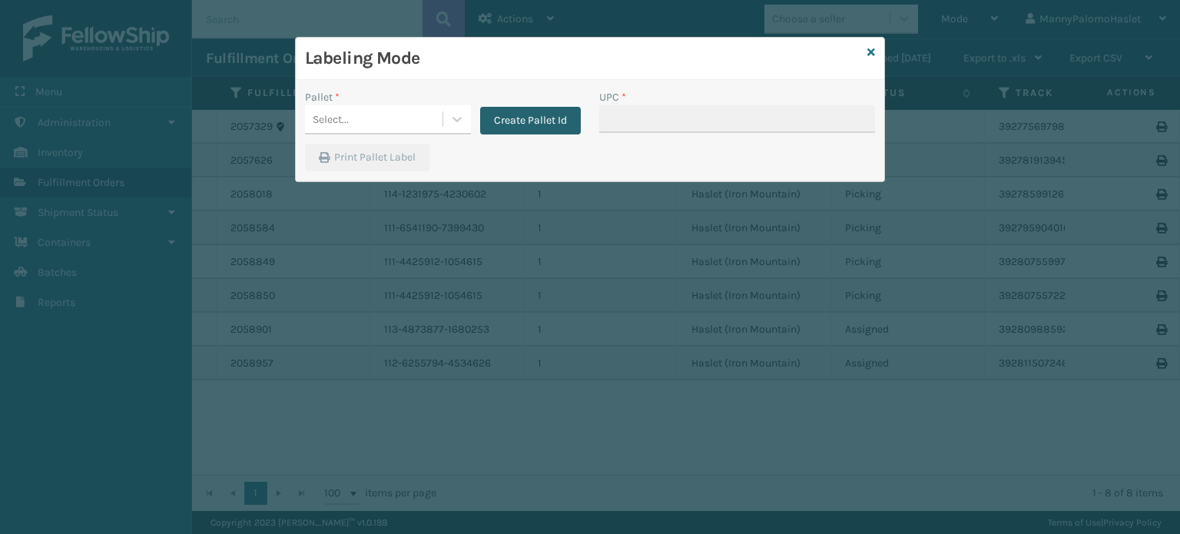
click at [520, 119] on button "Create Pallet Id" at bounding box center [530, 121] width 101 height 28
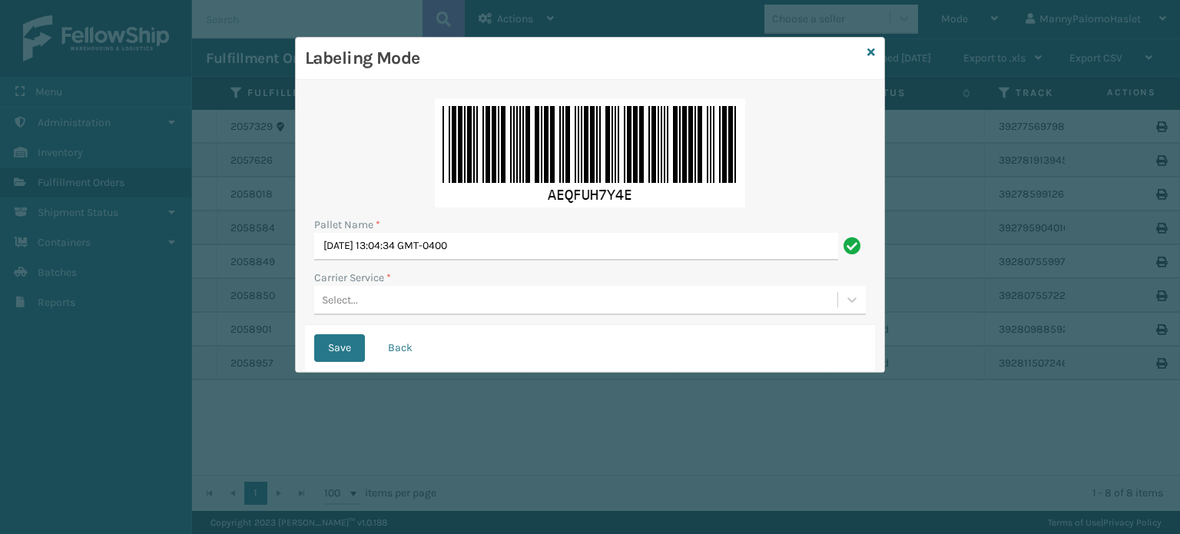
click at [394, 280] on div "Carrier Service *" at bounding box center [589, 278] width 551 height 16
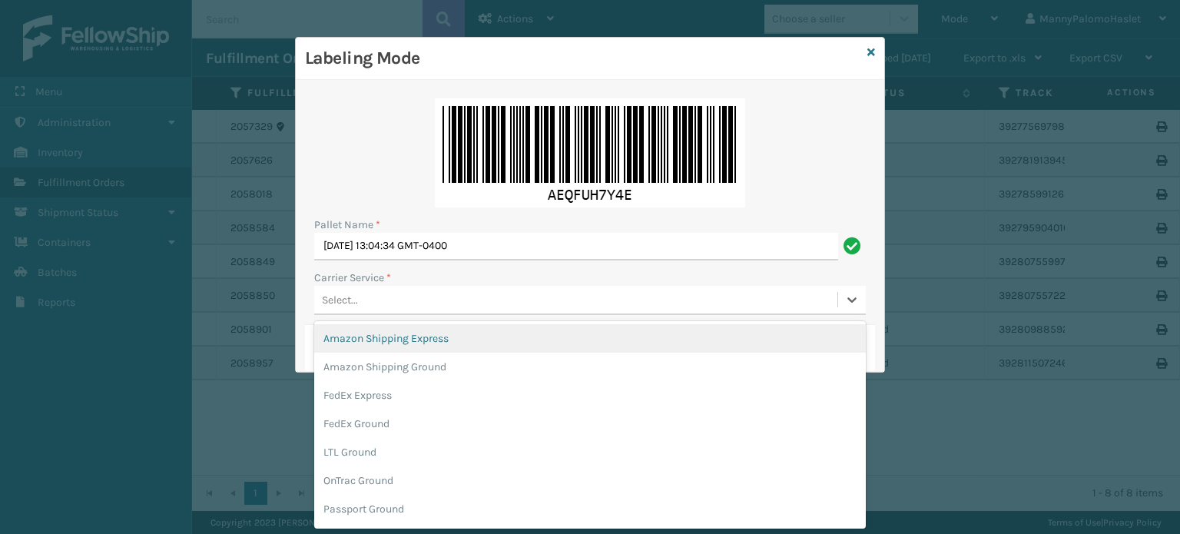
click at [403, 298] on div "Select..." at bounding box center [575, 299] width 523 height 25
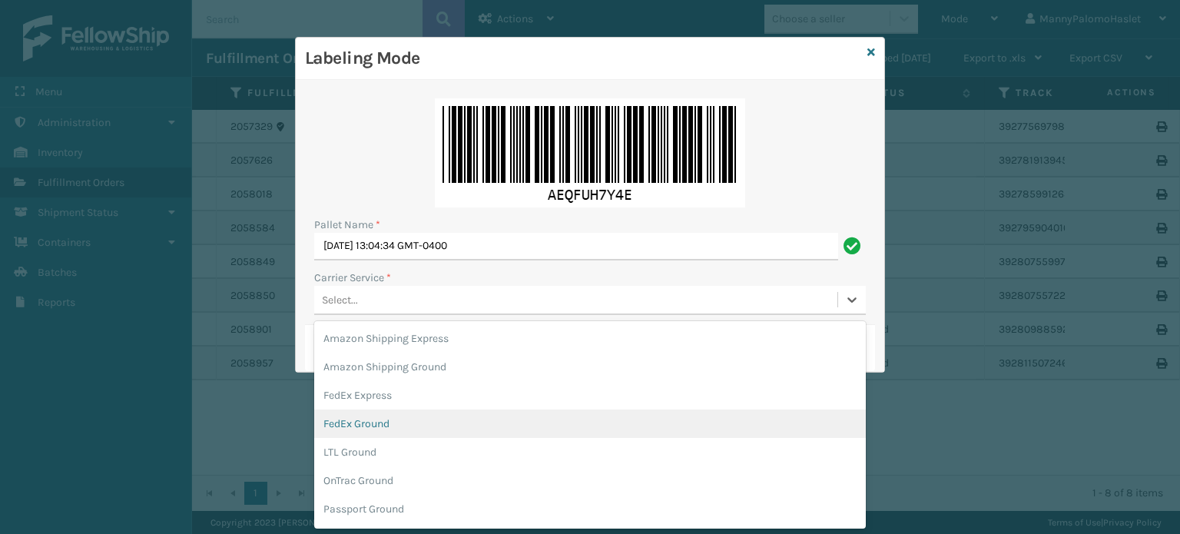
click at [366, 435] on div "FedEx Ground" at bounding box center [589, 423] width 551 height 28
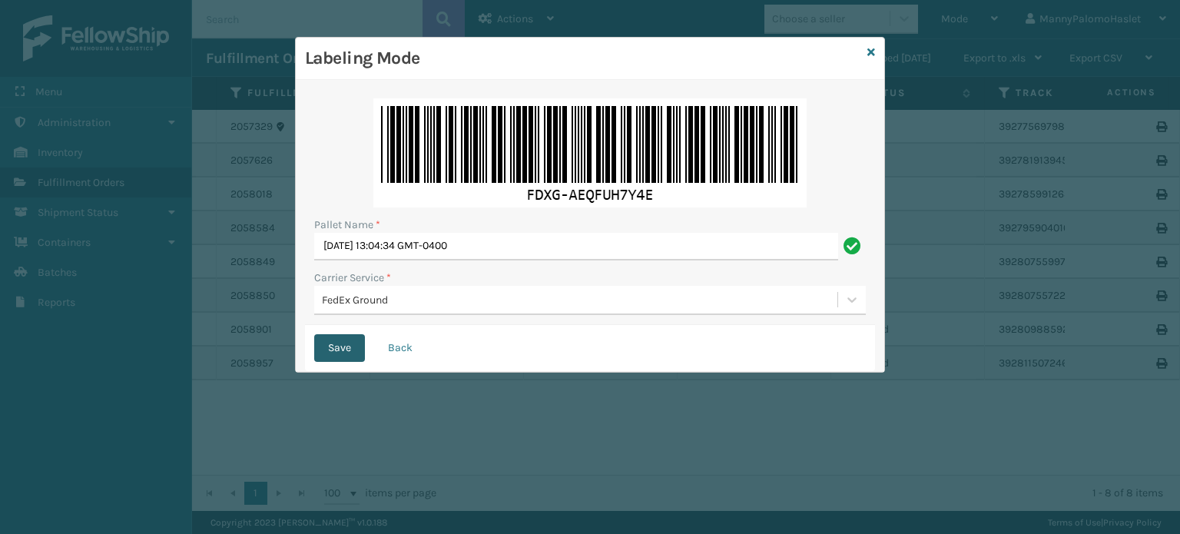
click at [347, 343] on button "Save" at bounding box center [339, 348] width 51 height 28
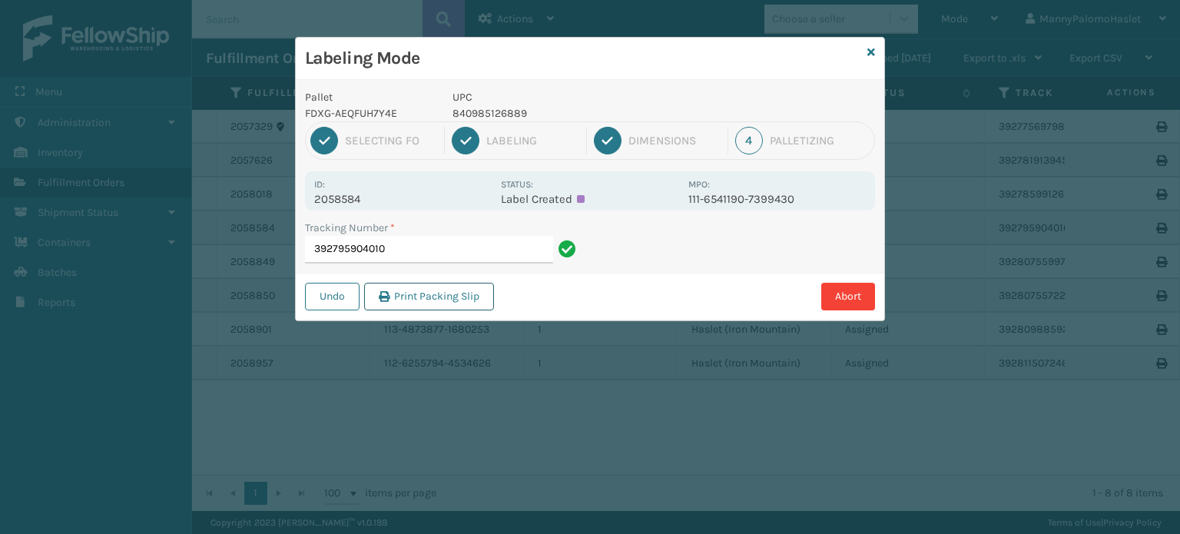
click at [463, 299] on button "Print Packing Slip" at bounding box center [429, 297] width 130 height 28
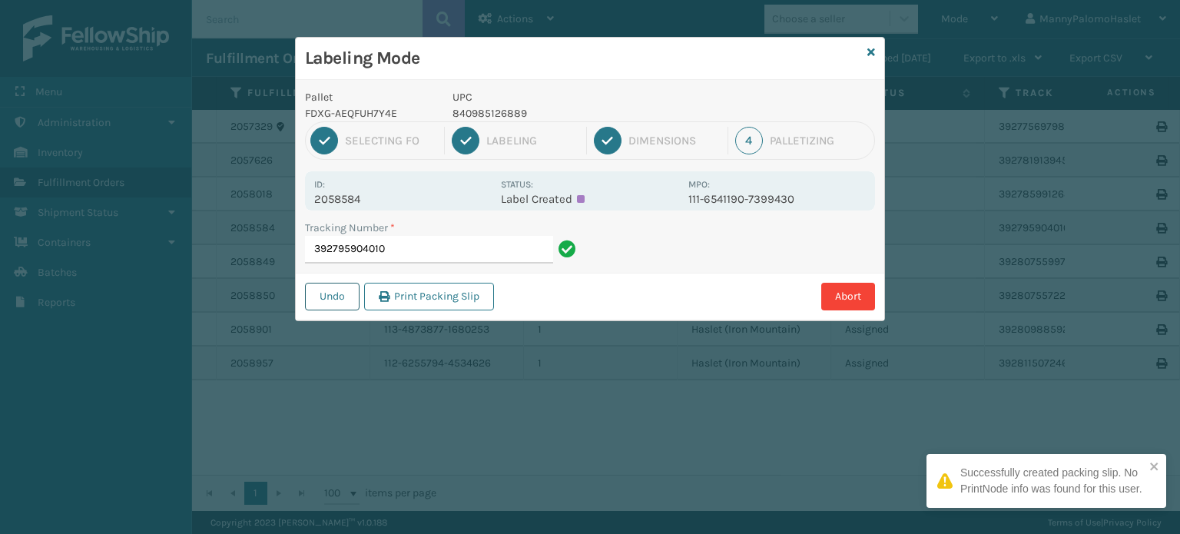
click at [348, 301] on button "Undo" at bounding box center [332, 297] width 55 height 28
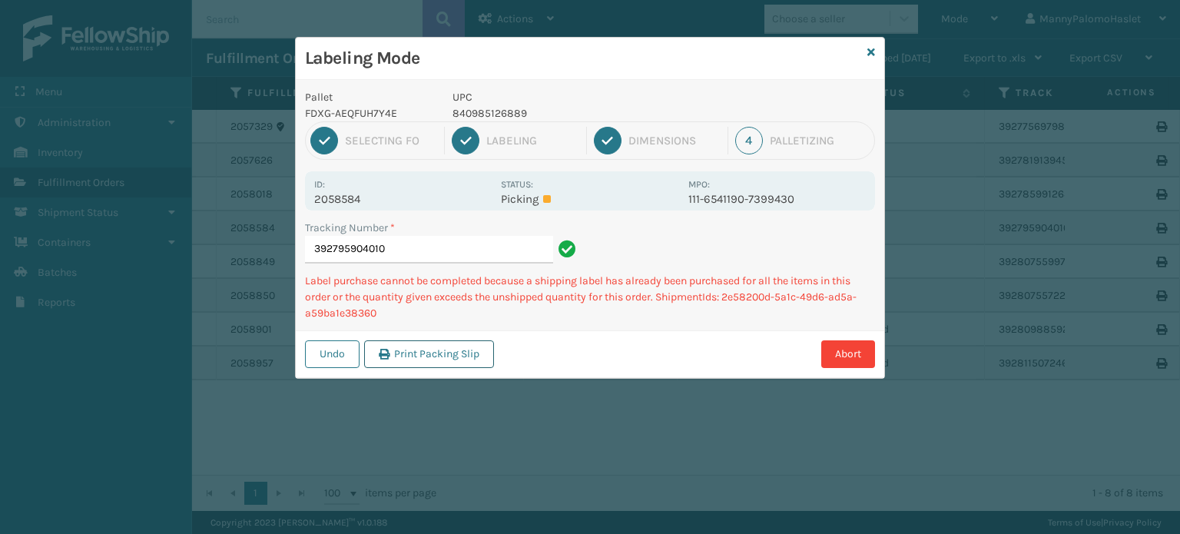
click at [441, 358] on button "Print Packing Slip" at bounding box center [429, 354] width 130 height 28
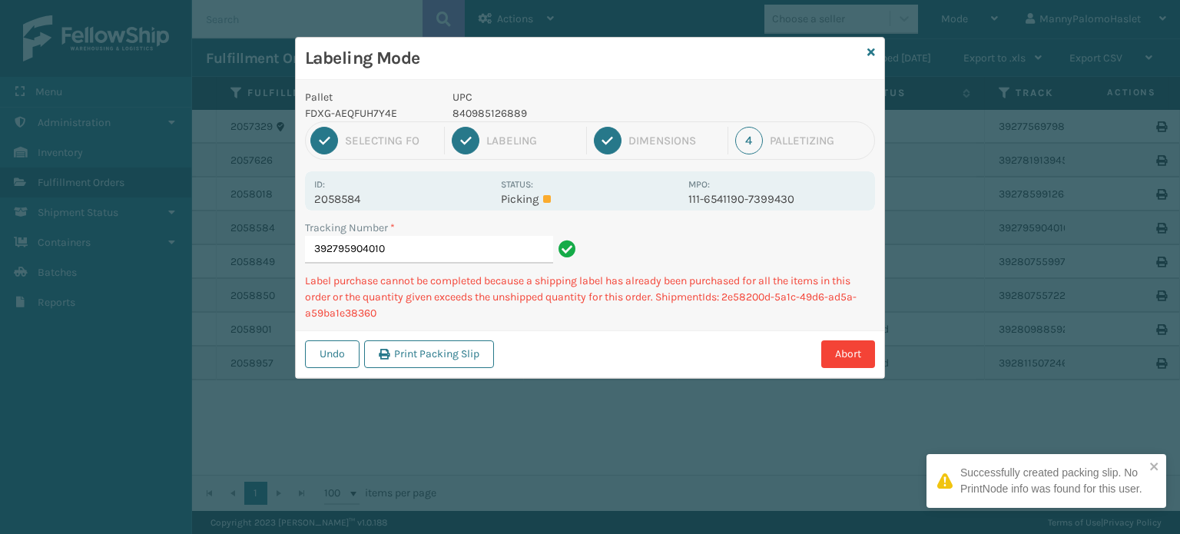
drag, startPoint x: 441, startPoint y: 358, endPoint x: 762, endPoint y: 336, distance: 321.7
click at [762, 336] on div "Undo Print Packing Slip Abort" at bounding box center [590, 353] width 588 height 47
click at [339, 362] on button "Undo" at bounding box center [332, 354] width 55 height 28
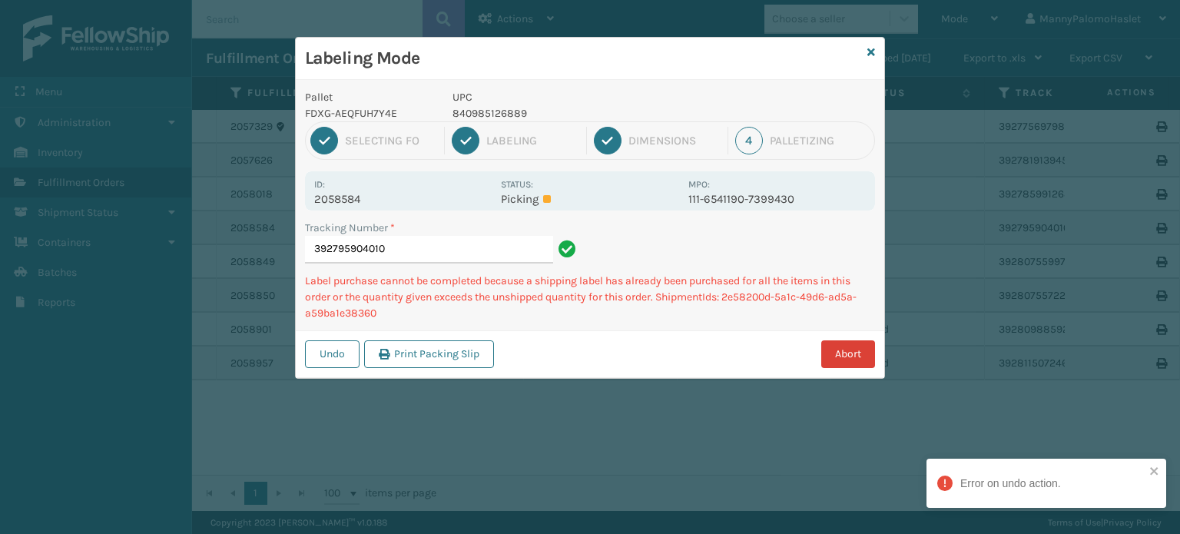
click at [827, 346] on button "Abort" at bounding box center [848, 354] width 54 height 28
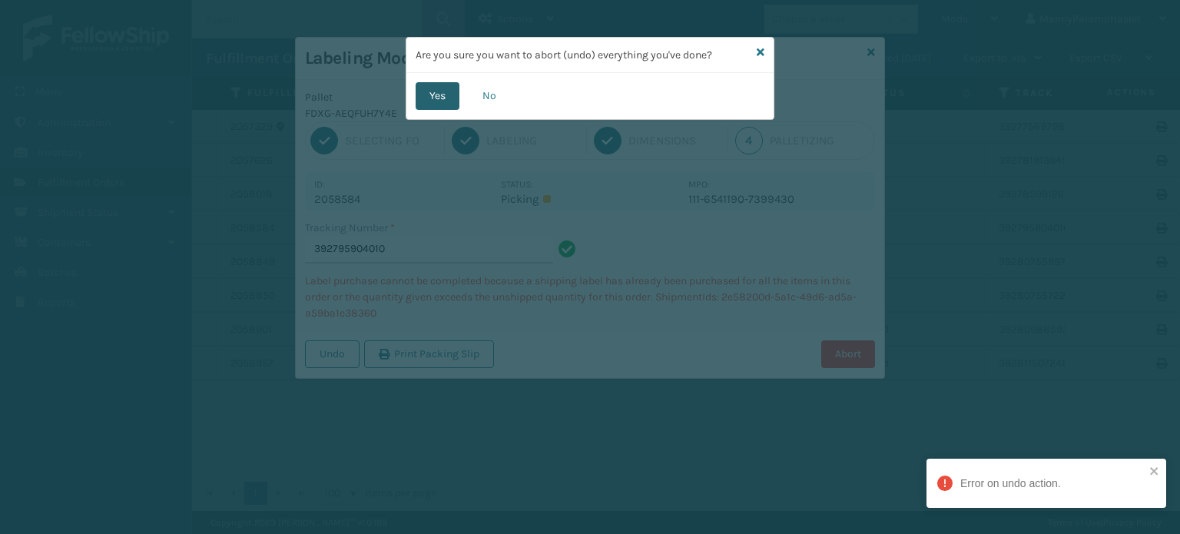
click at [439, 101] on button "Yes" at bounding box center [437, 96] width 44 height 28
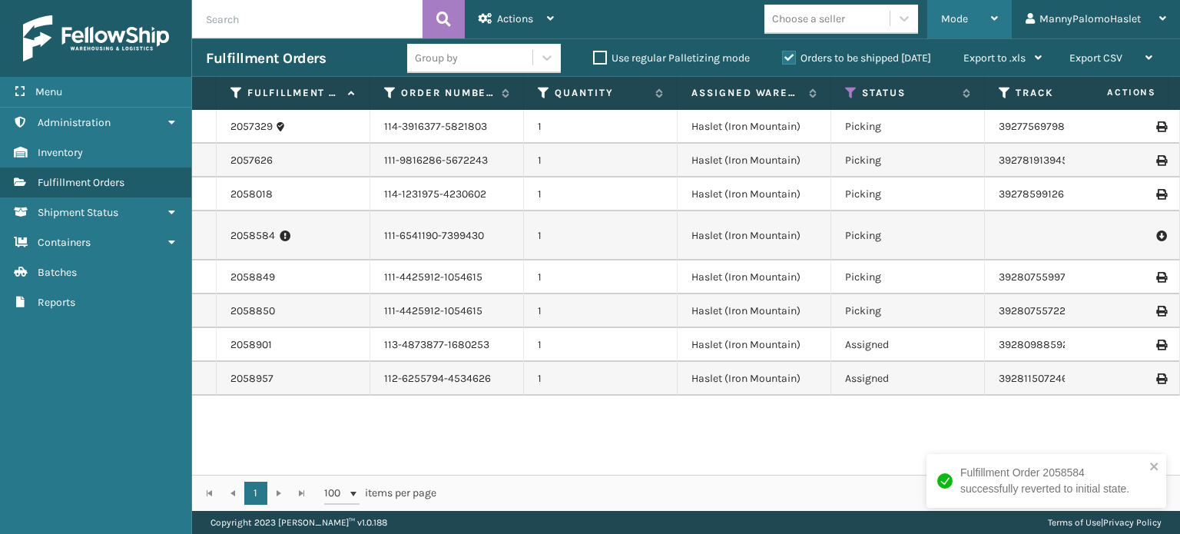
click at [991, 8] on div "Mode" at bounding box center [969, 19] width 57 height 38
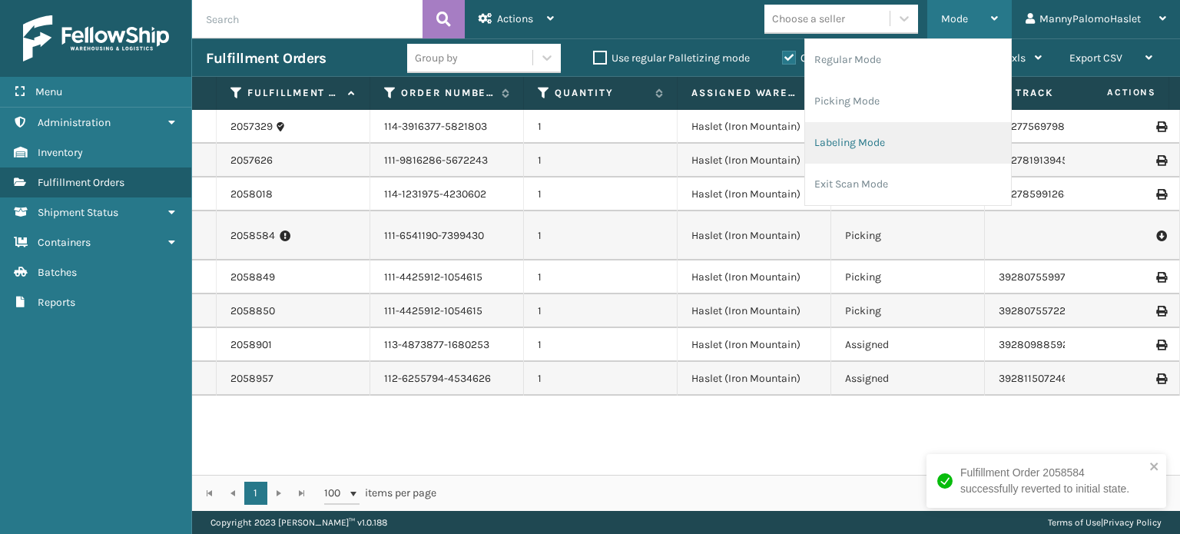
click at [875, 145] on li "Labeling Mode" at bounding box center [908, 142] width 206 height 41
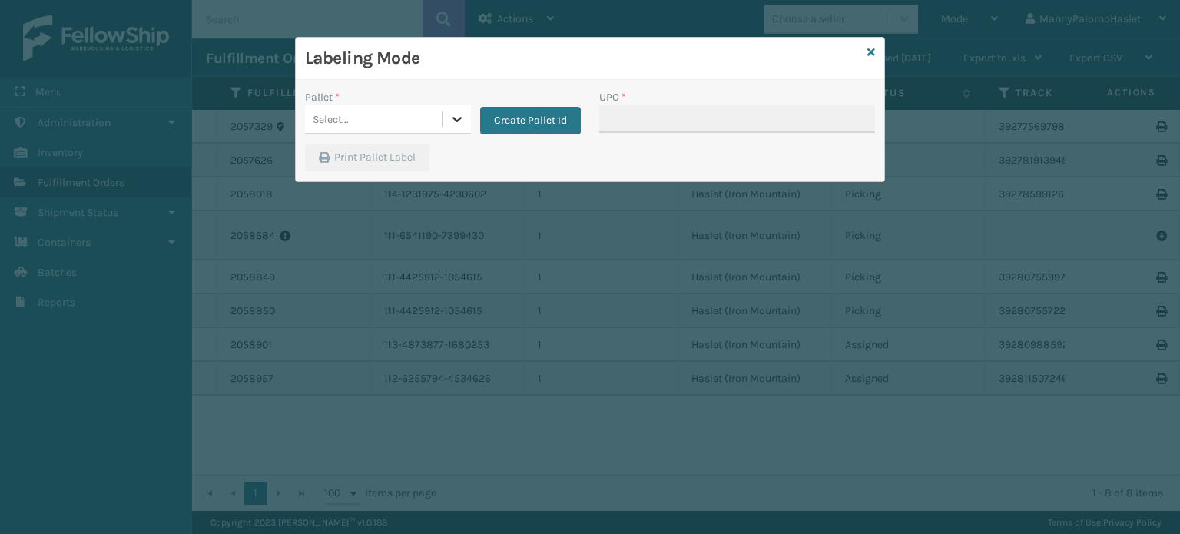
click at [461, 113] on icon at bounding box center [456, 118] width 15 height 15
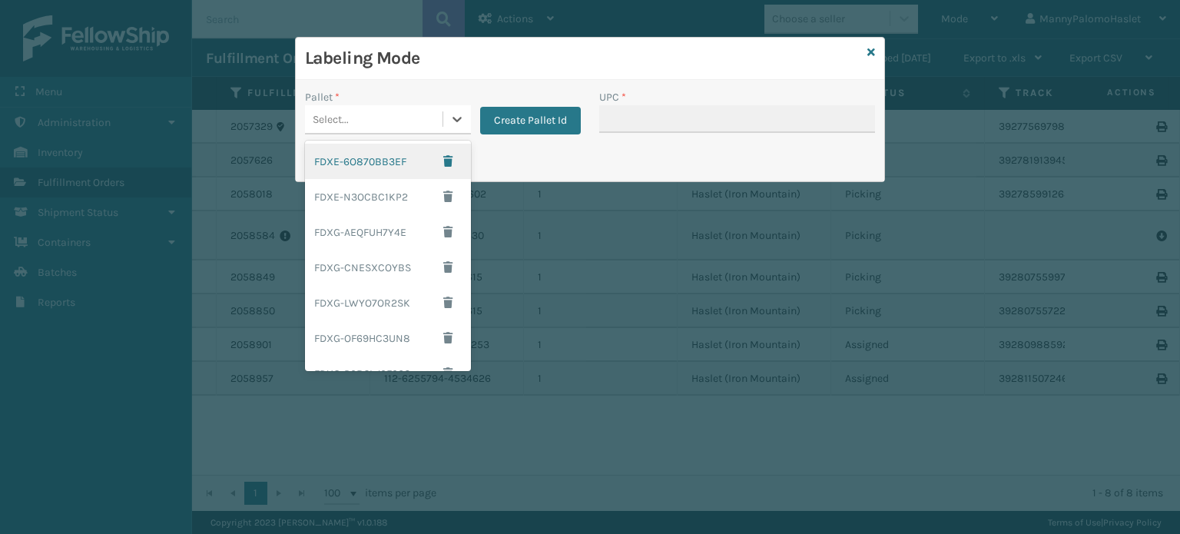
click at [399, 155] on div "FDXE-6O870BB3EF" at bounding box center [388, 161] width 166 height 35
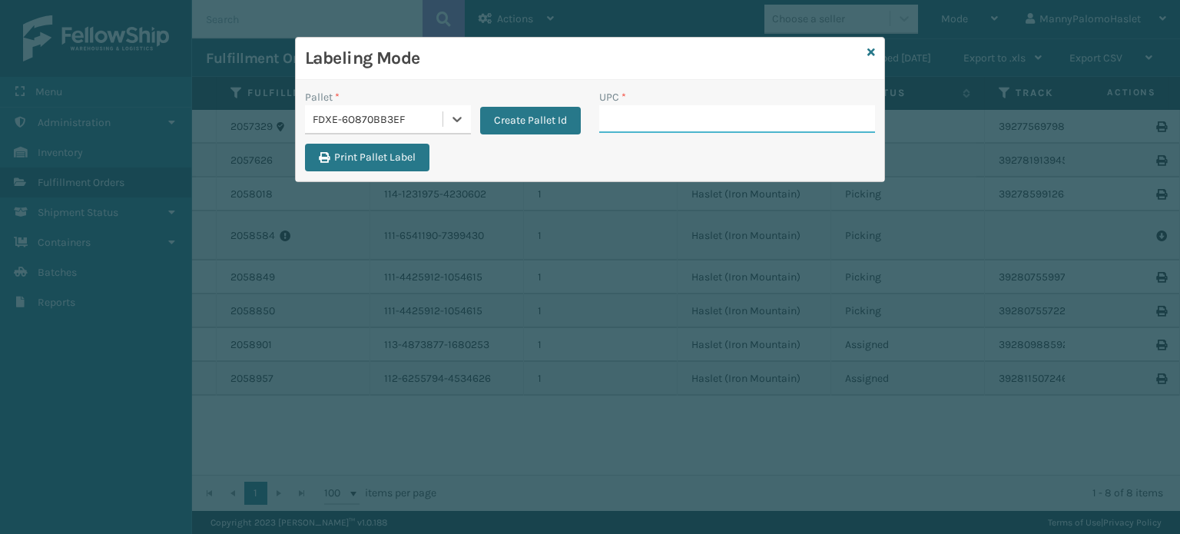
click at [668, 130] on input "UPC *" at bounding box center [737, 119] width 276 height 28
type input "8409851"
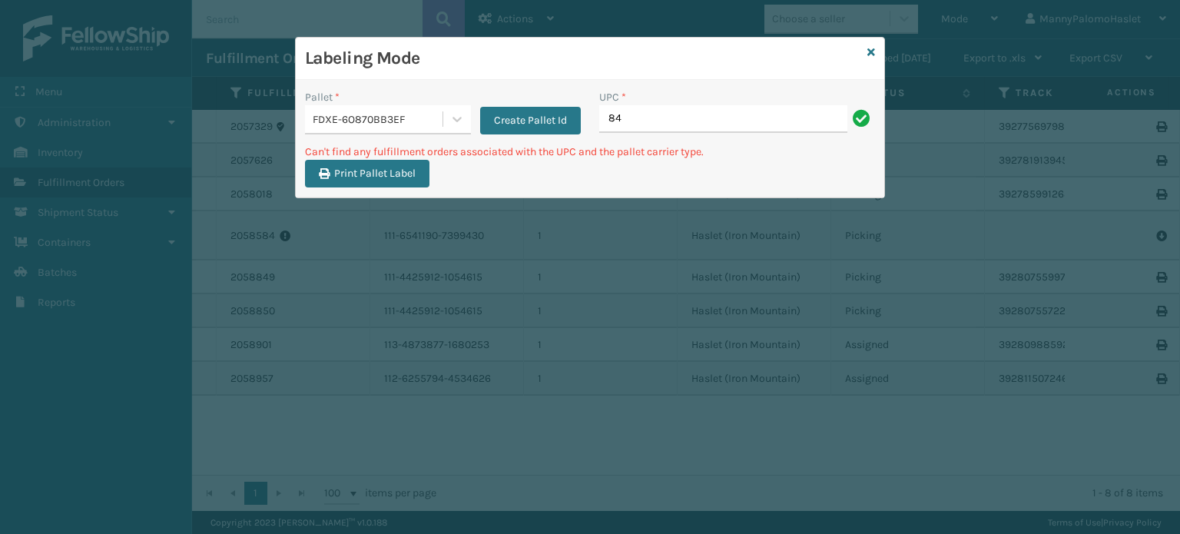
type input "8"
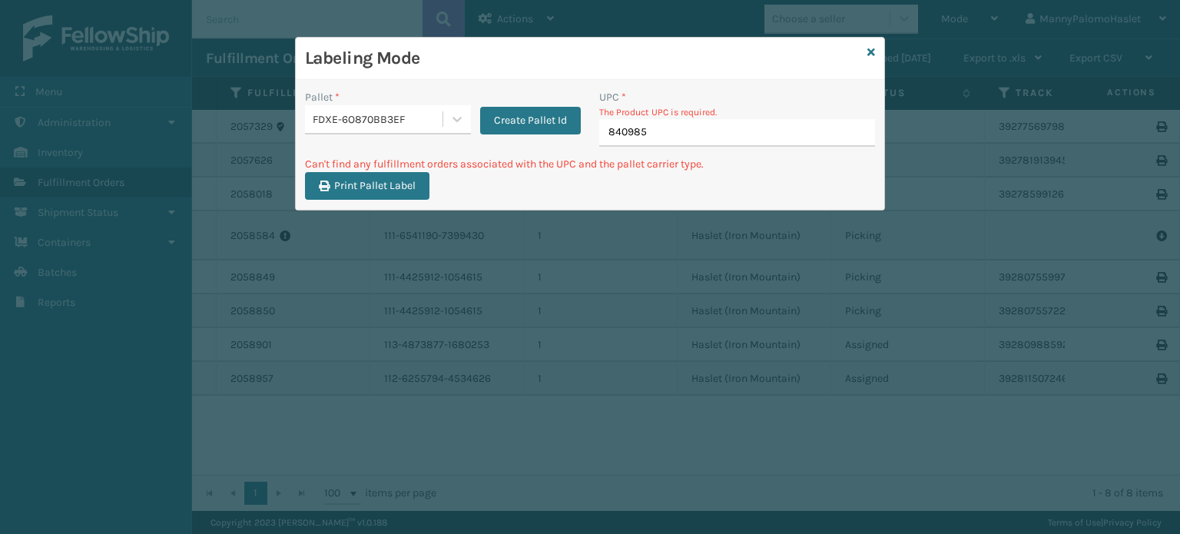
type input "8409851"
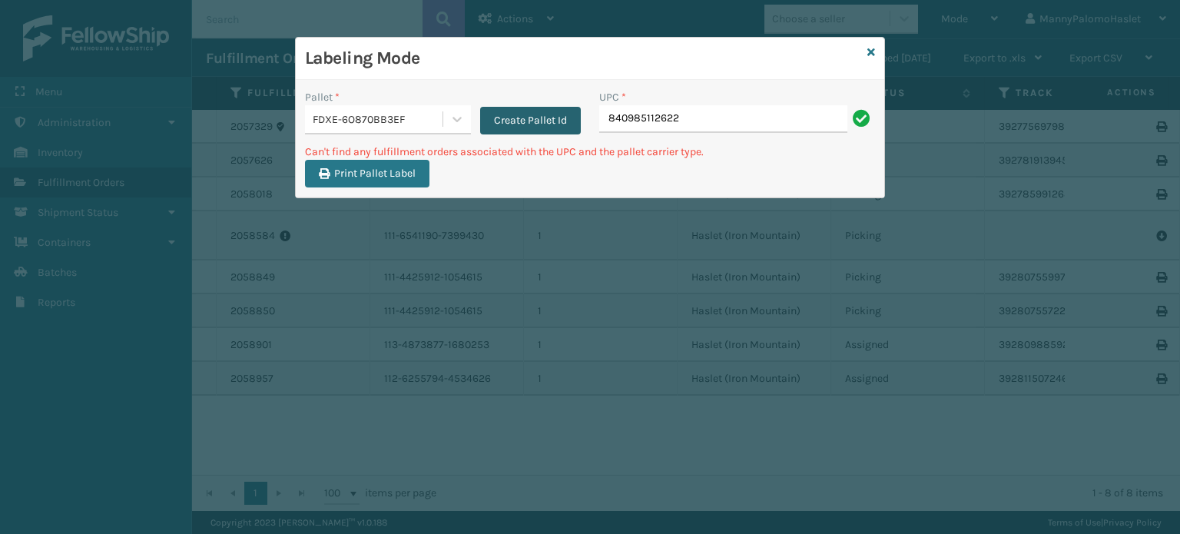
click at [501, 131] on button "Create Pallet Id" at bounding box center [530, 121] width 101 height 28
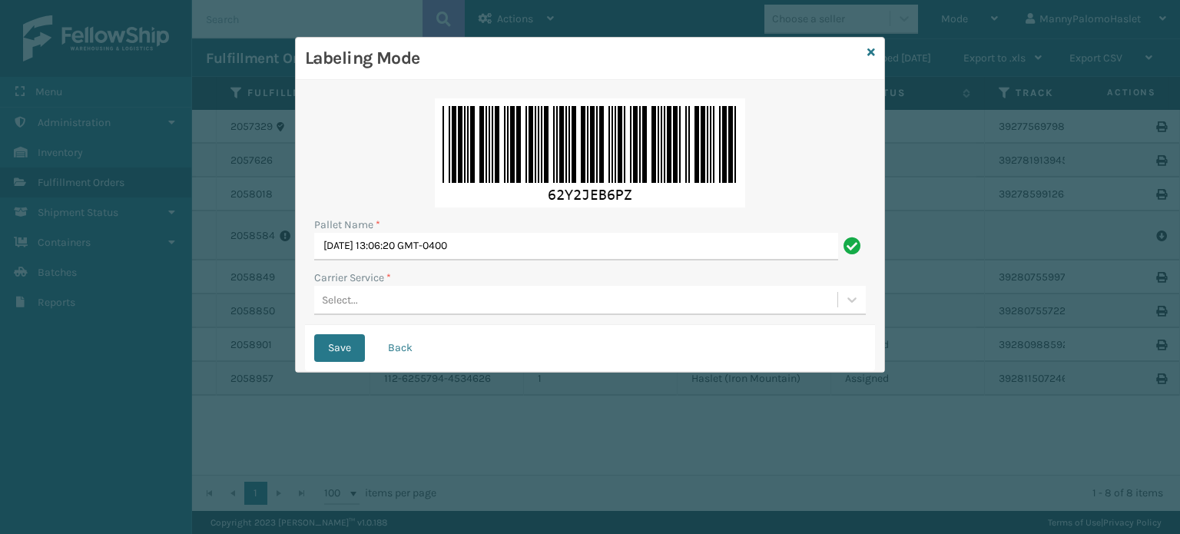
click at [362, 300] on div "Pallet Name * [DATE] 13:06:20 GMT-0400 Carrier Service * Select..." at bounding box center [590, 207] width 570 height 236
click at [356, 303] on div "Select..." at bounding box center [340, 300] width 36 height 16
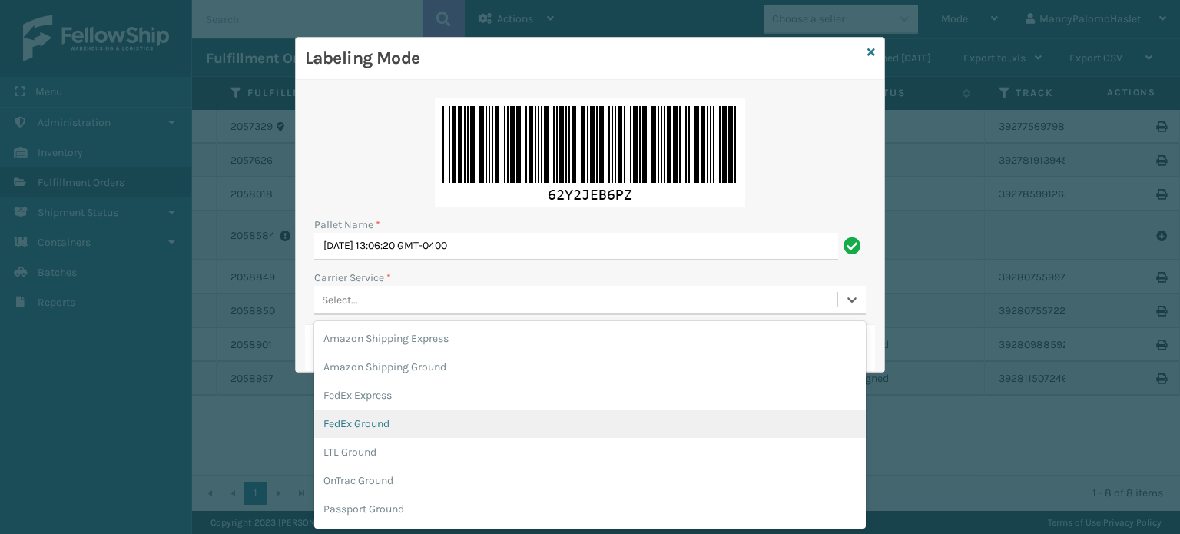
click at [369, 426] on div "FedEx Ground" at bounding box center [589, 423] width 551 height 28
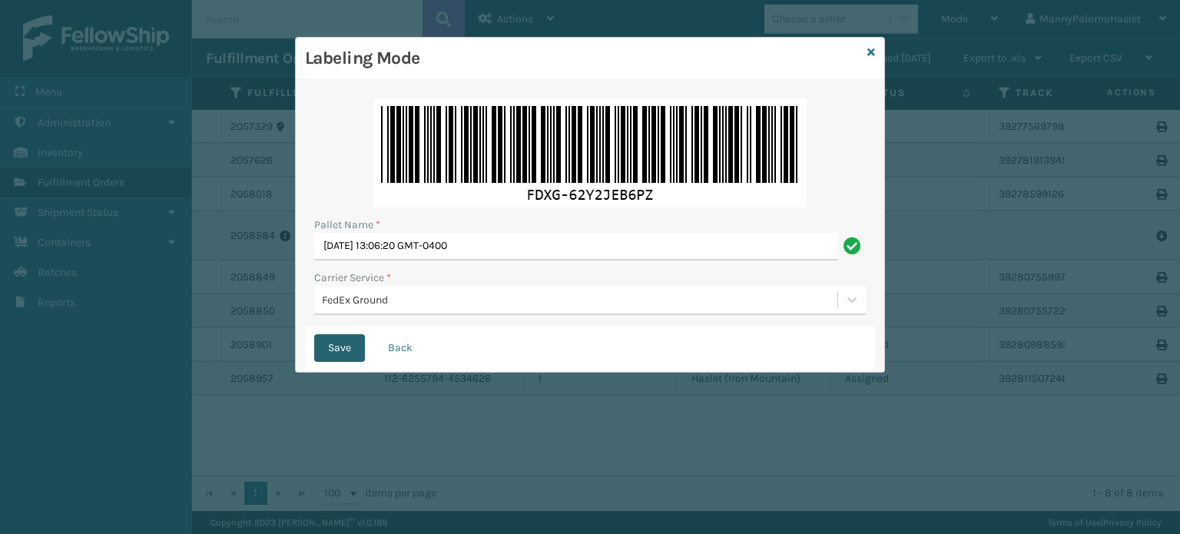
click at [347, 351] on button "Save" at bounding box center [339, 348] width 51 height 28
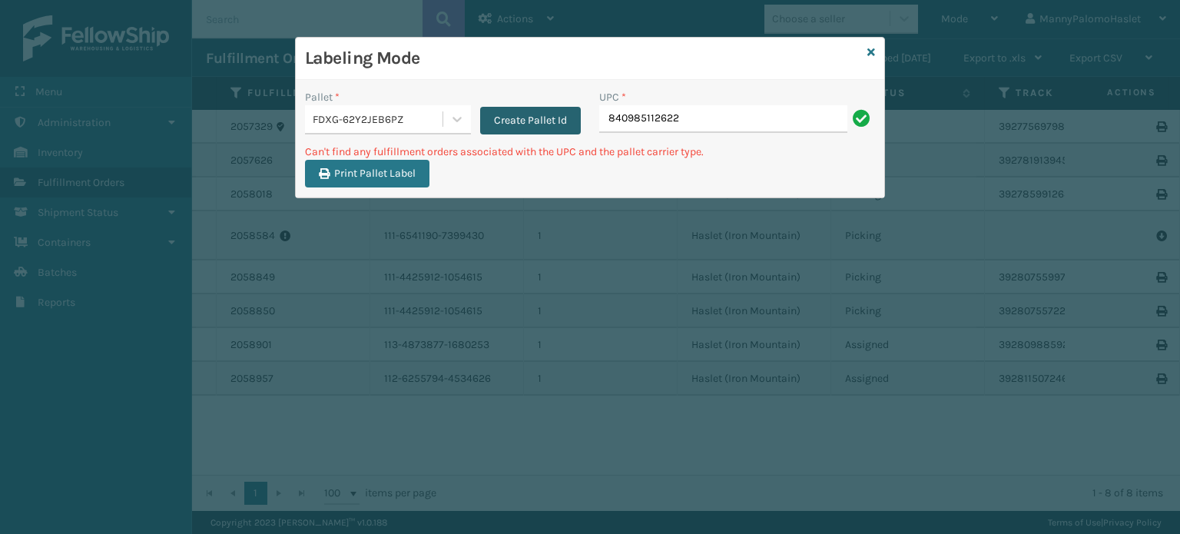
drag, startPoint x: 693, startPoint y: 124, endPoint x: 579, endPoint y: 122, distance: 114.4
click at [579, 122] on div "Pallet * FDXG-62Y2JEB6PZ Create Pallet Id UPC * 840985112622" at bounding box center [590, 116] width 588 height 55
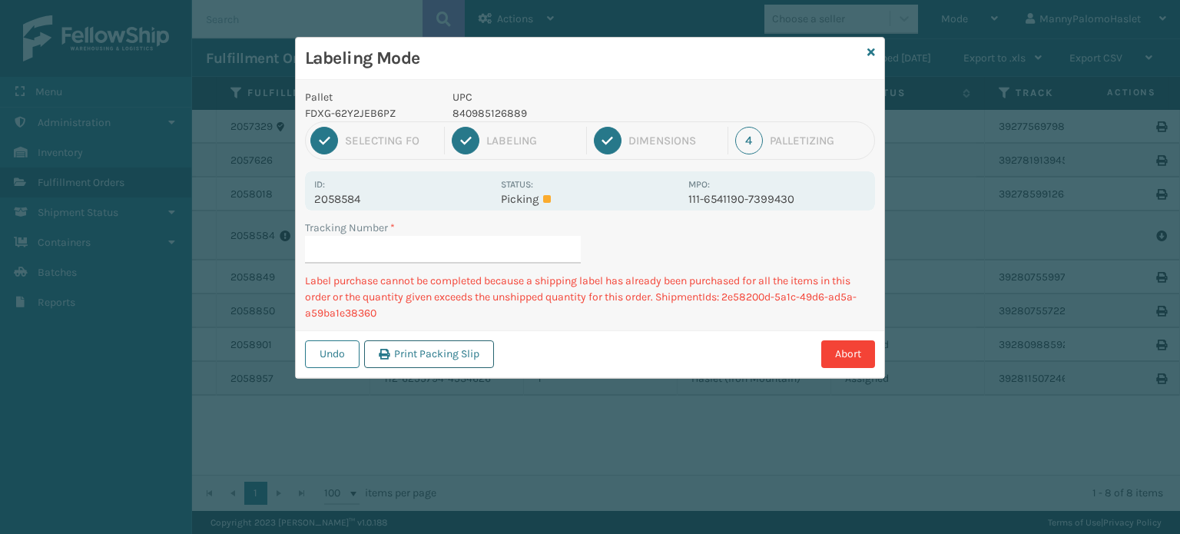
click at [432, 364] on button "Print Packing Slip" at bounding box center [429, 354] width 130 height 28
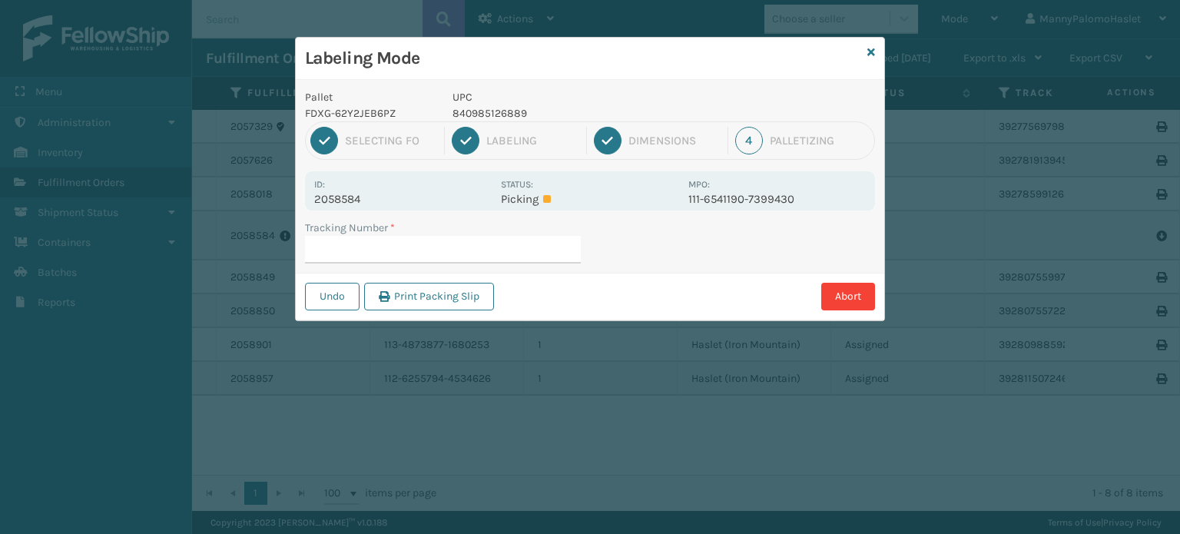
click at [866, 46] on div "Labeling Mode" at bounding box center [590, 59] width 588 height 42
click at [907, 61] on div "Labeling Mode Pallet FDXG-62Y2JEB6PZ UPC 840985126889 1 Selecting FO 2 Labeling…" at bounding box center [590, 267] width 1180 height 534
click at [869, 55] on icon at bounding box center [871, 52] width 8 height 11
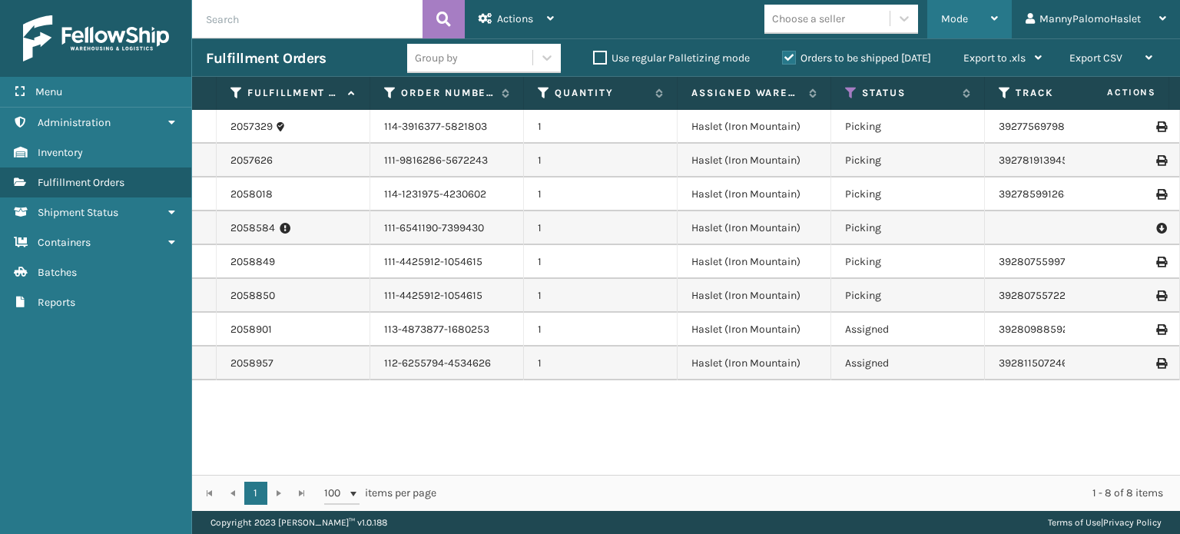
click at [980, 12] on div "Mode" at bounding box center [969, 19] width 57 height 38
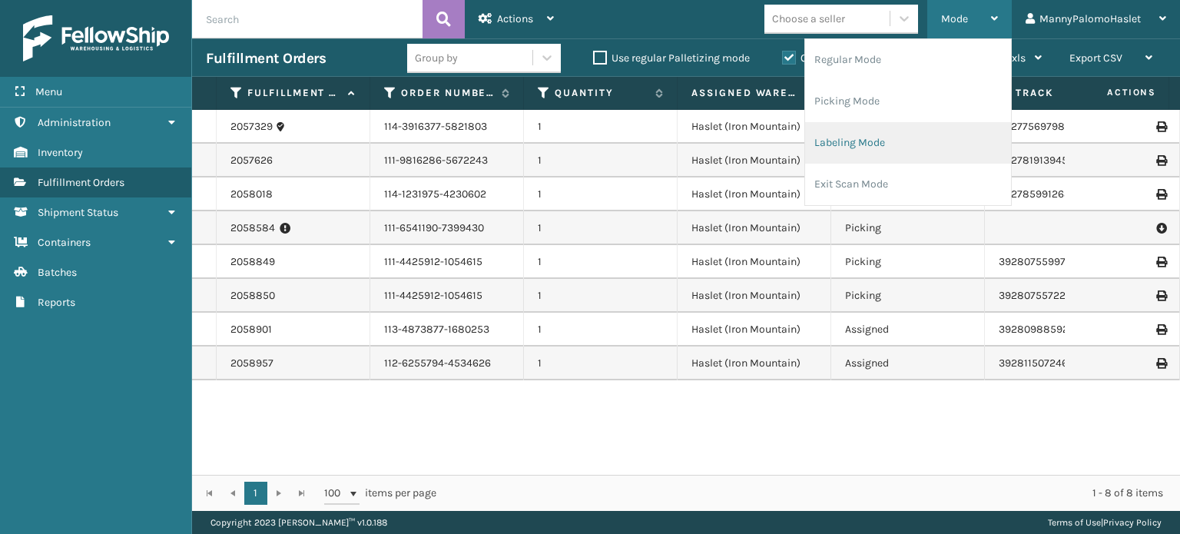
click at [889, 133] on li "Labeling Mode" at bounding box center [908, 142] width 206 height 41
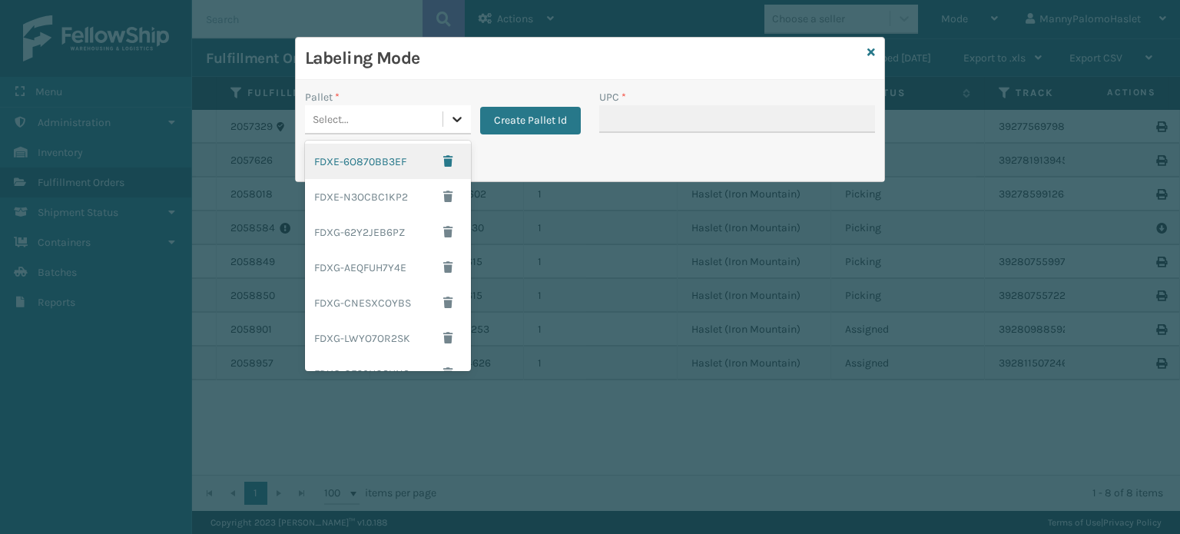
click at [455, 119] on icon at bounding box center [456, 119] width 9 height 5
drag, startPoint x: 399, startPoint y: 171, endPoint x: 412, endPoint y: 107, distance: 65.8
click at [412, 107] on div "Select..." at bounding box center [388, 119] width 166 height 29
click at [403, 154] on div "FDXE-6O870BB3EF" at bounding box center [388, 161] width 166 height 35
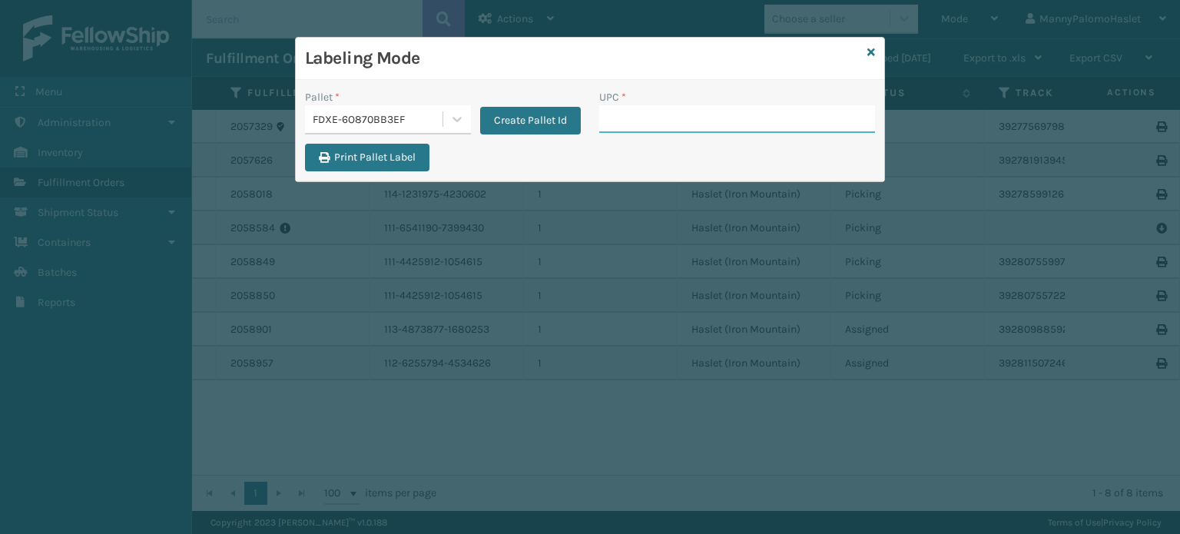
click at [616, 110] on input "UPC *" at bounding box center [737, 119] width 276 height 28
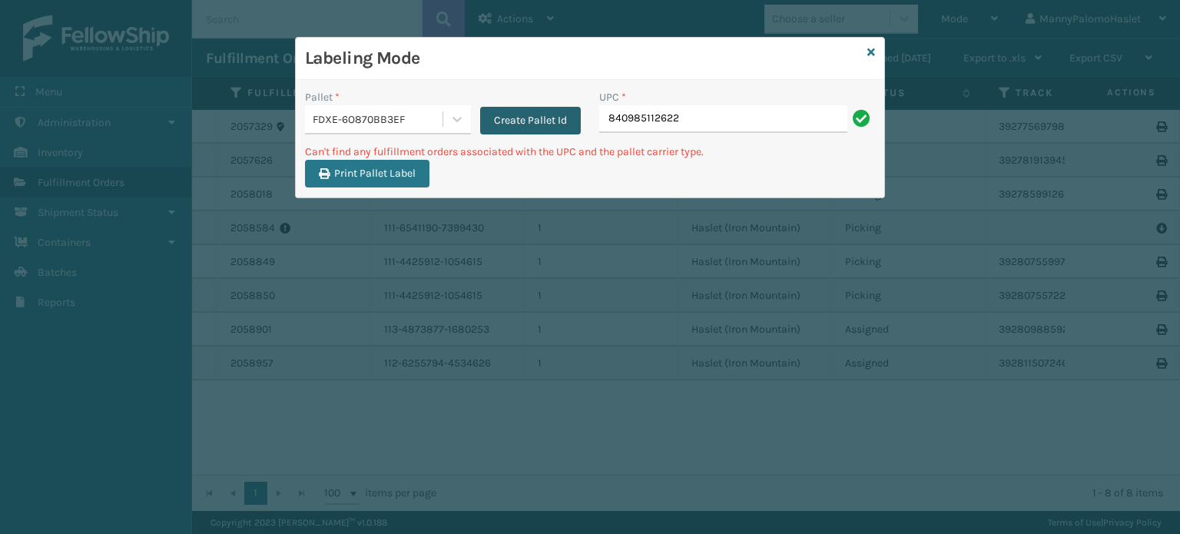
drag, startPoint x: 686, startPoint y: 117, endPoint x: 568, endPoint y: 121, distance: 117.6
click at [568, 121] on div "Pallet * FDXE-6O870BB3EF Create Pallet Id UPC * 840985112622" at bounding box center [590, 116] width 588 height 55
drag, startPoint x: 710, startPoint y: 125, endPoint x: 498, endPoint y: 161, distance: 214.9
click at [498, 161] on div "Pallet * FDXE-6O870BB3EF Create Pallet Id UPC * 840985112622 Can't find any ful…" at bounding box center [590, 138] width 588 height 117
click at [538, 116] on button "Create Pallet Id" at bounding box center [530, 121] width 101 height 28
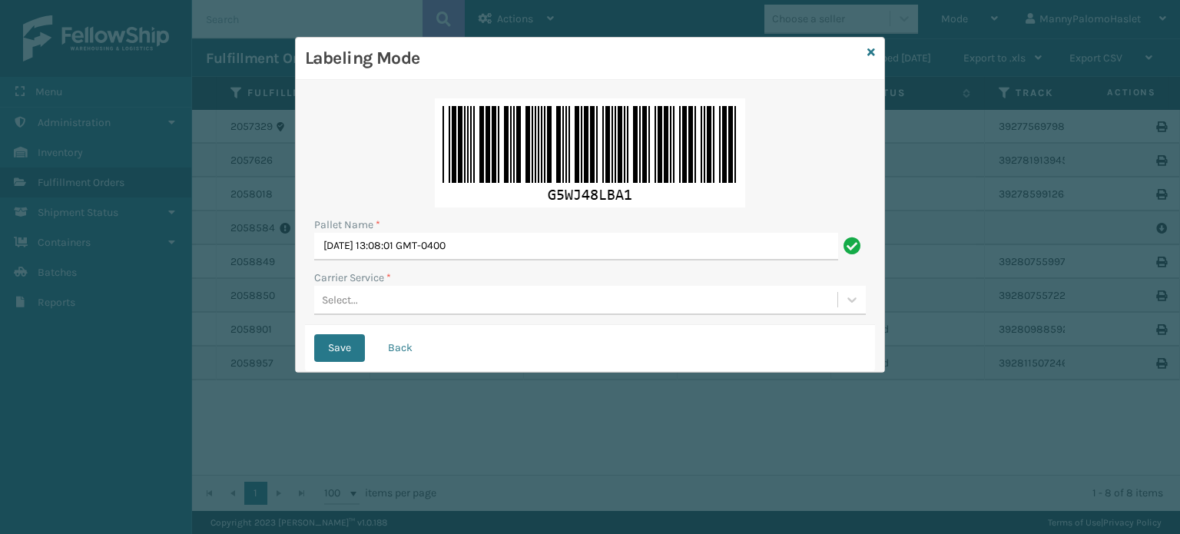
click at [369, 294] on div "Select..." at bounding box center [575, 299] width 523 height 25
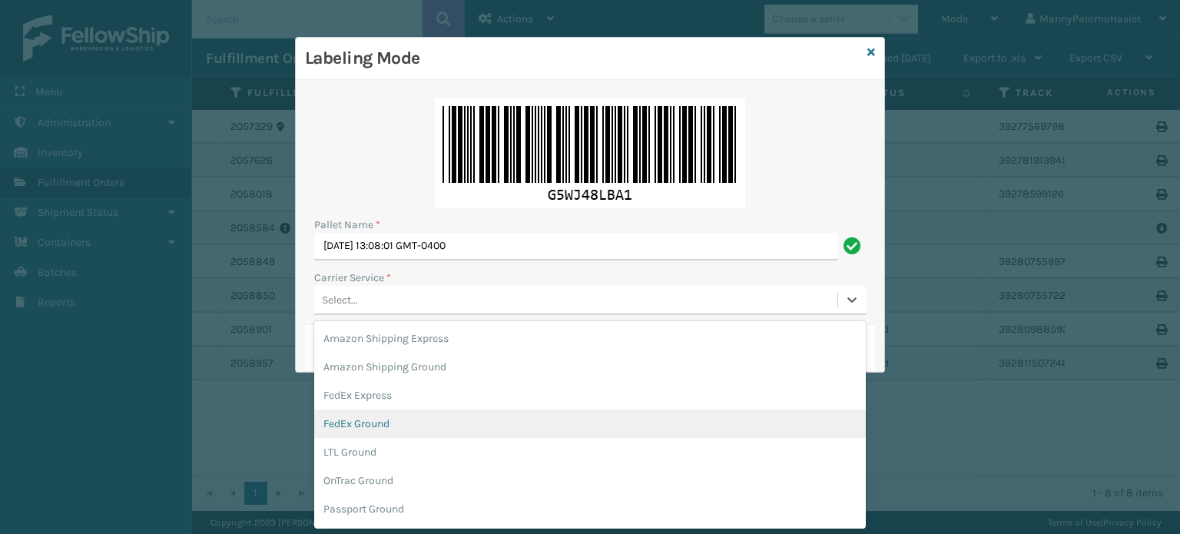
click at [359, 418] on div "FedEx Ground" at bounding box center [589, 423] width 551 height 28
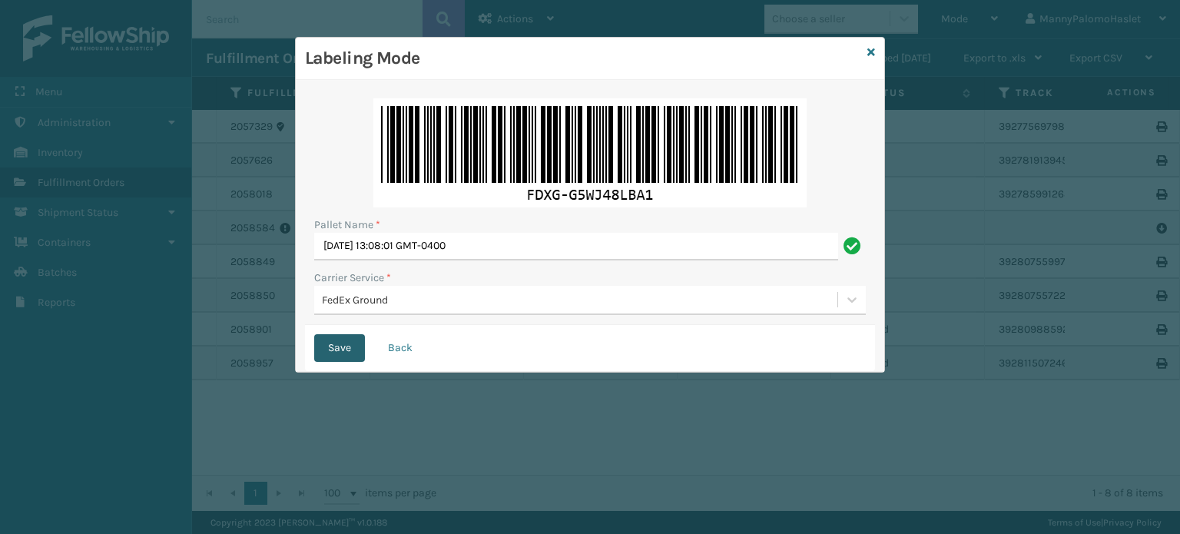
click at [347, 348] on button "Save" at bounding box center [339, 348] width 51 height 28
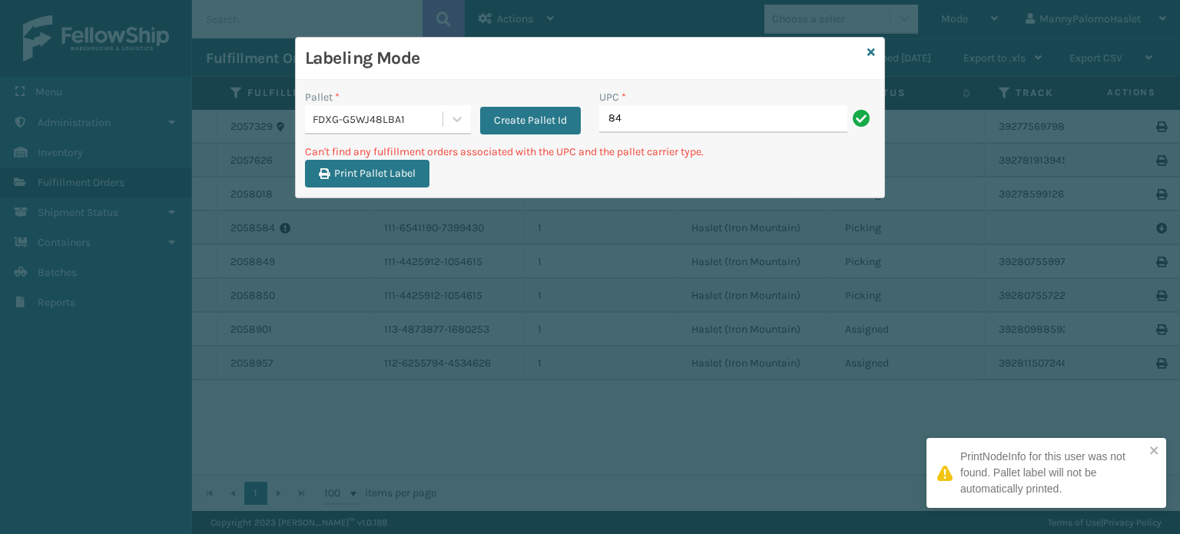
type input "8"
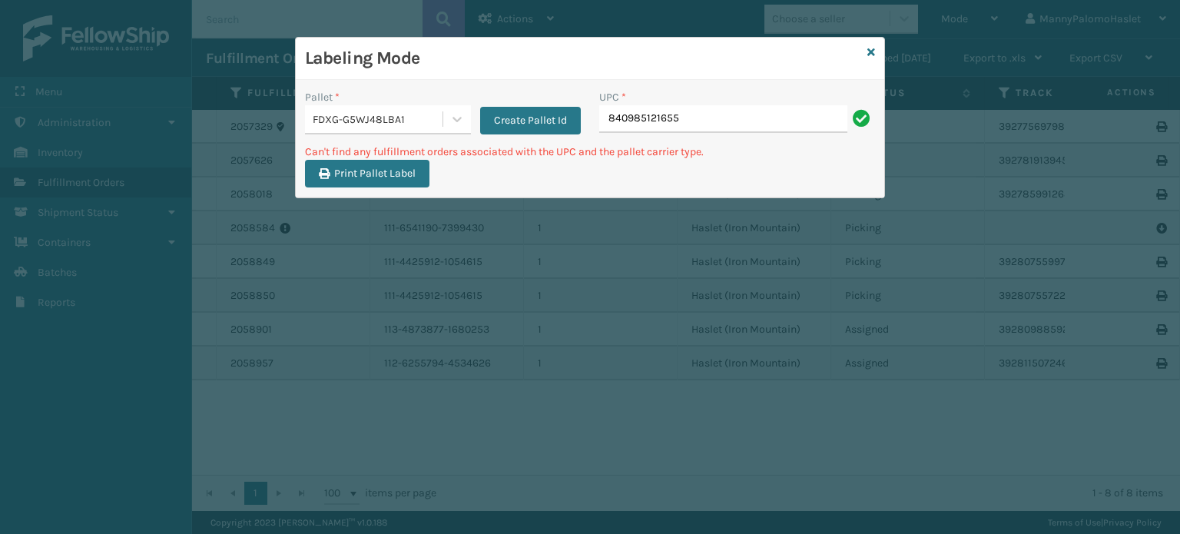
click at [703, 119] on input "840985121655" at bounding box center [723, 119] width 248 height 28
click at [461, 119] on icon at bounding box center [456, 118] width 15 height 15
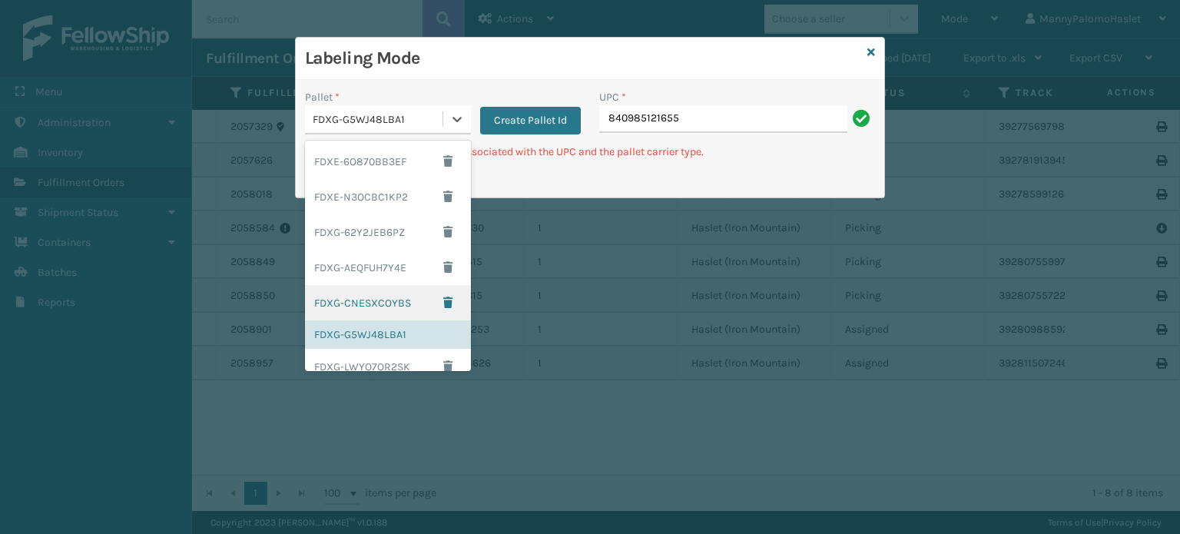
click at [399, 308] on div "FDXG-CNESXCOYBS" at bounding box center [388, 302] width 166 height 35
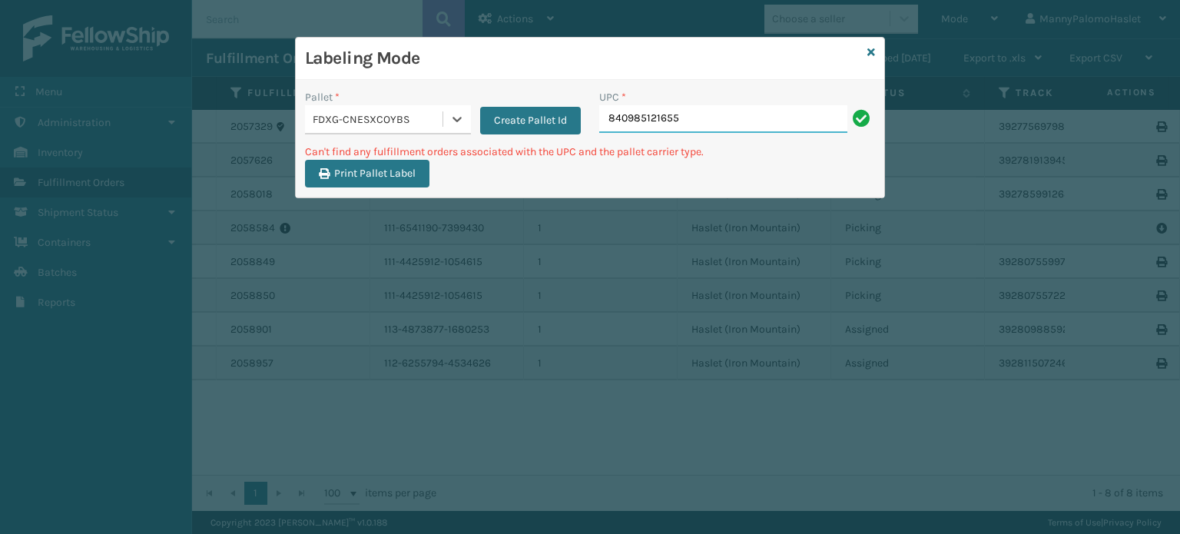
click at [719, 121] on input "840985121655" at bounding box center [723, 119] width 248 height 28
click at [455, 119] on icon at bounding box center [456, 119] width 9 height 5
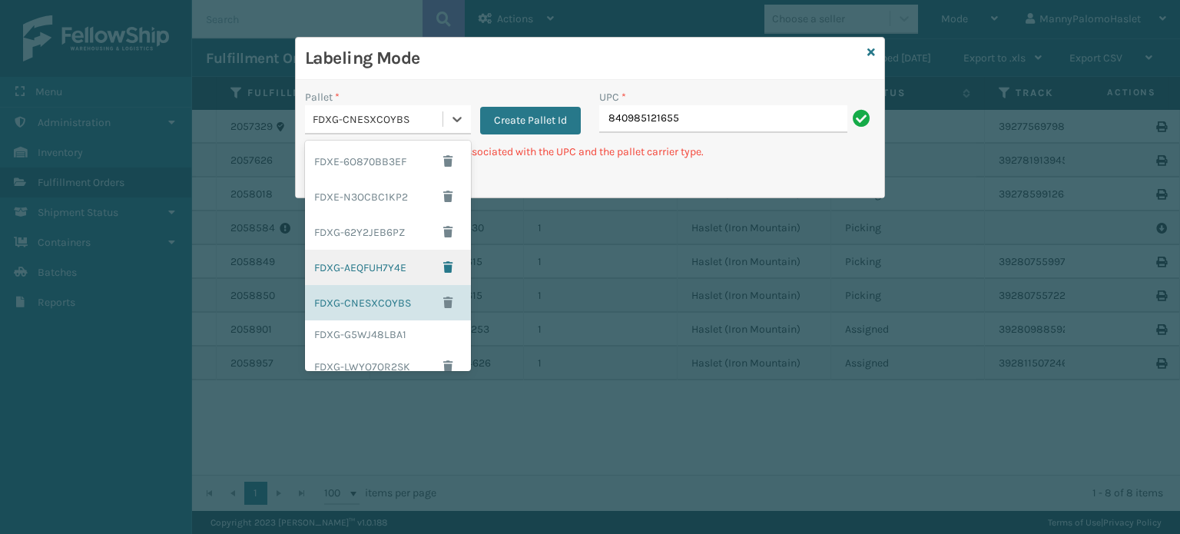
click at [400, 263] on div "FDXG-AEQFUH7Y4E" at bounding box center [388, 267] width 166 height 35
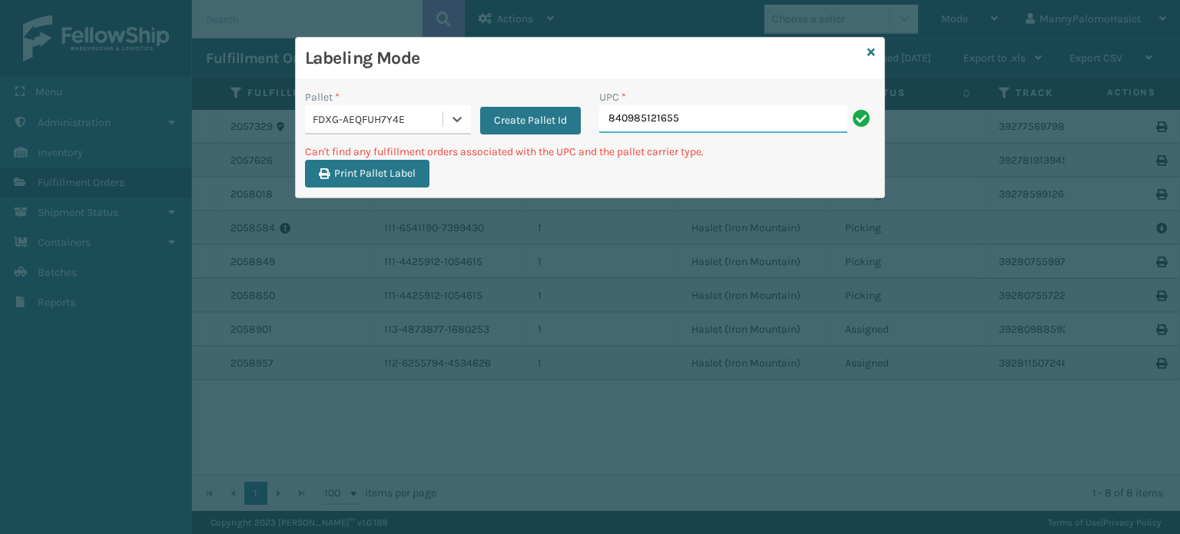
click at [692, 122] on input "840985121655" at bounding box center [723, 119] width 248 height 28
click at [691, 122] on input "840985121655" at bounding box center [723, 119] width 248 height 28
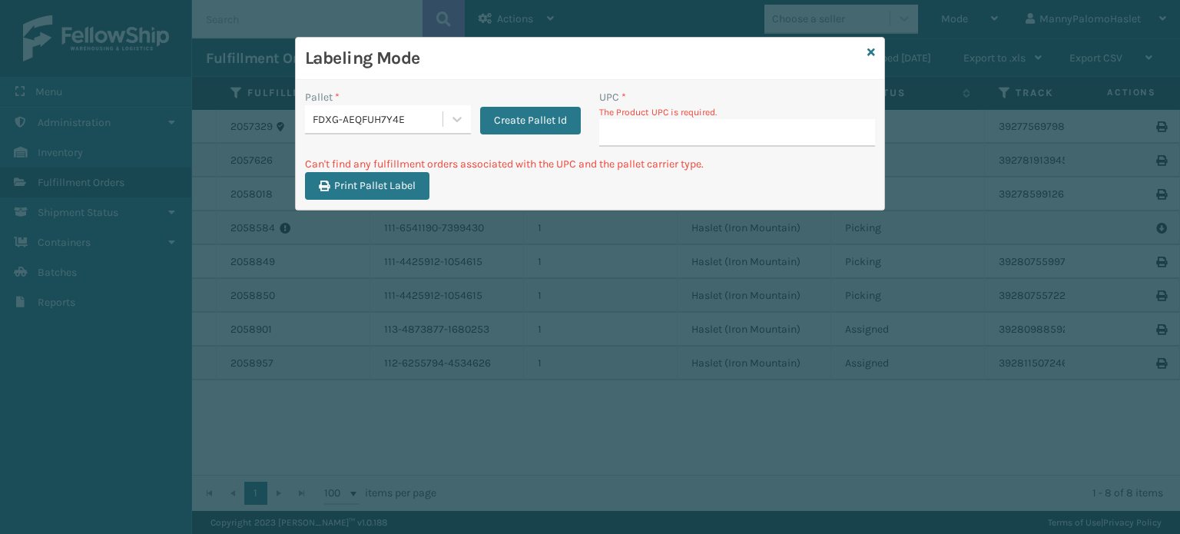
click at [528, 105] on div "Create Pallet Id" at bounding box center [526, 111] width 110 height 45
click at [525, 105] on div "Create Pallet Id" at bounding box center [526, 111] width 110 height 45
click at [522, 122] on button "Create Pallet Id" at bounding box center [530, 121] width 101 height 28
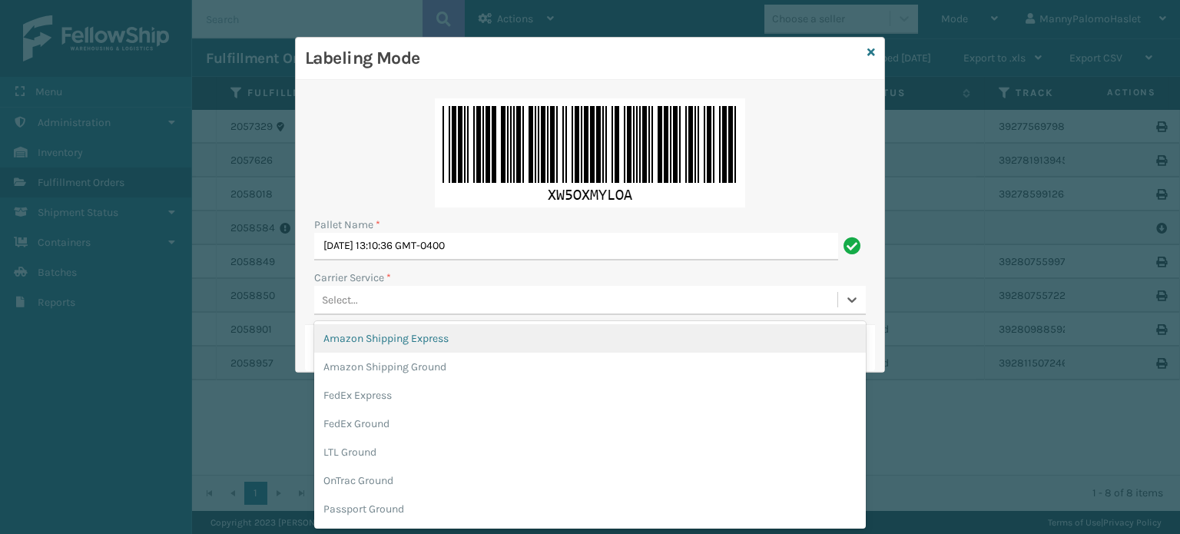
click at [469, 293] on div "Select..." at bounding box center [575, 299] width 523 height 25
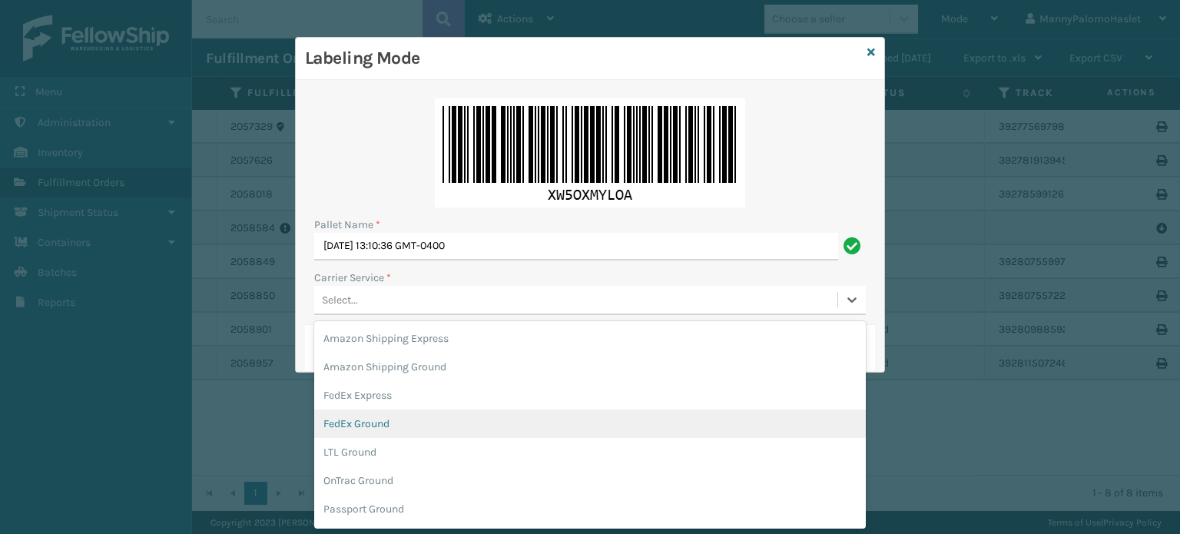
click at [452, 421] on div "FedEx Ground" at bounding box center [589, 423] width 551 height 28
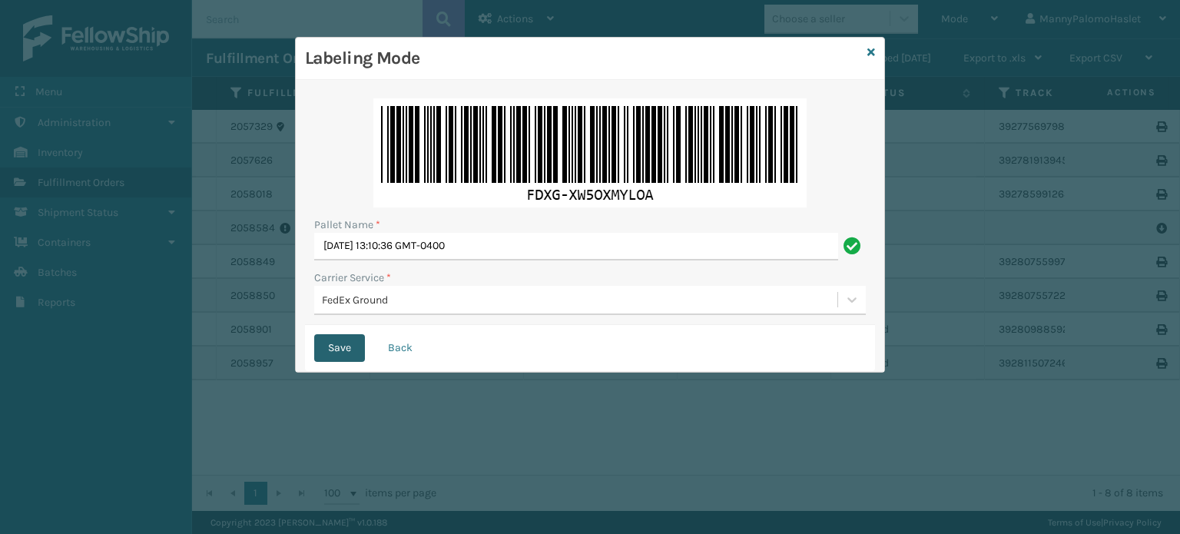
click at [328, 350] on button "Save" at bounding box center [339, 348] width 51 height 28
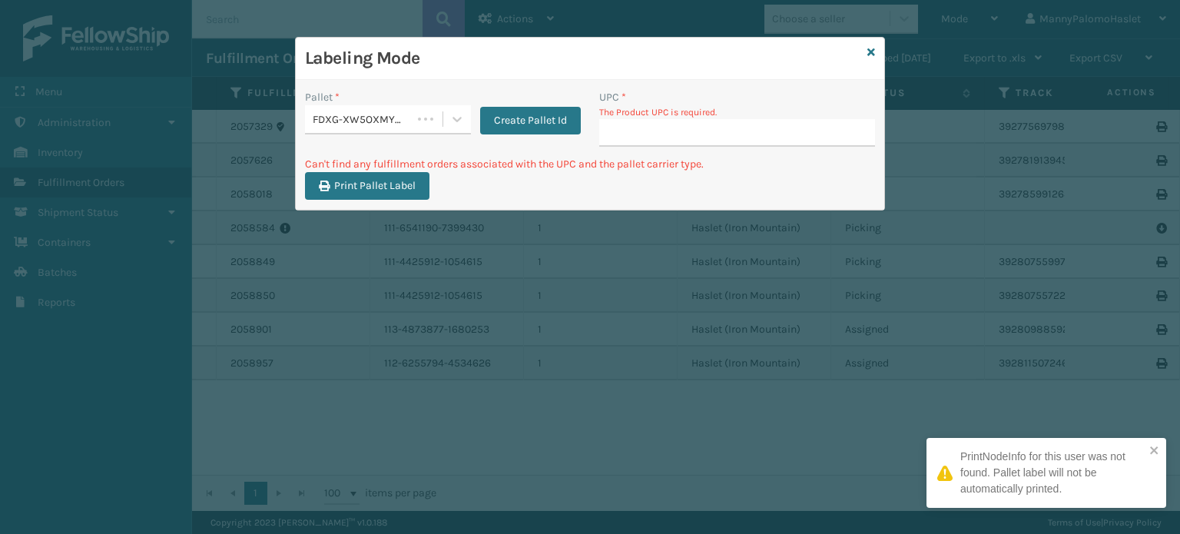
click at [328, 350] on div "Labeling Mode Pallet * FDXG-XW5OXMYLOA Create Pallet Id UPC * The Product UPC i…" at bounding box center [590, 267] width 1180 height 534
click at [756, 125] on input "UPC *" at bounding box center [737, 133] width 276 height 28
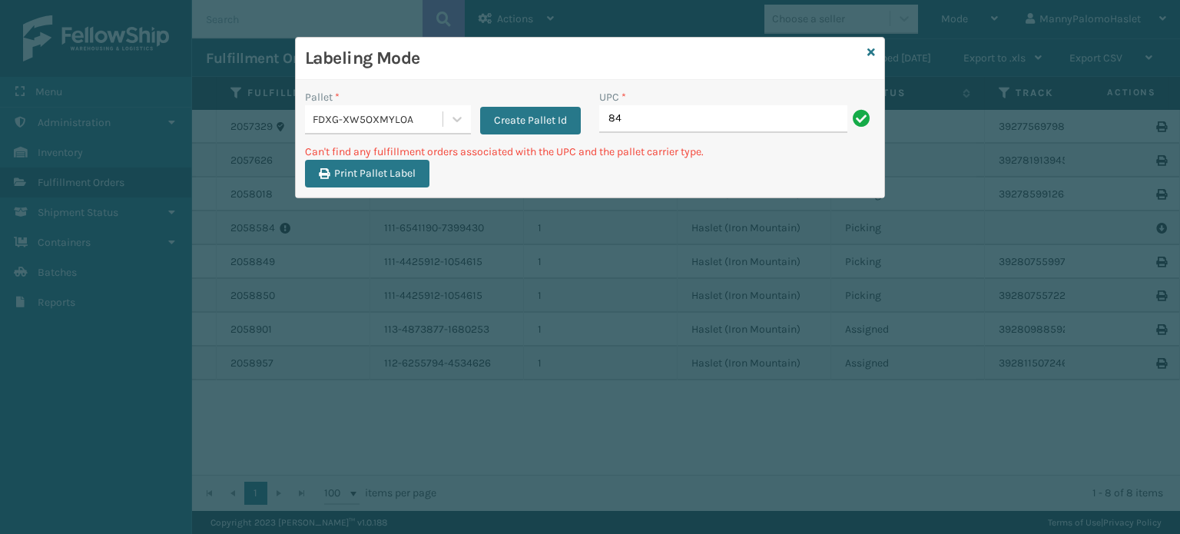
type input "8"
click at [756, 125] on input "840985121655" at bounding box center [723, 119] width 248 height 28
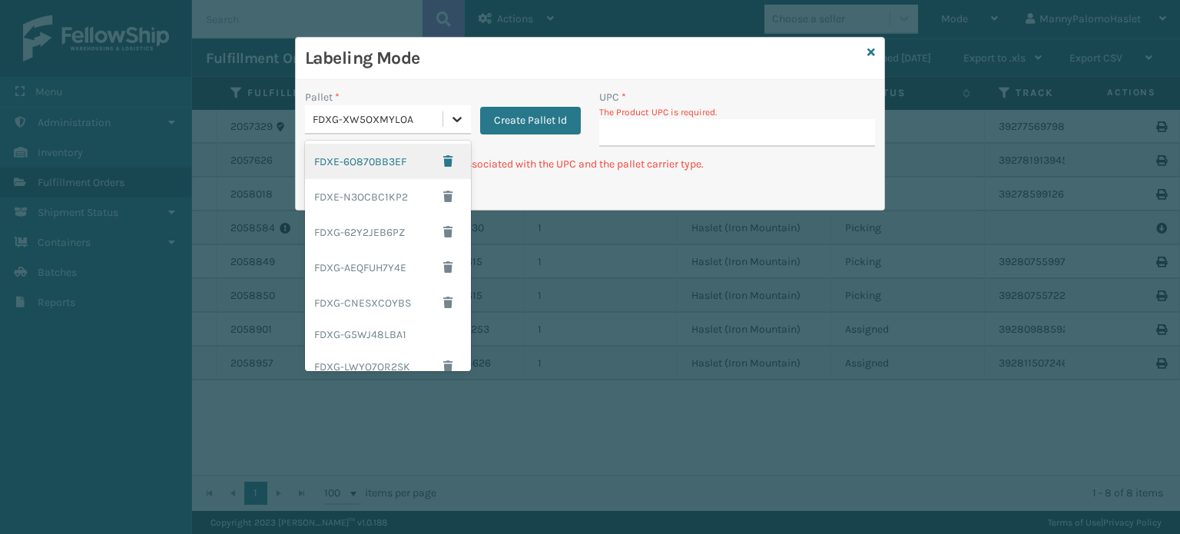
click at [461, 115] on icon at bounding box center [456, 118] width 15 height 15
click at [405, 164] on div "FDXE-6O870BB3EF" at bounding box center [388, 161] width 166 height 35
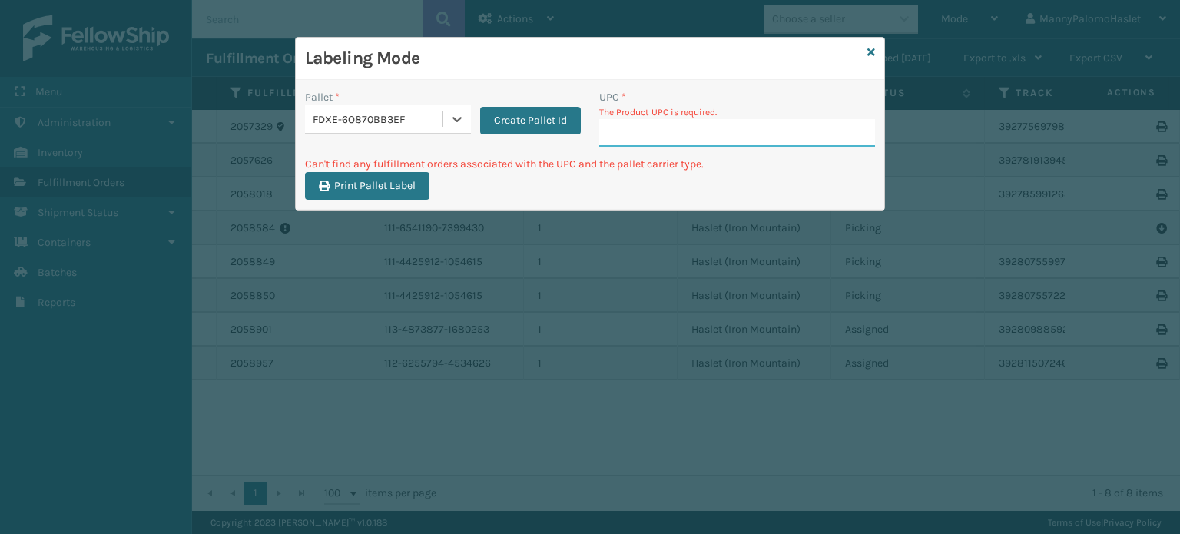
click at [635, 125] on input "UPC *" at bounding box center [737, 133] width 276 height 28
click at [504, 109] on button "Create Pallet Id" at bounding box center [530, 121] width 101 height 28
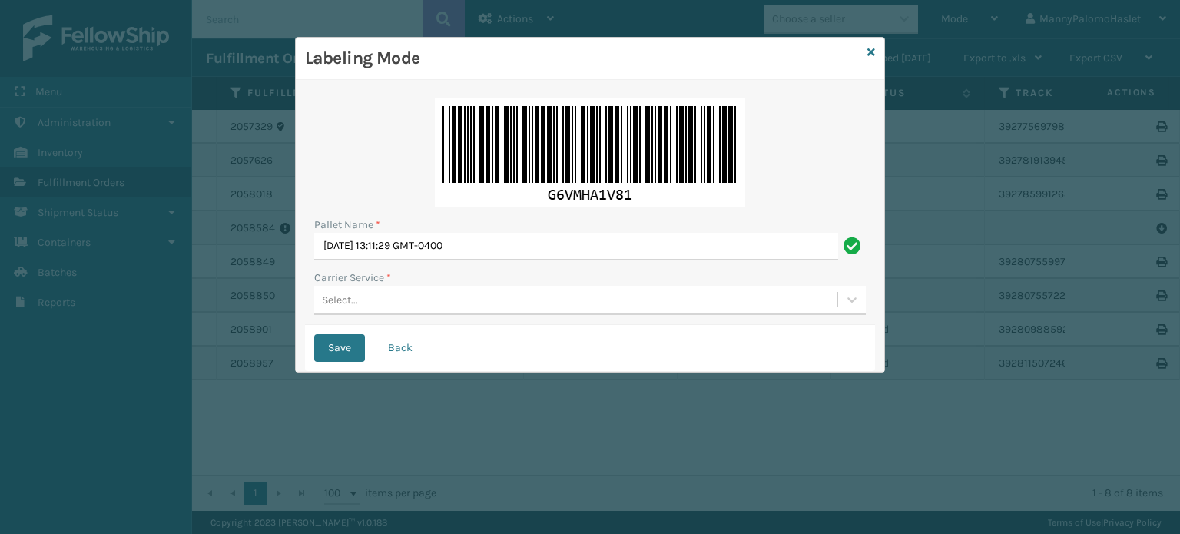
click at [409, 301] on div "Select..." at bounding box center [575, 299] width 523 height 25
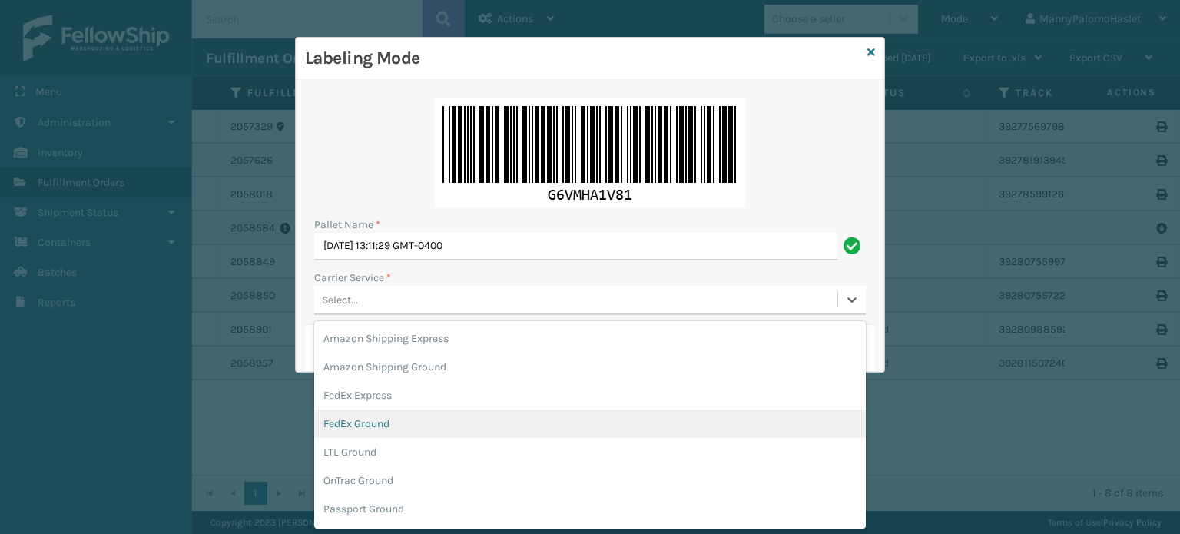
click at [434, 426] on div "FedEx Ground" at bounding box center [589, 423] width 551 height 28
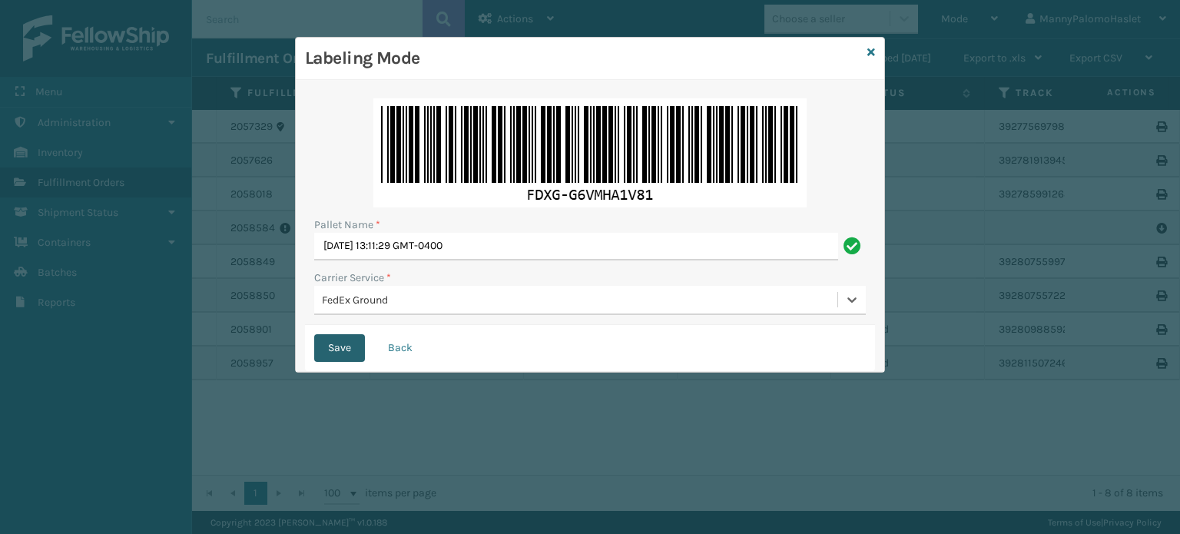
click at [346, 352] on button "Save" at bounding box center [339, 348] width 51 height 28
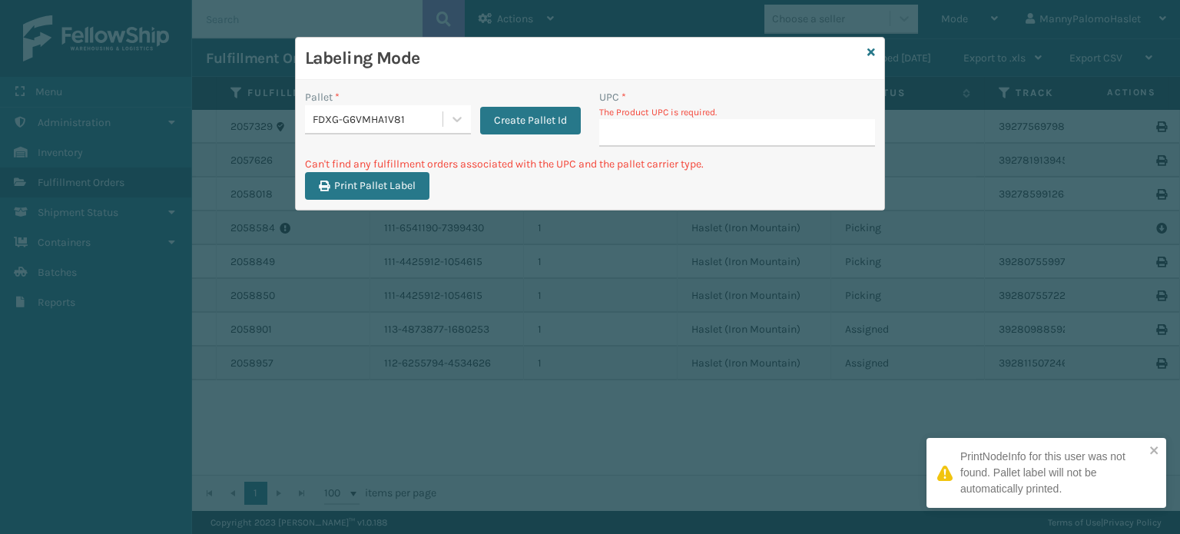
drag, startPoint x: 719, startPoint y: 124, endPoint x: 673, endPoint y: 127, distance: 46.1
click at [673, 127] on input "UPC *" at bounding box center [737, 133] width 276 height 28
click at [669, 124] on input "UPC *" at bounding box center [737, 133] width 276 height 28
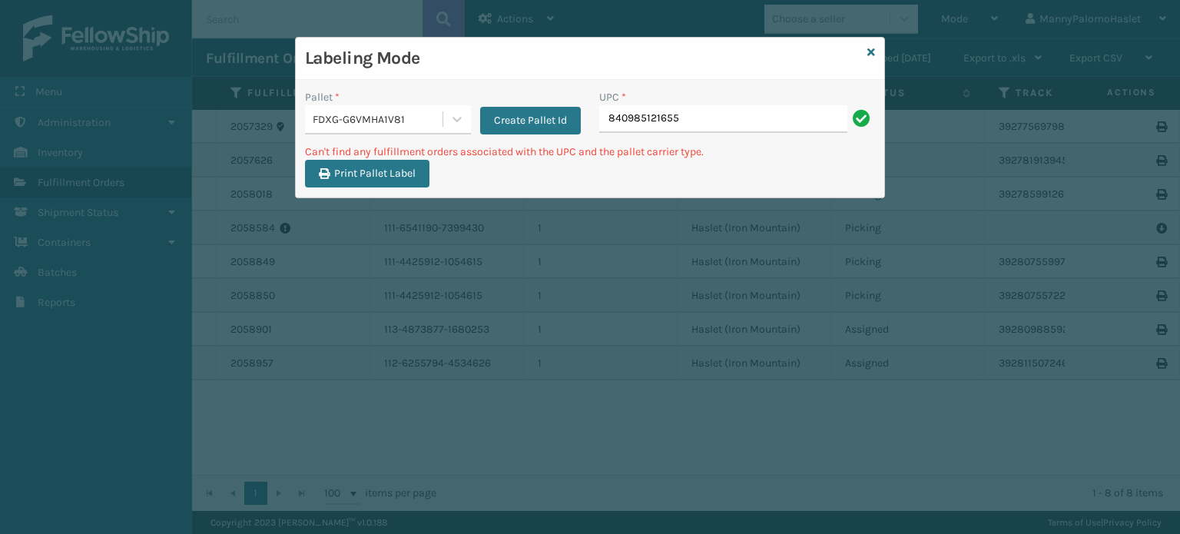
type input "840985121655"
click at [669, 124] on input "840985121655" at bounding box center [723, 119] width 248 height 28
click at [654, 122] on input "840985121655" at bounding box center [723, 119] width 248 height 28
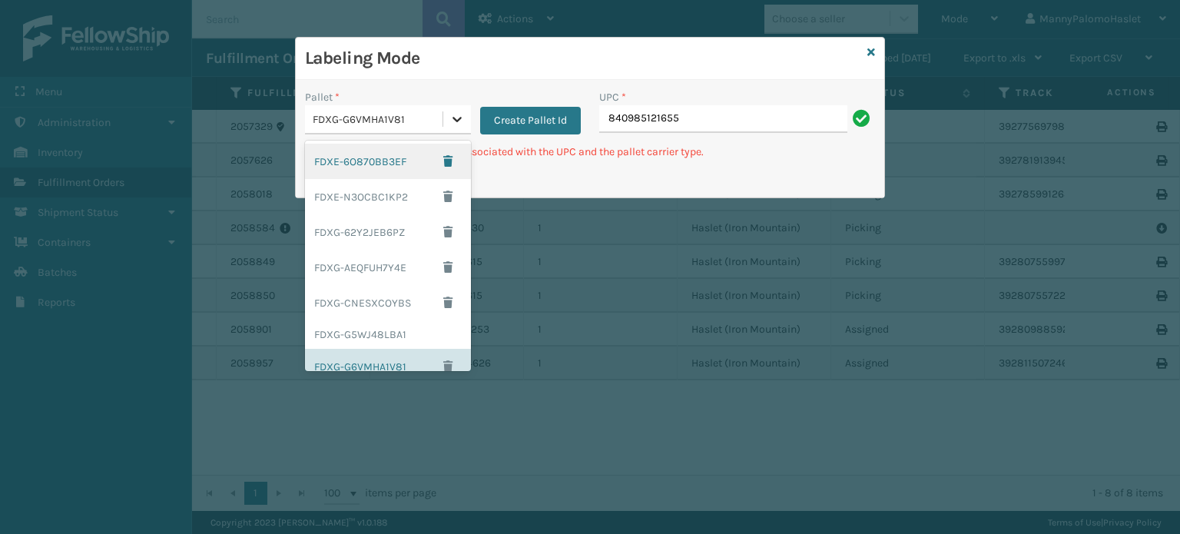
click at [455, 121] on icon at bounding box center [456, 118] width 15 height 15
click at [393, 190] on div "FDXE-N3OCBC1KP2" at bounding box center [388, 196] width 166 height 35
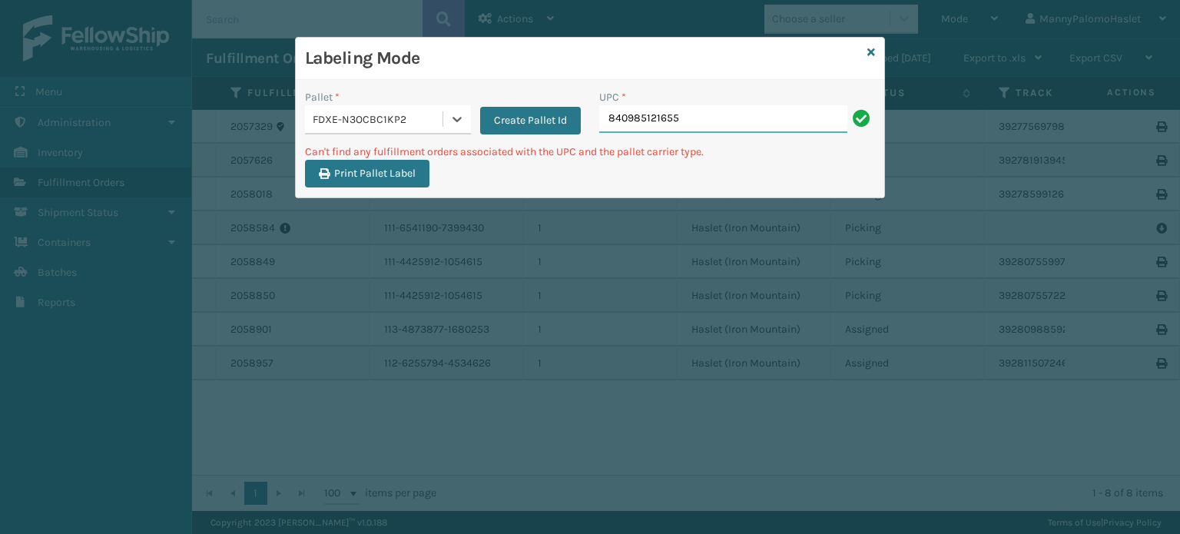
click at [699, 125] on input "840985121655" at bounding box center [723, 119] width 248 height 28
click at [449, 113] on icon at bounding box center [456, 118] width 15 height 15
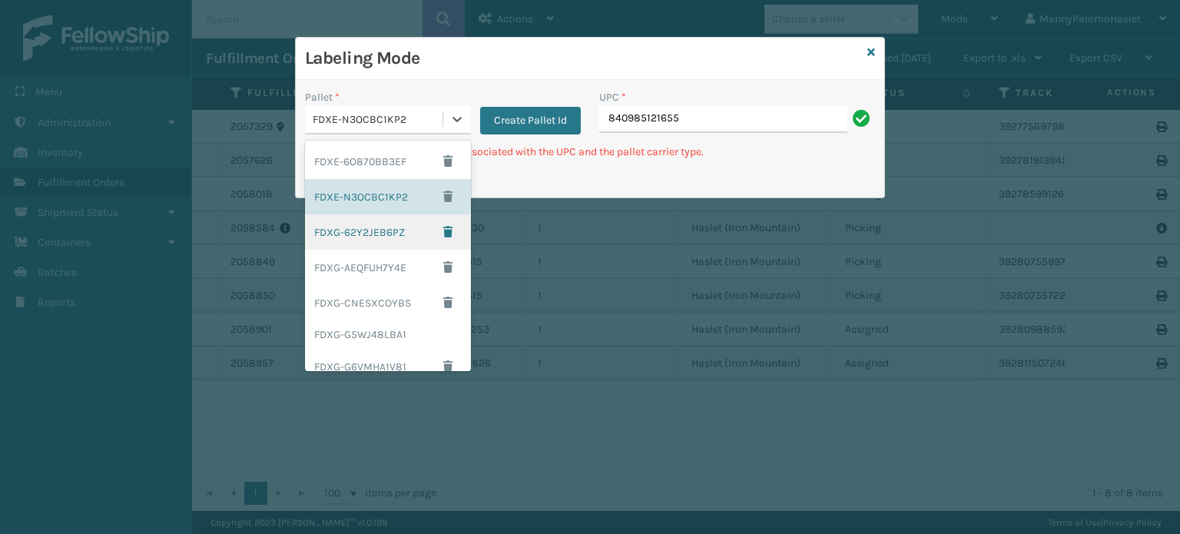
click at [405, 236] on div "FDXG-62Y2JEB6PZ" at bounding box center [388, 231] width 166 height 35
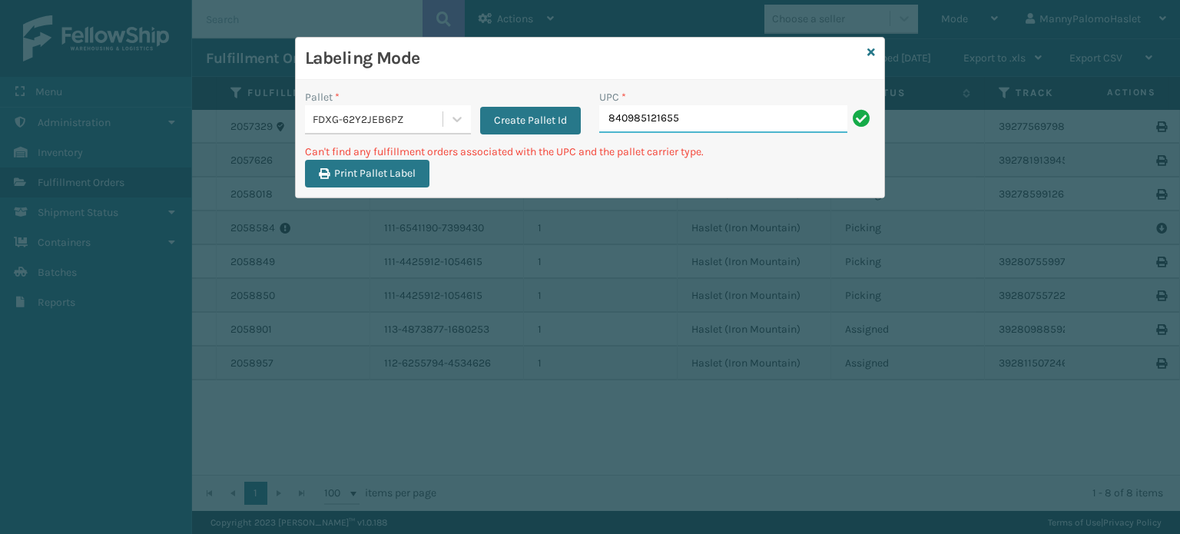
click at [748, 110] on input "840985121655" at bounding box center [723, 119] width 248 height 28
click at [503, 127] on button "Create Pallet Id" at bounding box center [530, 121] width 101 height 28
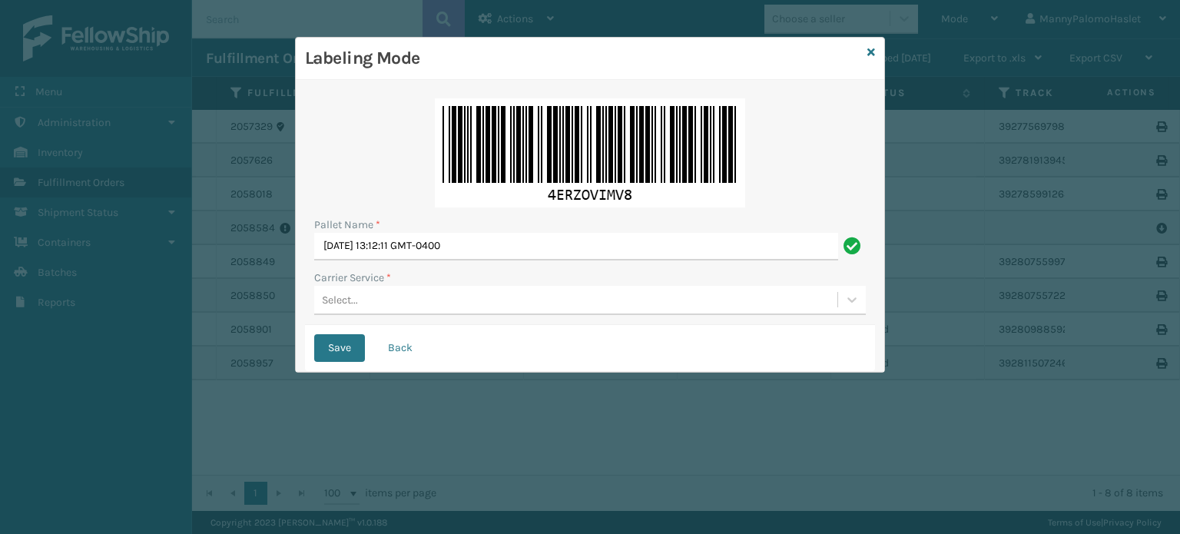
click at [415, 300] on div "Select..." at bounding box center [575, 299] width 523 height 25
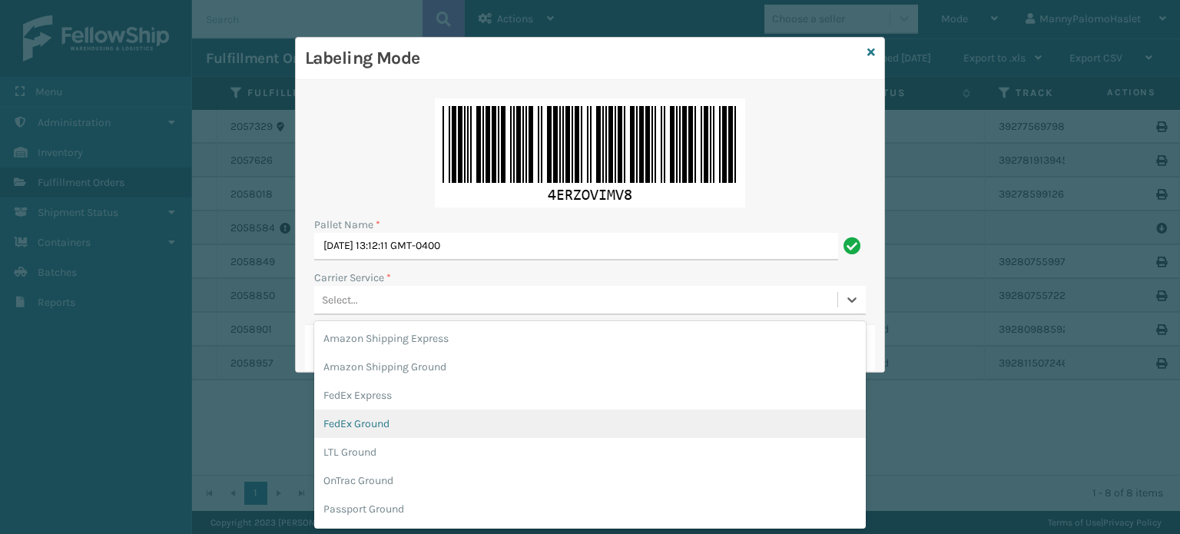
click at [421, 411] on div "FedEx Ground" at bounding box center [589, 423] width 551 height 28
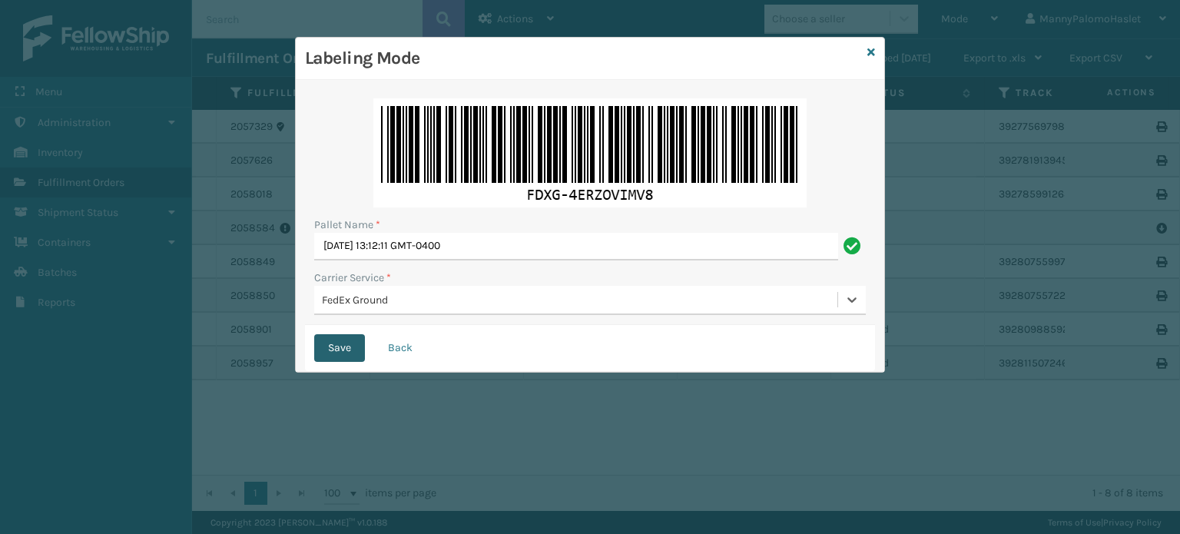
click at [333, 343] on button "Save" at bounding box center [339, 348] width 51 height 28
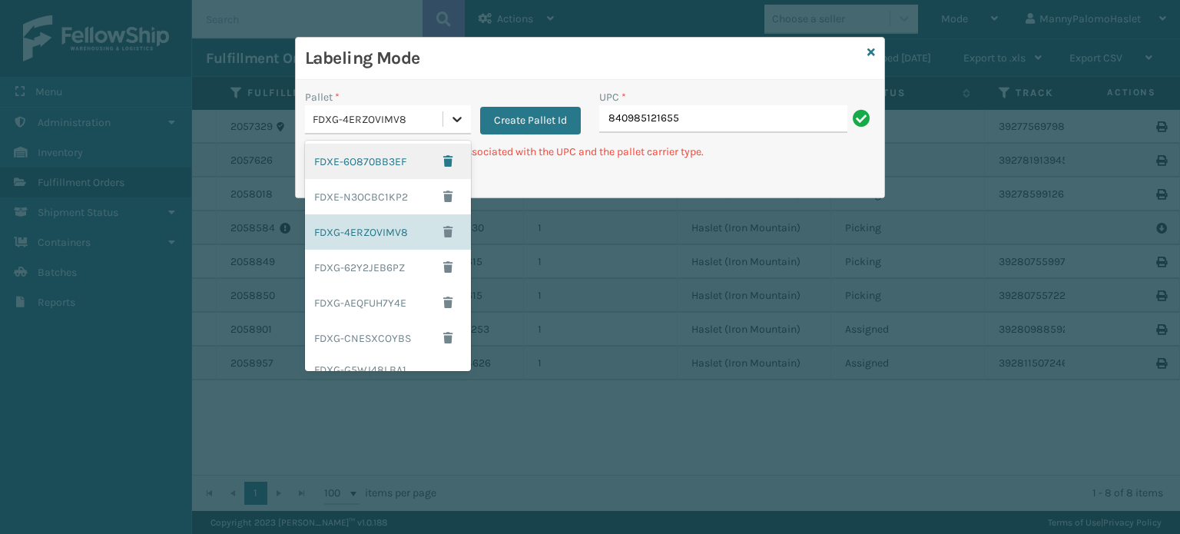
click at [443, 113] on div at bounding box center [457, 119] width 28 height 28
click at [388, 366] on div "FDXG-G5WJ48LBA1" at bounding box center [388, 370] width 166 height 28
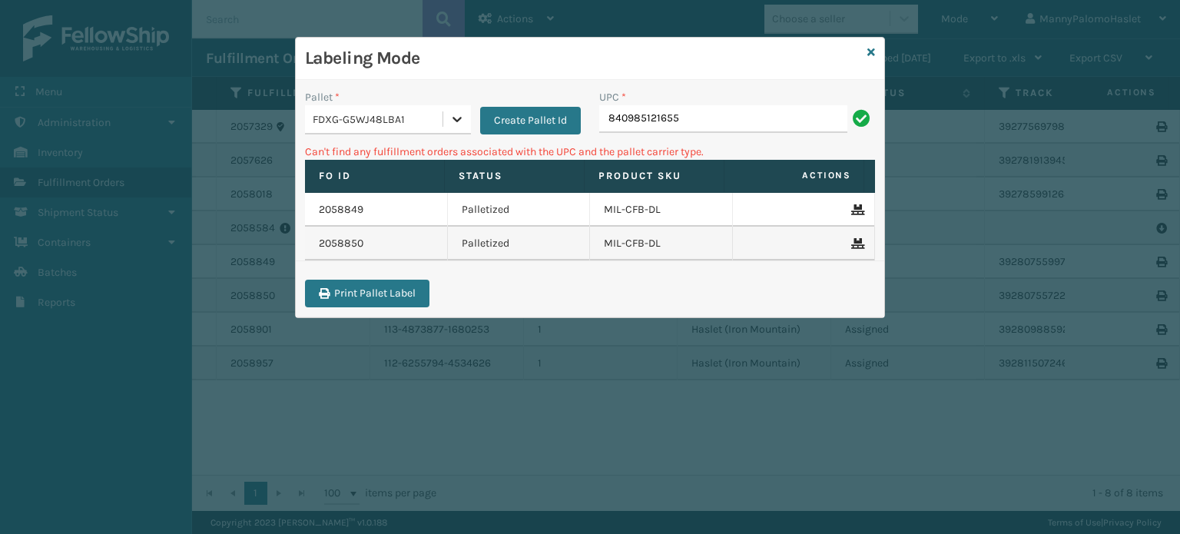
click at [453, 124] on icon at bounding box center [456, 118] width 15 height 15
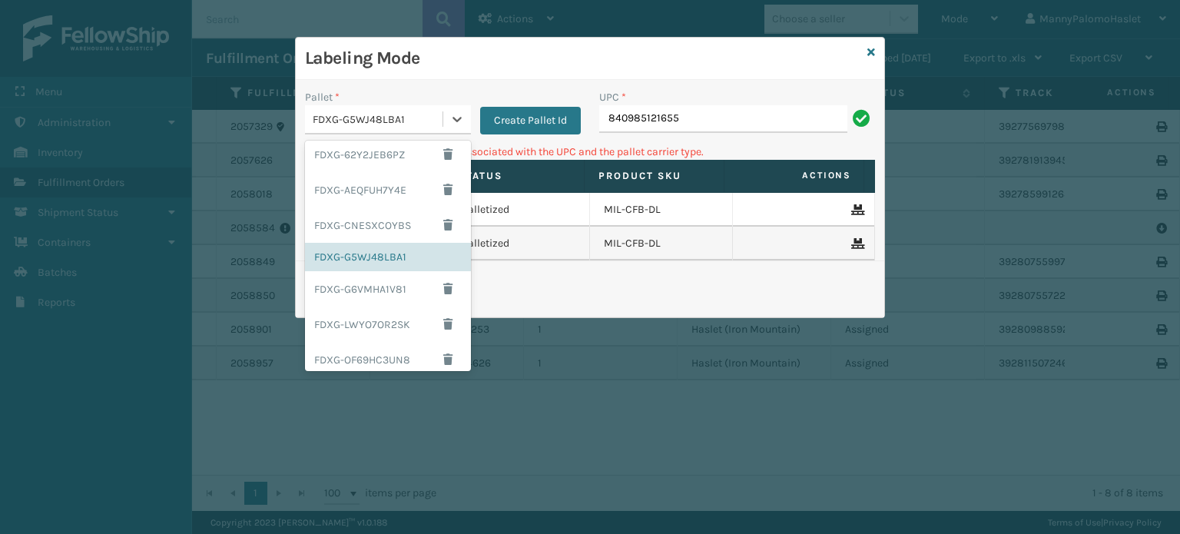
scroll to position [115, 0]
click at [394, 282] on div "FDXG-G6VMHA1V81" at bounding box center [388, 286] width 166 height 35
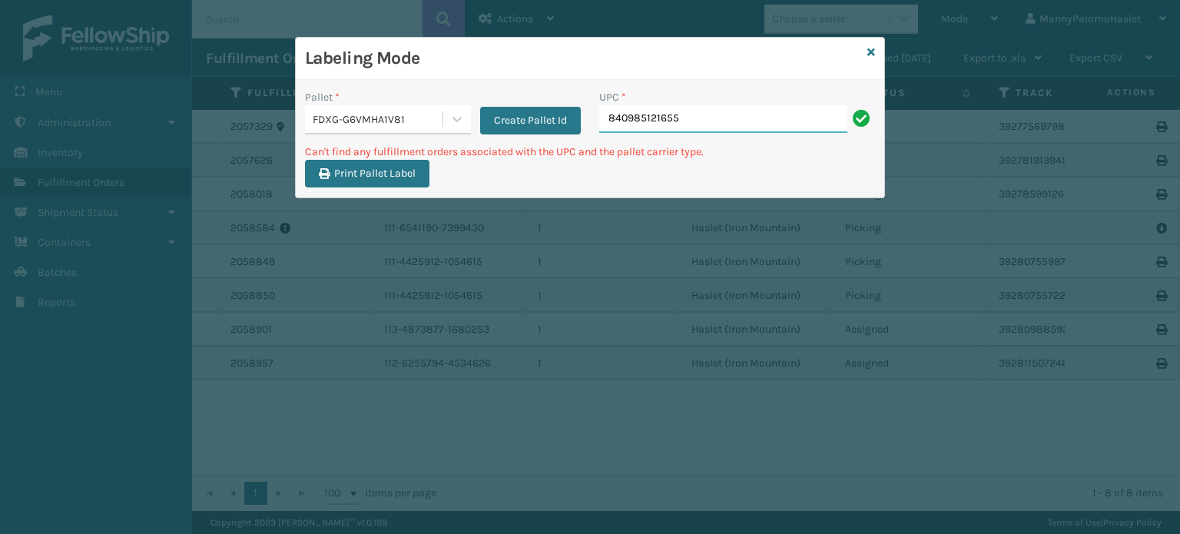
click at [721, 116] on input "840985121655" at bounding box center [723, 119] width 248 height 28
click at [531, 119] on button "Create Pallet Id" at bounding box center [530, 121] width 101 height 28
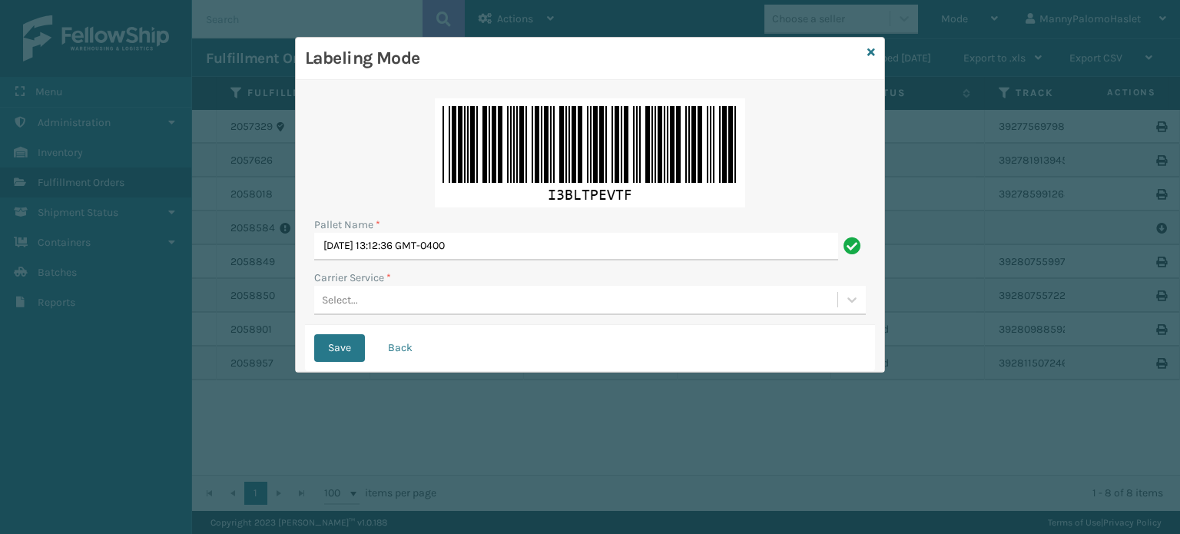
click at [352, 303] on div "Select..." at bounding box center [340, 300] width 36 height 16
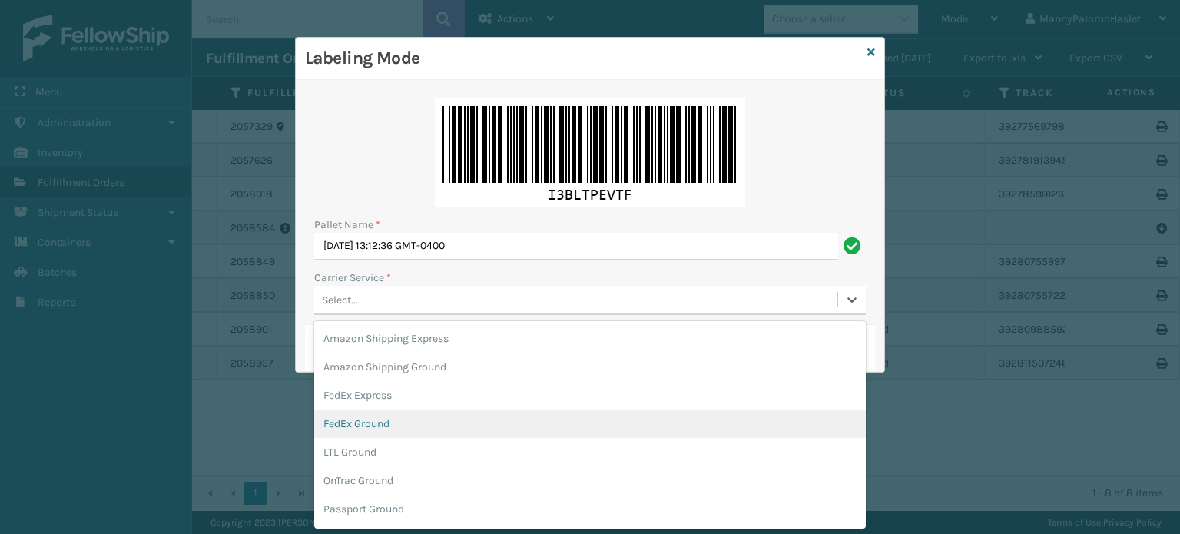
click at [387, 415] on div "FedEx Ground" at bounding box center [589, 423] width 551 height 28
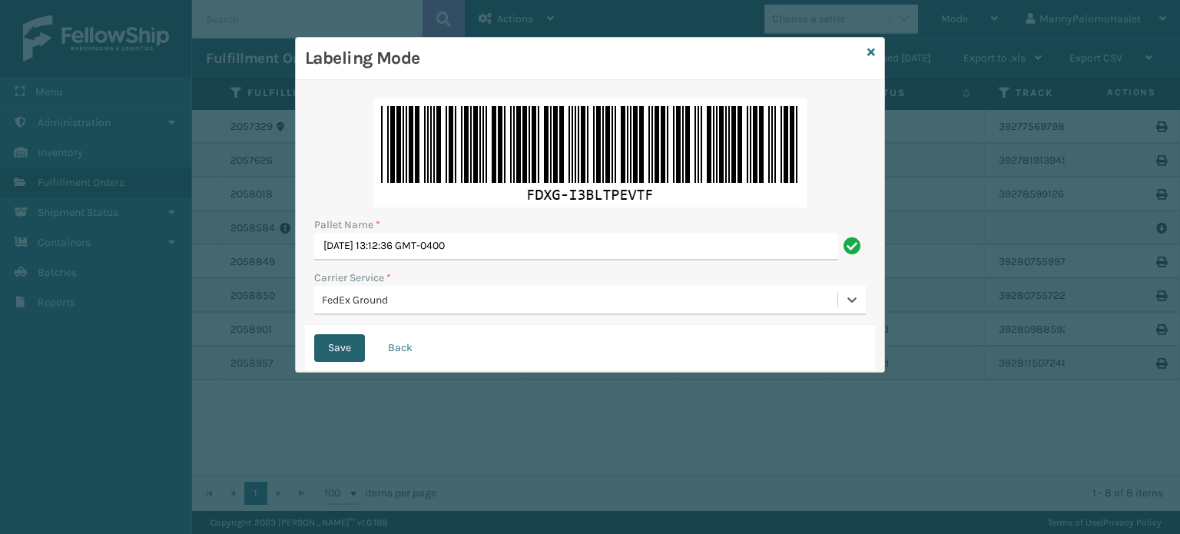
click at [341, 346] on button "Save" at bounding box center [339, 348] width 51 height 28
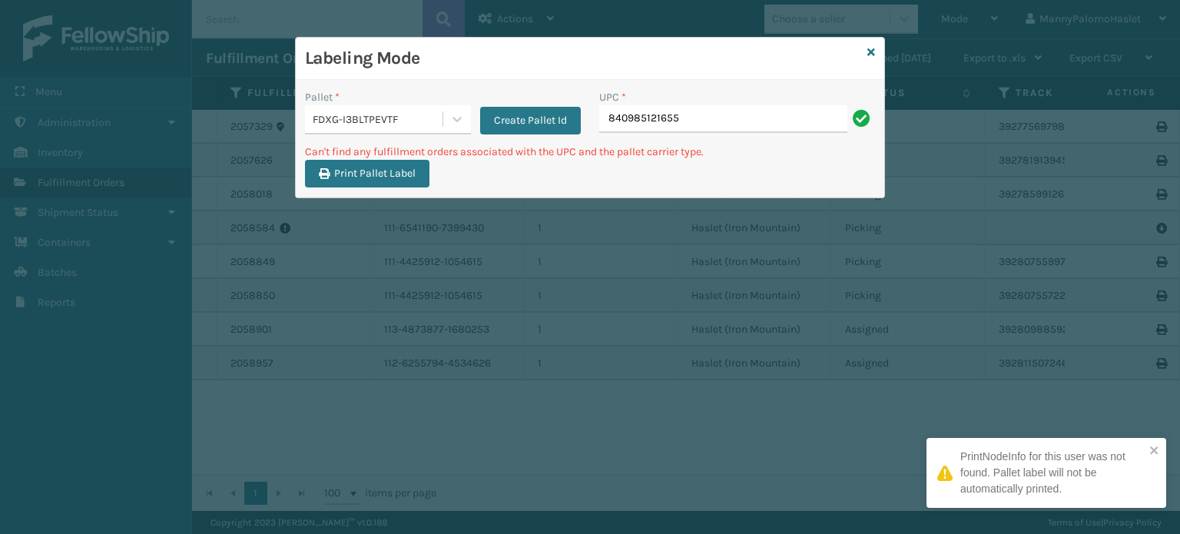
click at [733, 125] on input "840985121655" at bounding box center [723, 119] width 248 height 28
type input "8"
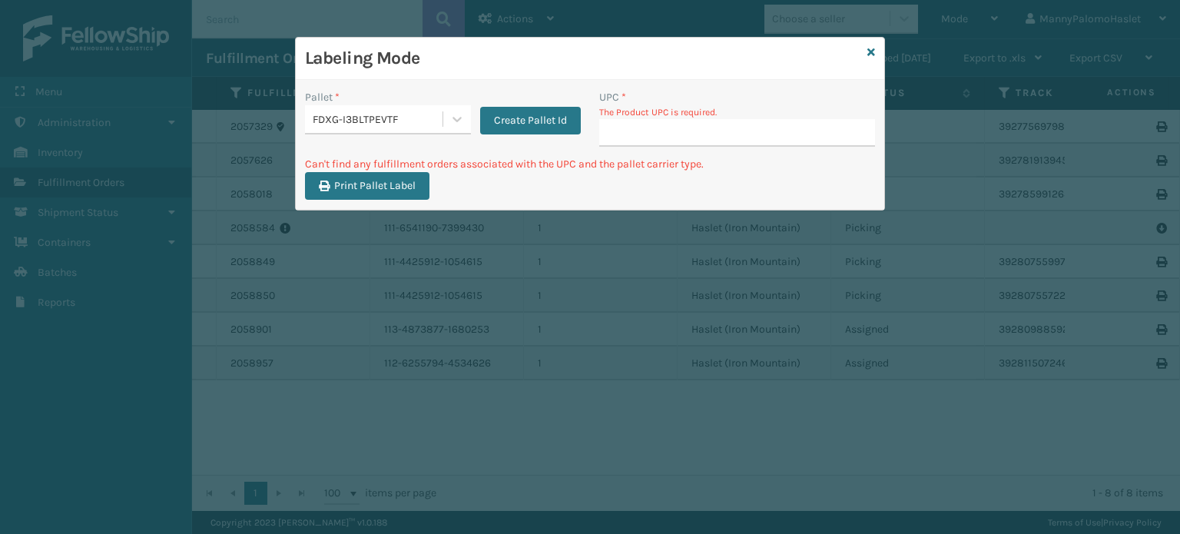
type input "840985121655"
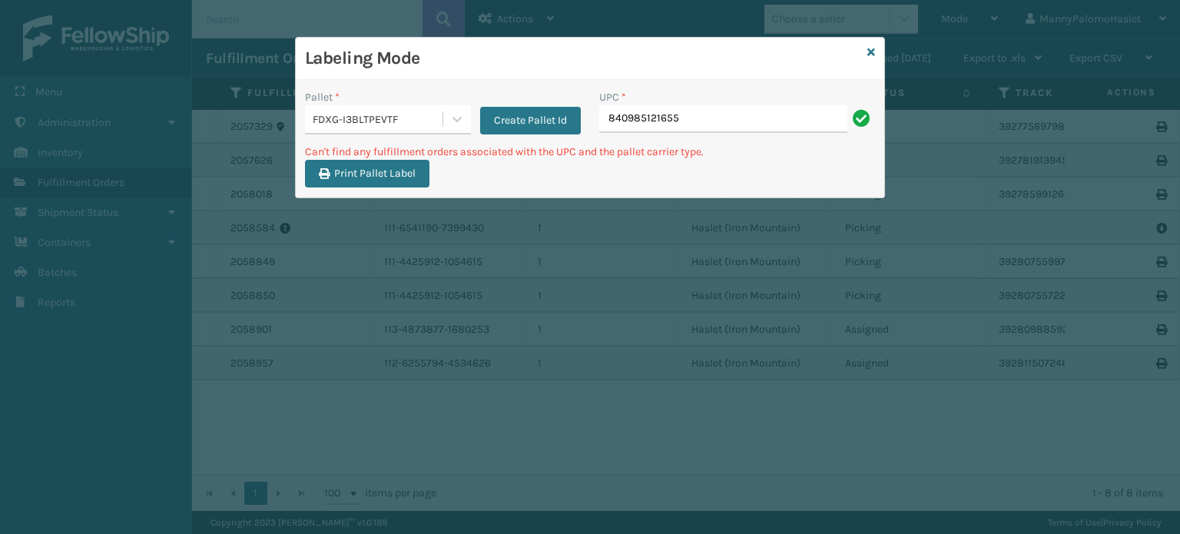
drag, startPoint x: 606, startPoint y: 117, endPoint x: 607, endPoint y: 104, distance: 13.1
click at [607, 105] on input "840985121655" at bounding box center [723, 119] width 248 height 28
click at [510, 128] on button "Create Pallet Id" at bounding box center [530, 121] width 101 height 28
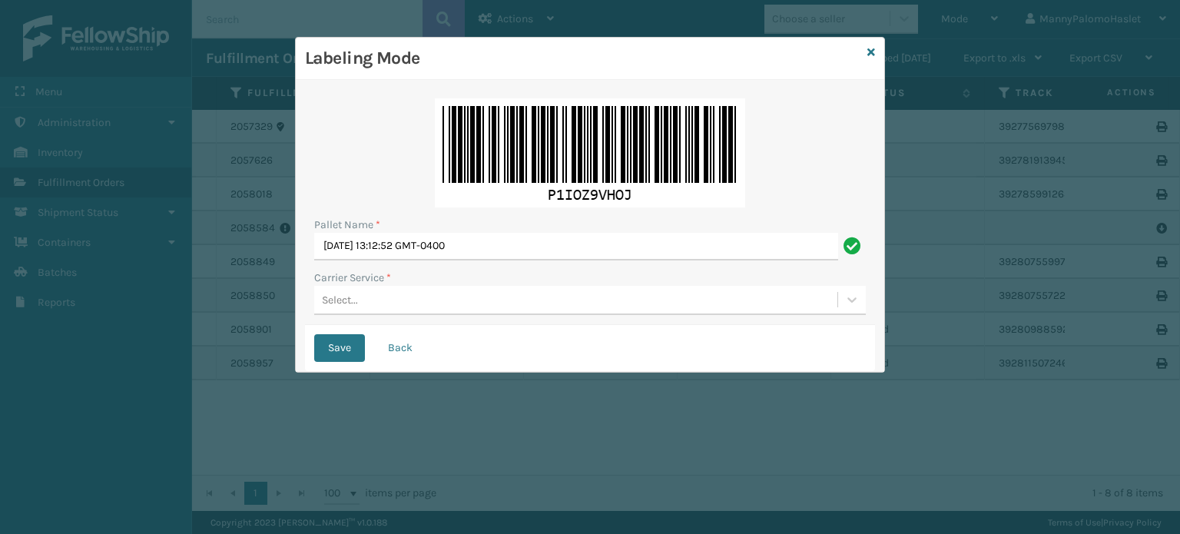
click at [371, 287] on div "Select..." at bounding box center [575, 299] width 523 height 25
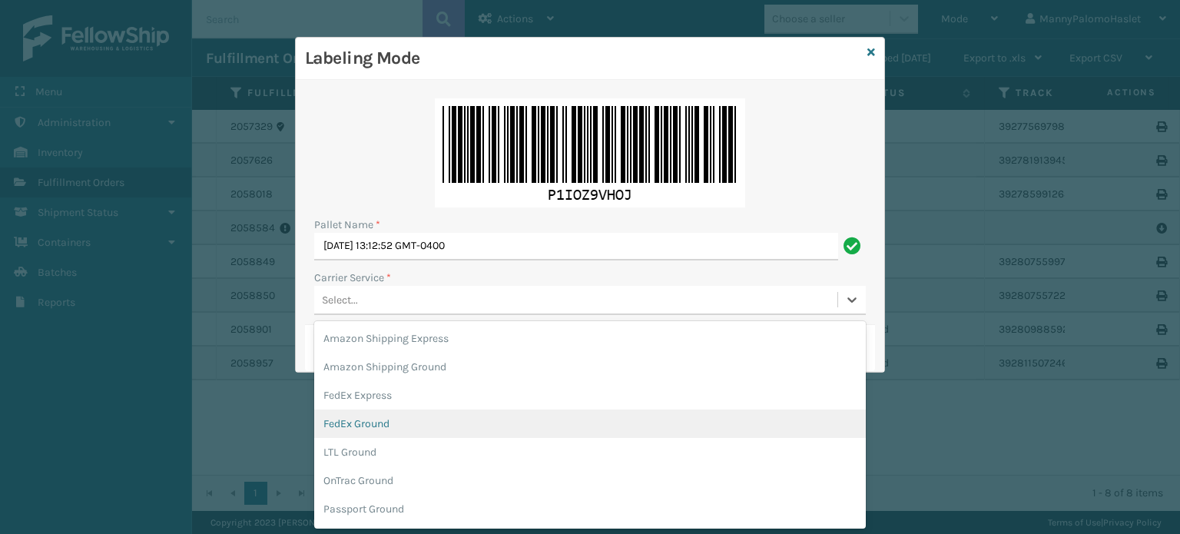
click at [395, 432] on div "FedEx Ground" at bounding box center [589, 423] width 551 height 28
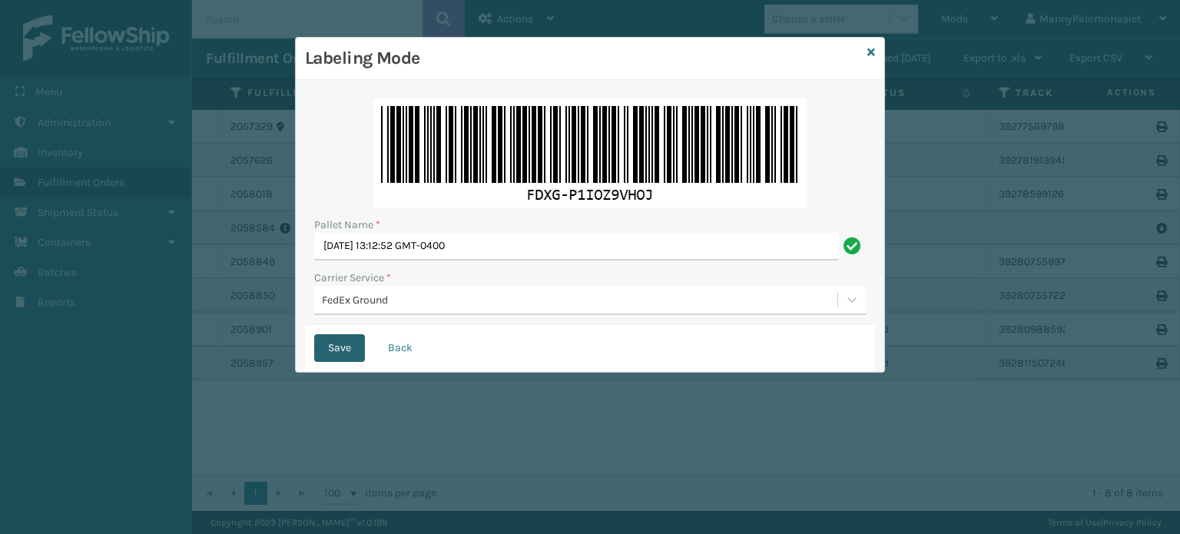
click at [330, 352] on button "Save" at bounding box center [339, 348] width 51 height 28
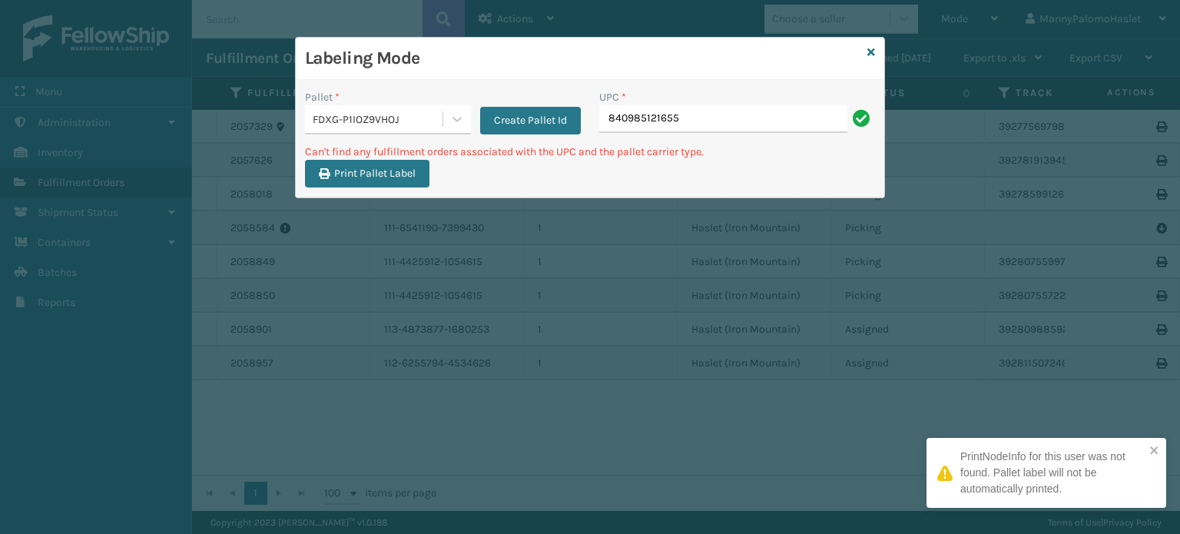
click at [697, 120] on input "840985121655" at bounding box center [723, 119] width 248 height 28
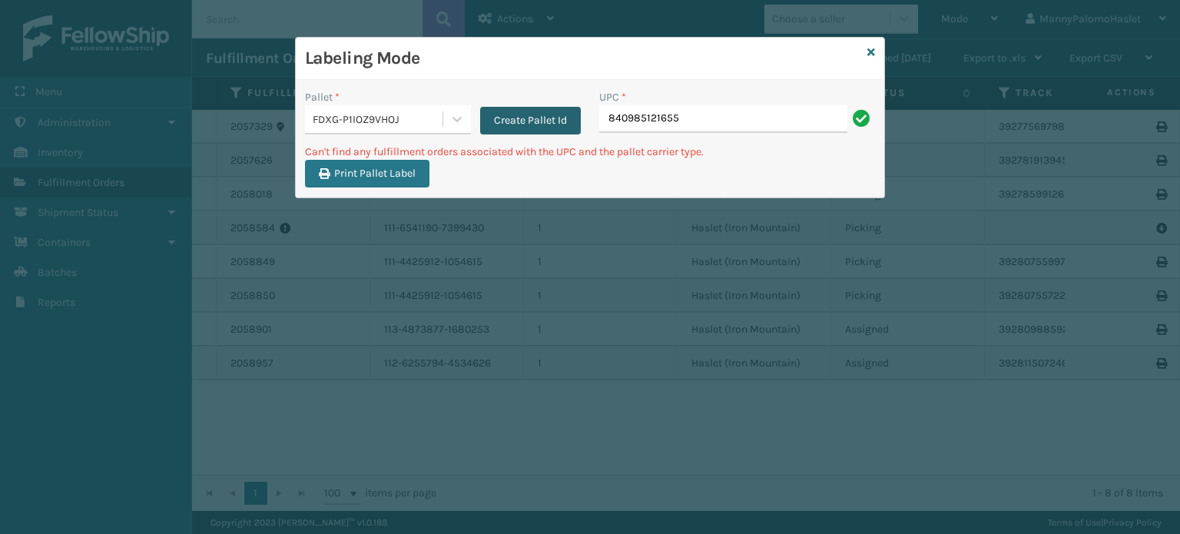
click at [553, 113] on button "Create Pallet Id" at bounding box center [530, 121] width 101 height 28
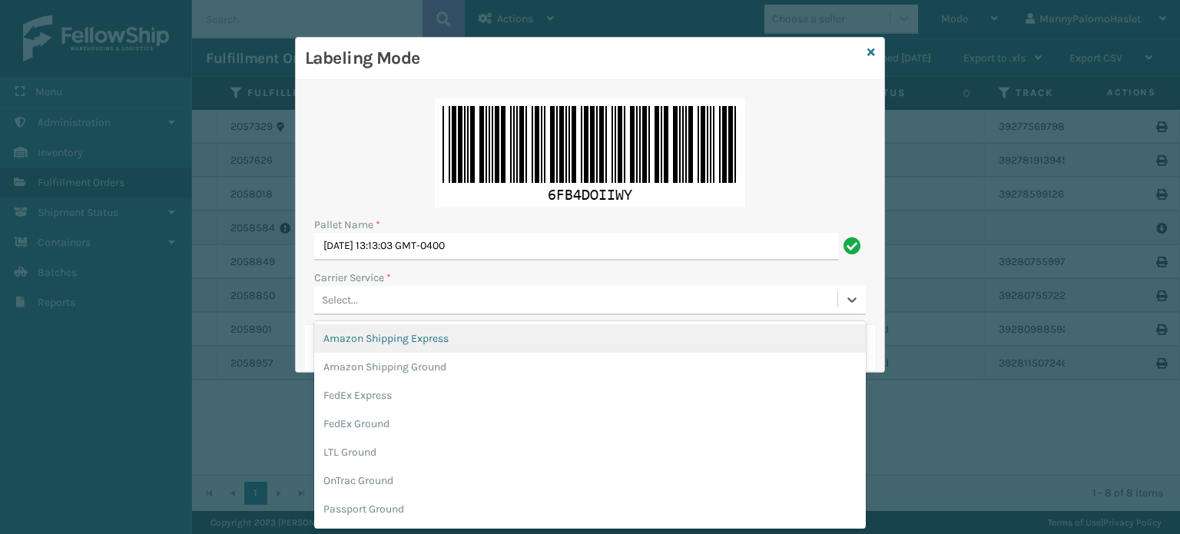
click at [424, 310] on div "Select..." at bounding box center [575, 299] width 523 height 25
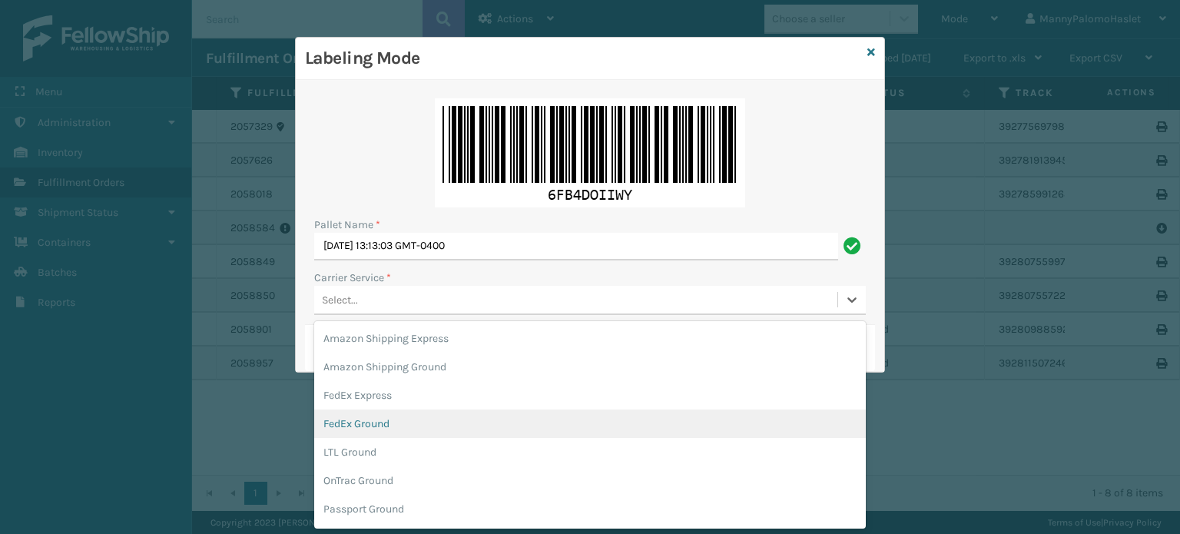
click at [599, 426] on div "FedEx Ground" at bounding box center [589, 423] width 551 height 28
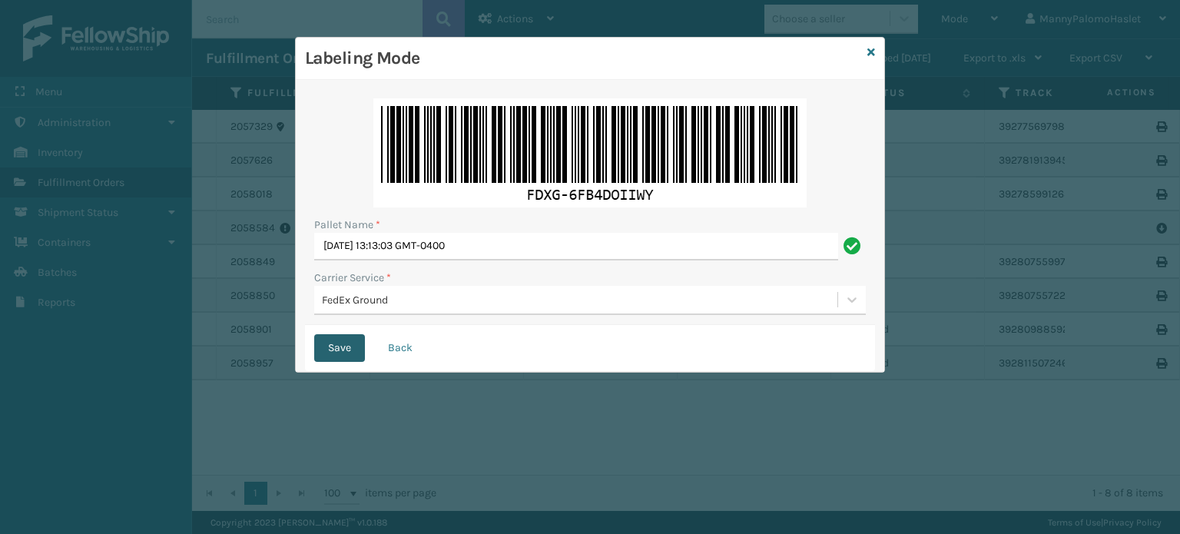
click at [334, 356] on button "Save" at bounding box center [339, 348] width 51 height 28
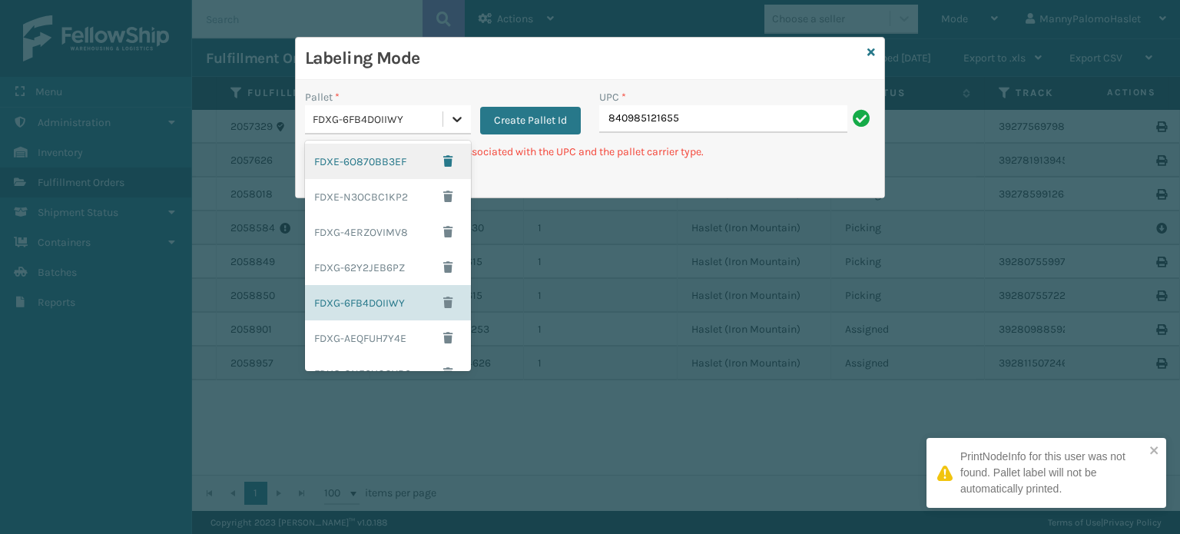
click at [452, 124] on icon at bounding box center [456, 118] width 15 height 15
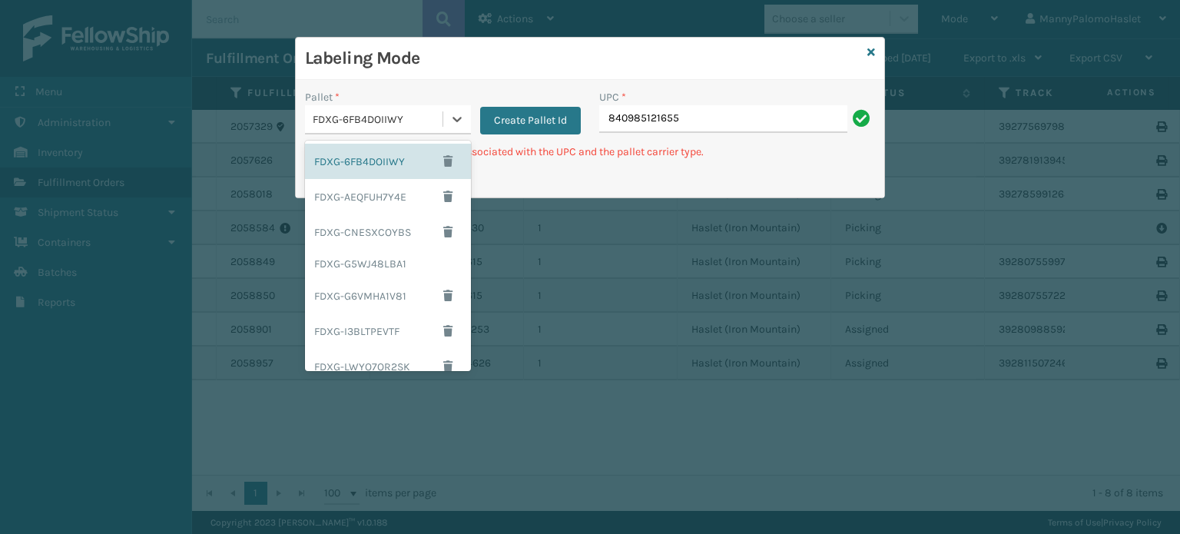
scroll to position [144, 0]
click at [386, 258] on div "FDXG-G5WJ48LBA1" at bounding box center [388, 261] width 166 height 28
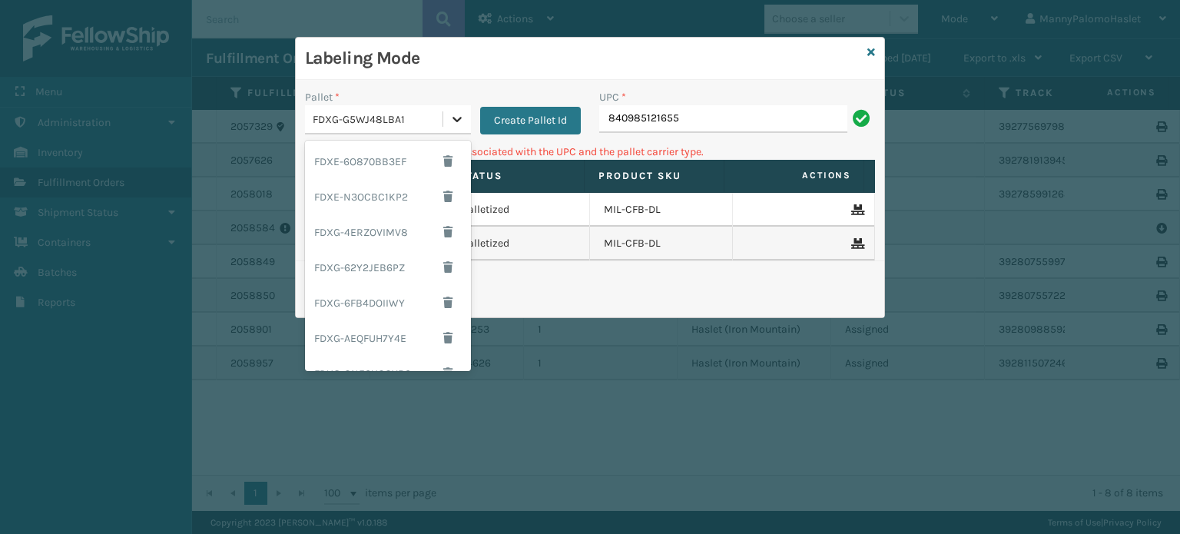
click at [459, 119] on icon at bounding box center [456, 119] width 9 height 5
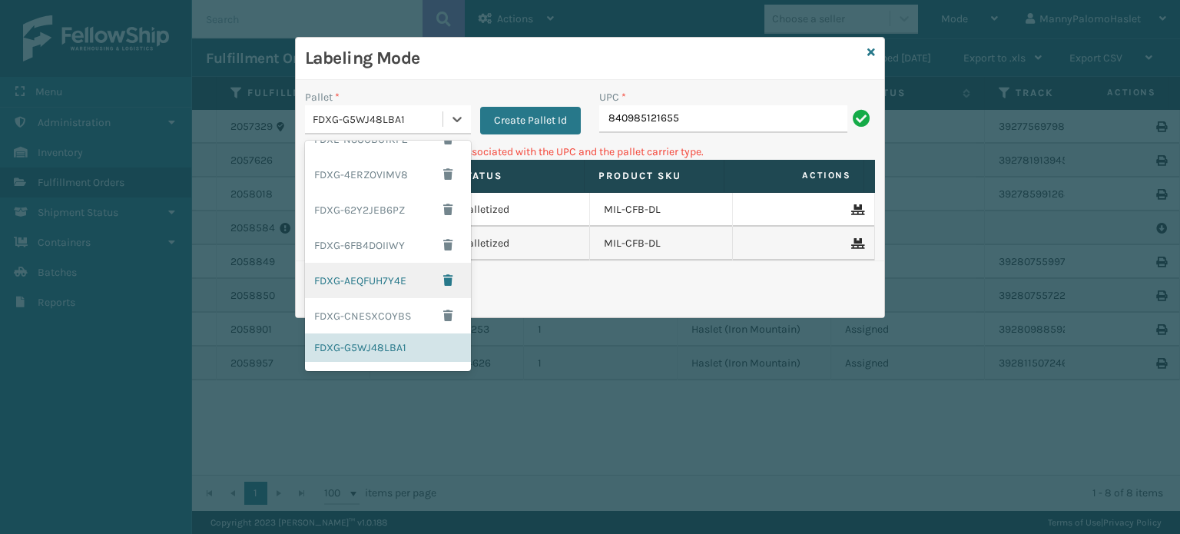
click at [405, 267] on div "FDXG-AEQFUH7Y4E" at bounding box center [388, 280] width 166 height 35
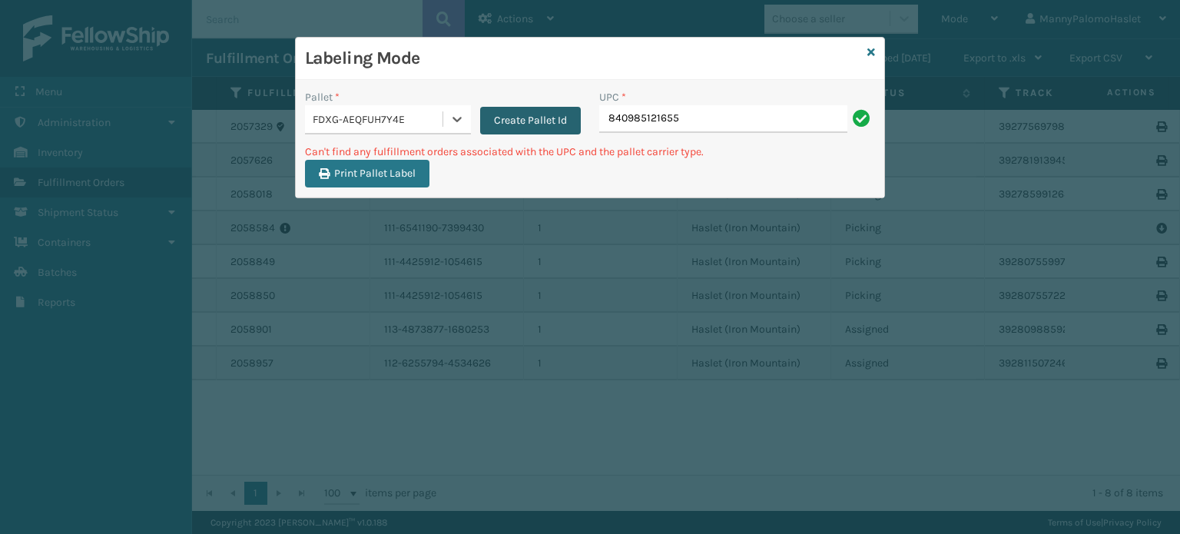
click at [528, 121] on button "Create Pallet Id" at bounding box center [530, 121] width 101 height 28
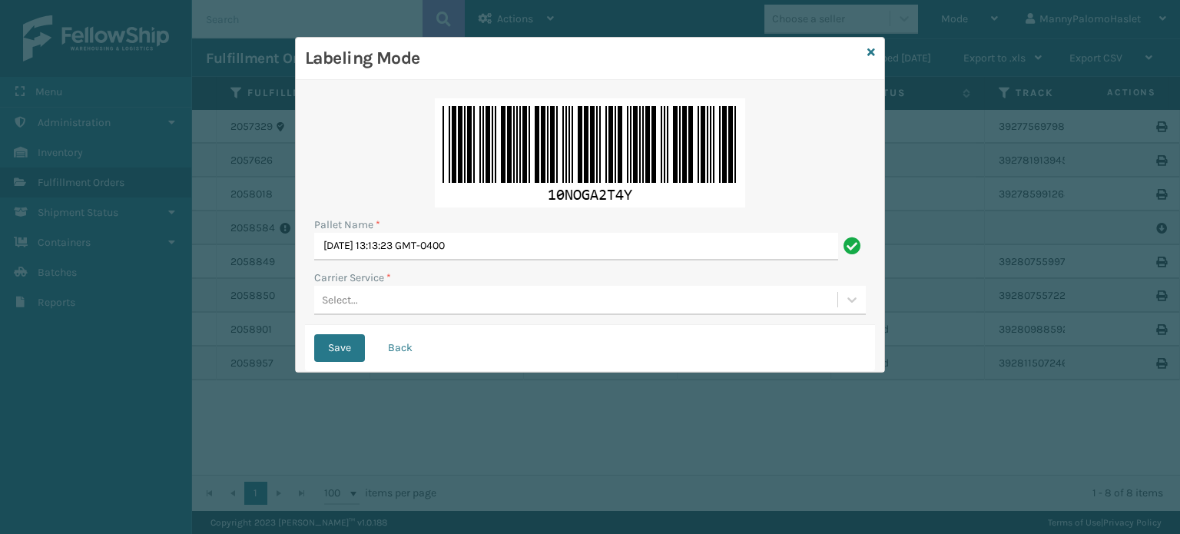
click at [434, 283] on div "Carrier Service *" at bounding box center [589, 278] width 551 height 16
click at [433, 299] on div "Select..." at bounding box center [575, 299] width 523 height 25
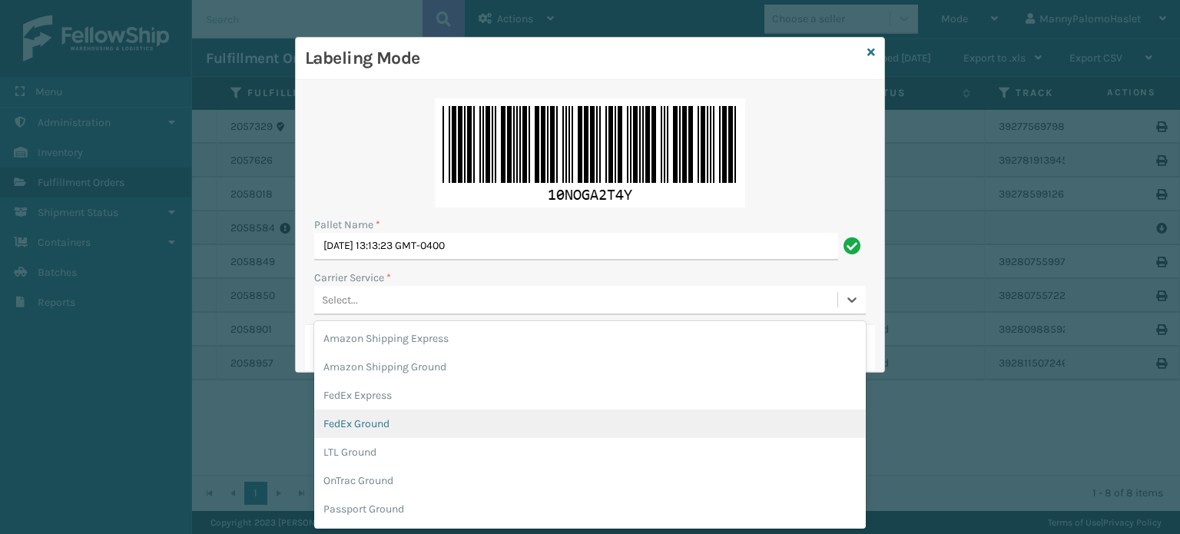
click at [415, 429] on div "FedEx Ground" at bounding box center [589, 423] width 551 height 28
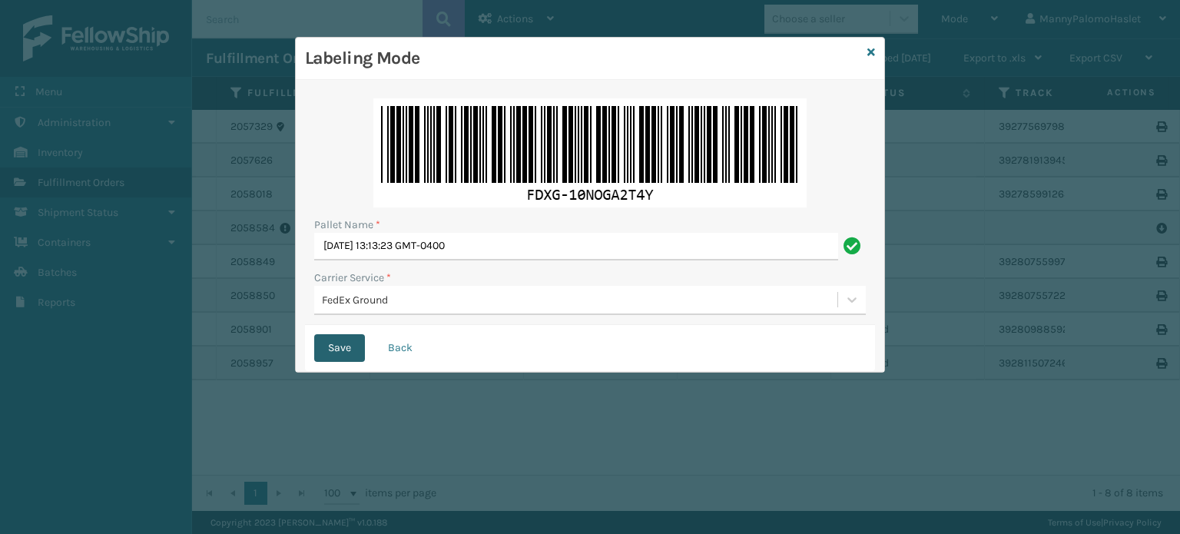
click at [347, 343] on button "Save" at bounding box center [339, 348] width 51 height 28
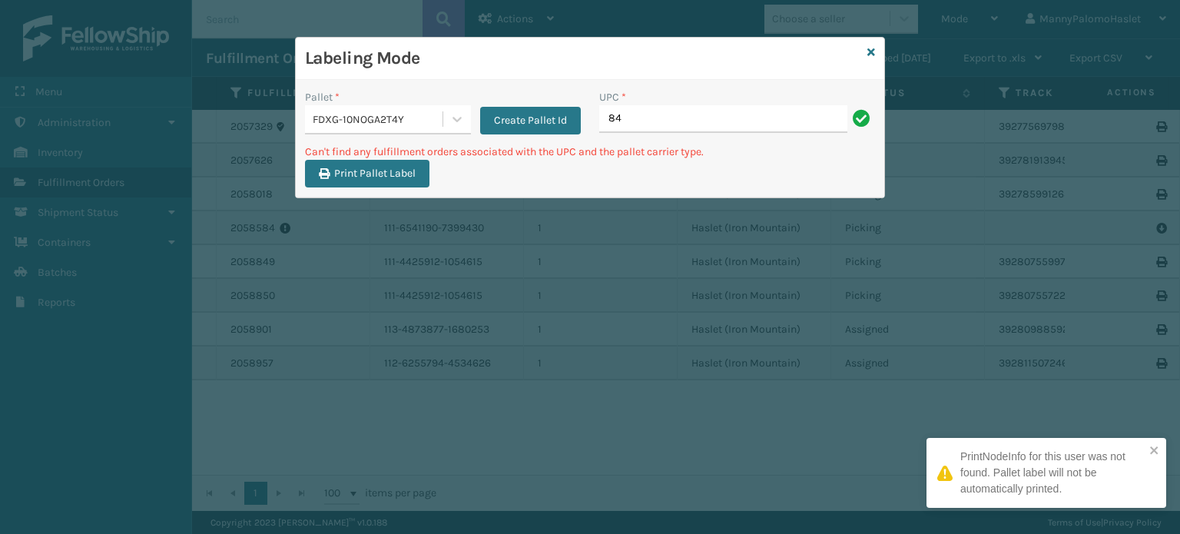
type input "8"
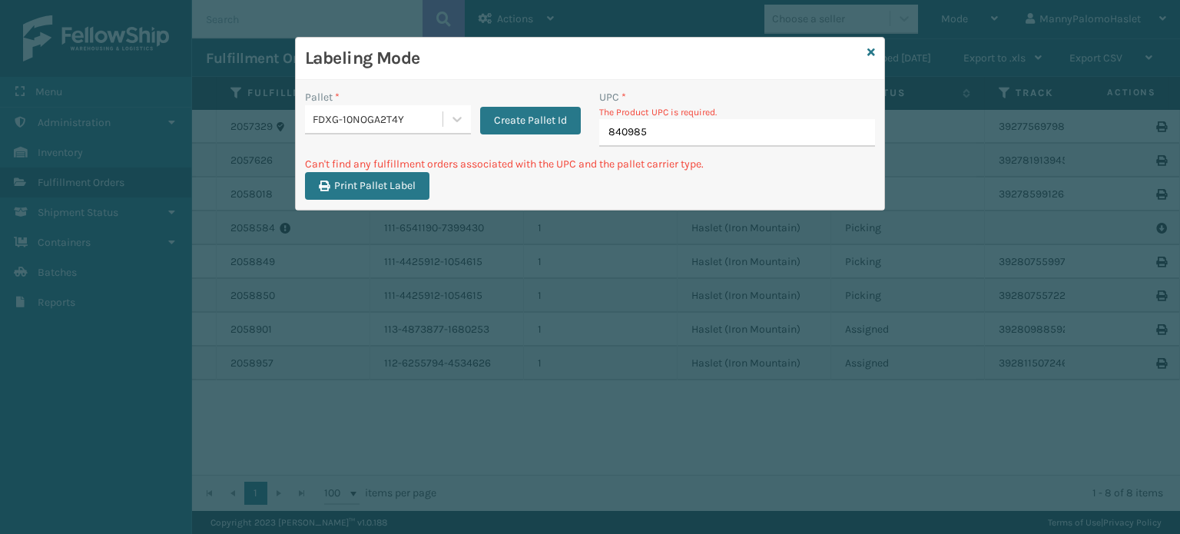
type input "8409851"
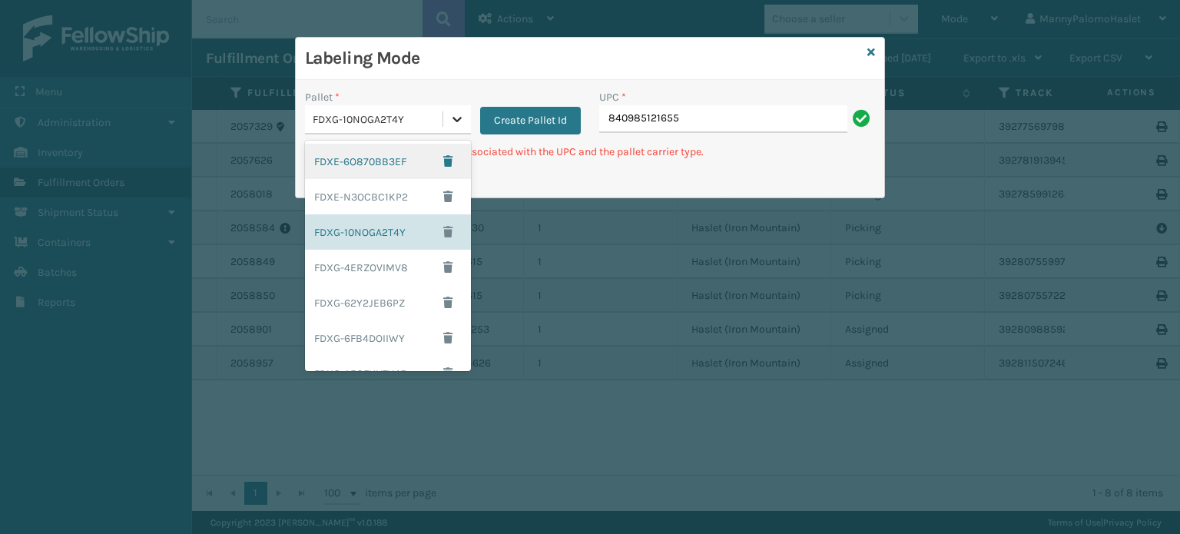
click at [456, 128] on div at bounding box center [457, 119] width 28 height 28
click at [382, 190] on div "FDXE-N3OCBC1KP2" at bounding box center [388, 196] width 166 height 35
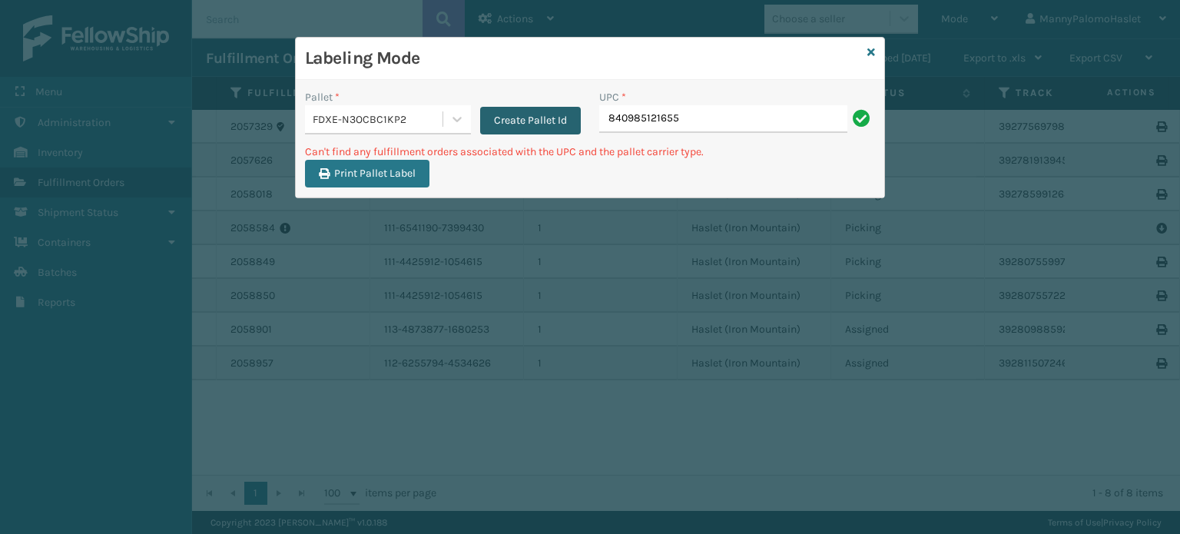
click at [534, 114] on button "Create Pallet Id" at bounding box center [530, 121] width 101 height 28
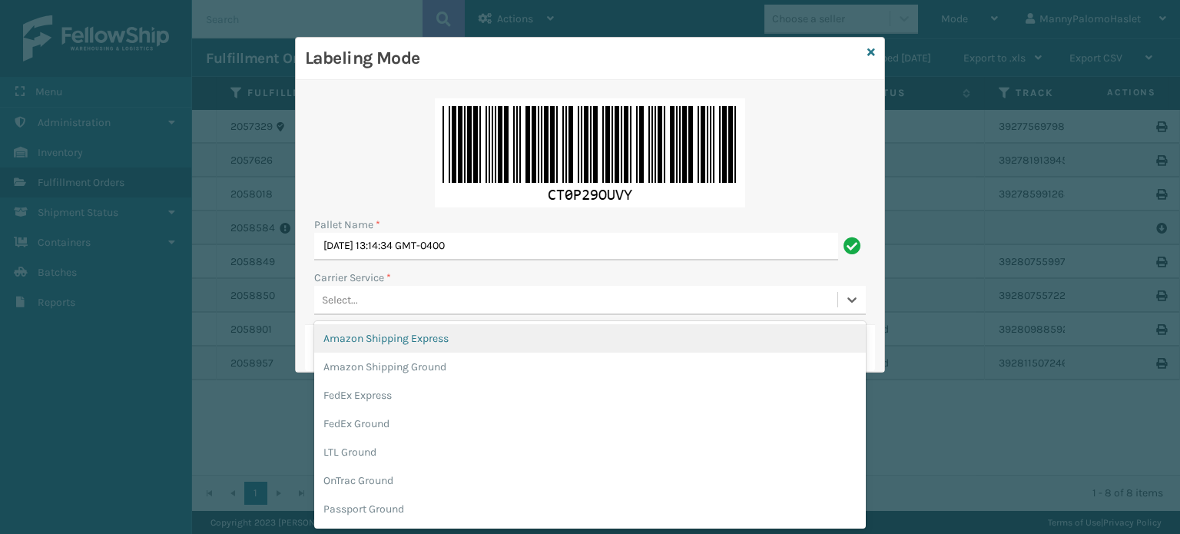
click at [435, 299] on div "Select..." at bounding box center [575, 299] width 523 height 25
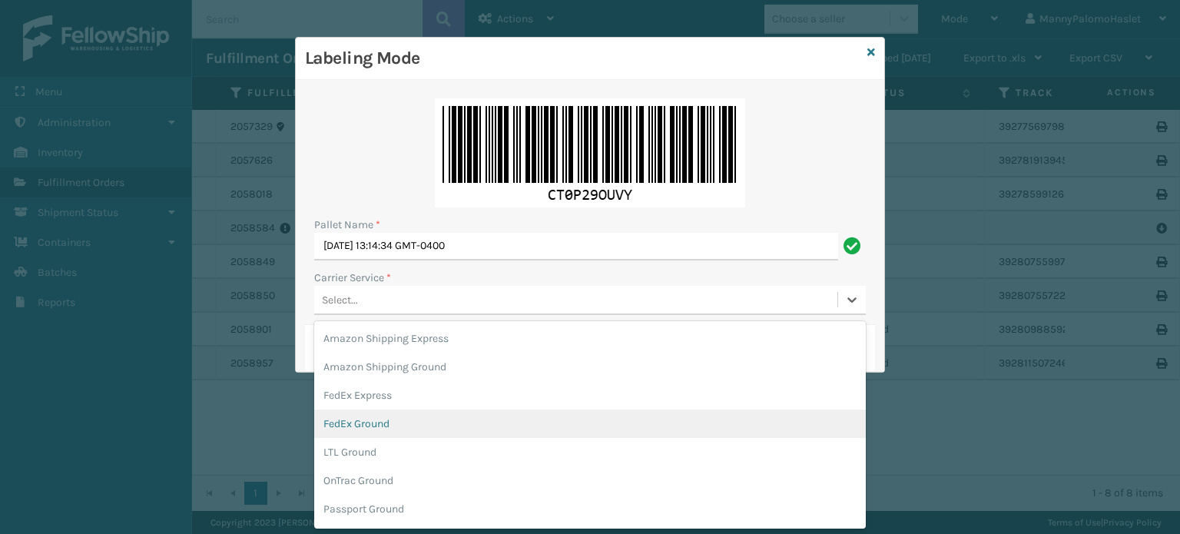
click at [420, 432] on div "FedEx Ground" at bounding box center [589, 423] width 551 height 28
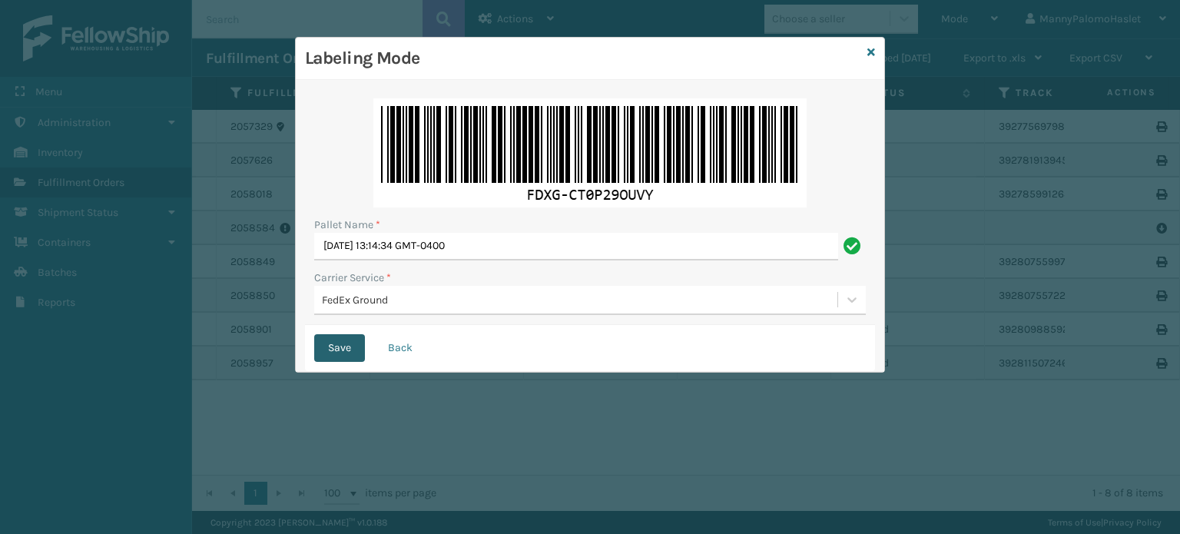
click at [338, 350] on button "Save" at bounding box center [339, 348] width 51 height 28
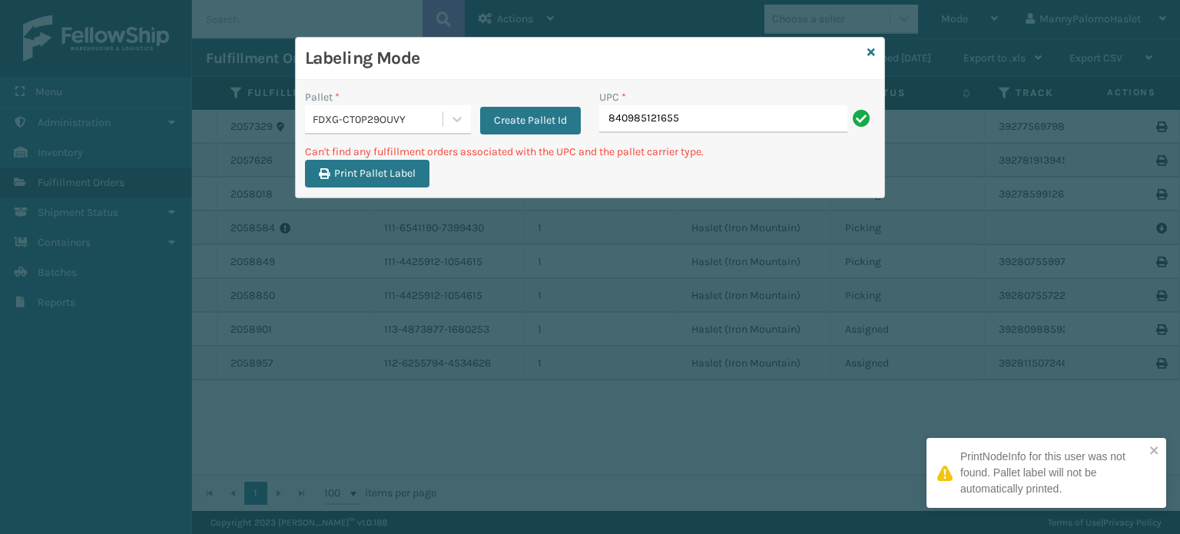
click at [698, 113] on input "840985121655" at bounding box center [723, 119] width 248 height 28
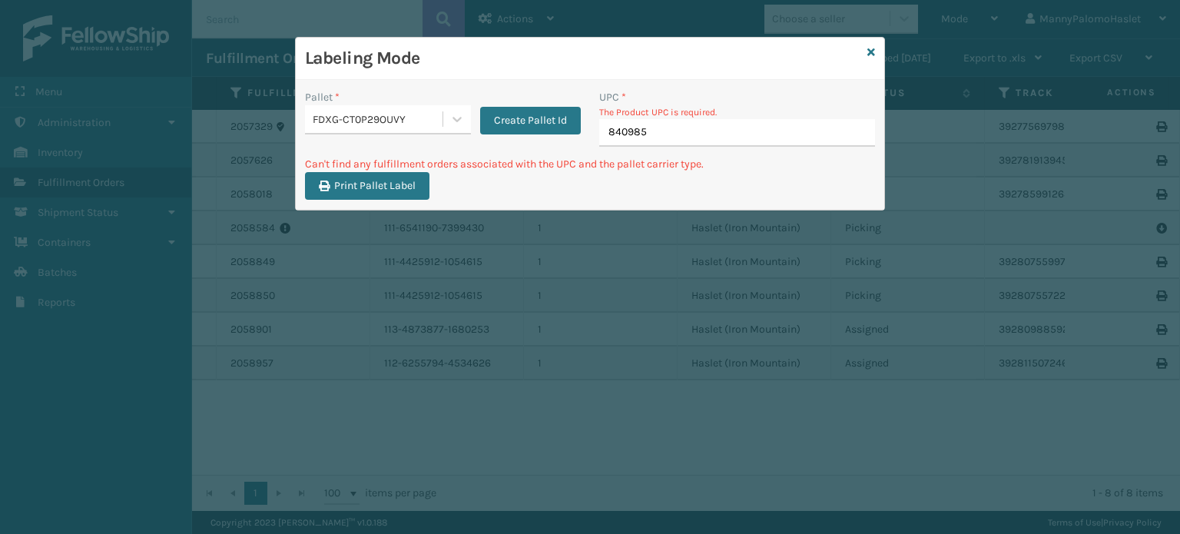
type input "8409851"
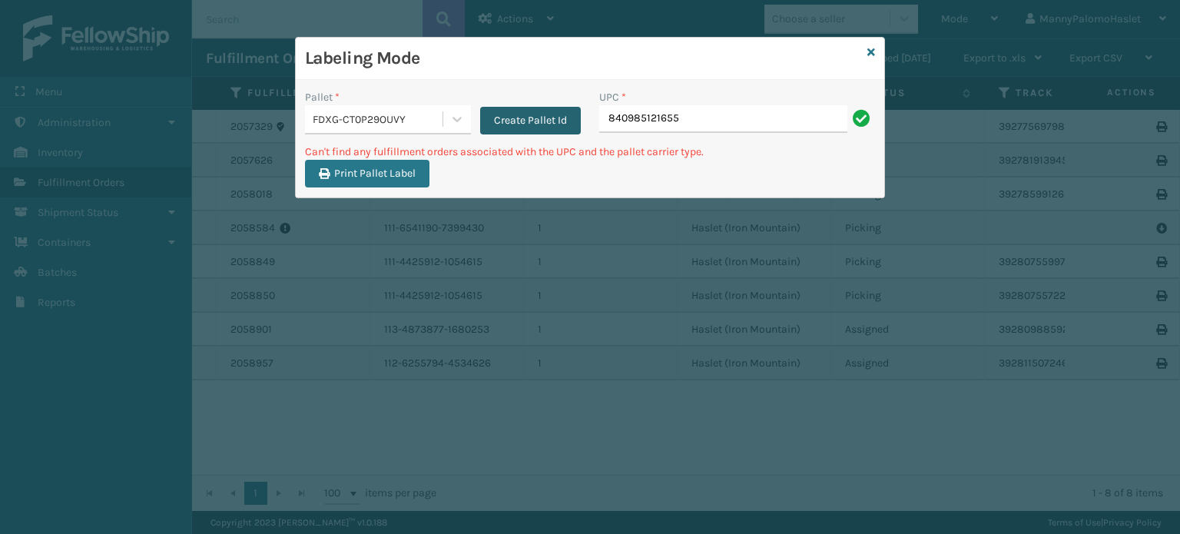
drag, startPoint x: 696, startPoint y: 124, endPoint x: 566, endPoint y: 114, distance: 130.2
click at [566, 114] on div "Pallet * FDXG-CT0P29OUVY Create Pallet Id UPC * 840985121655" at bounding box center [590, 116] width 588 height 55
type input "mil-tri-6-t"
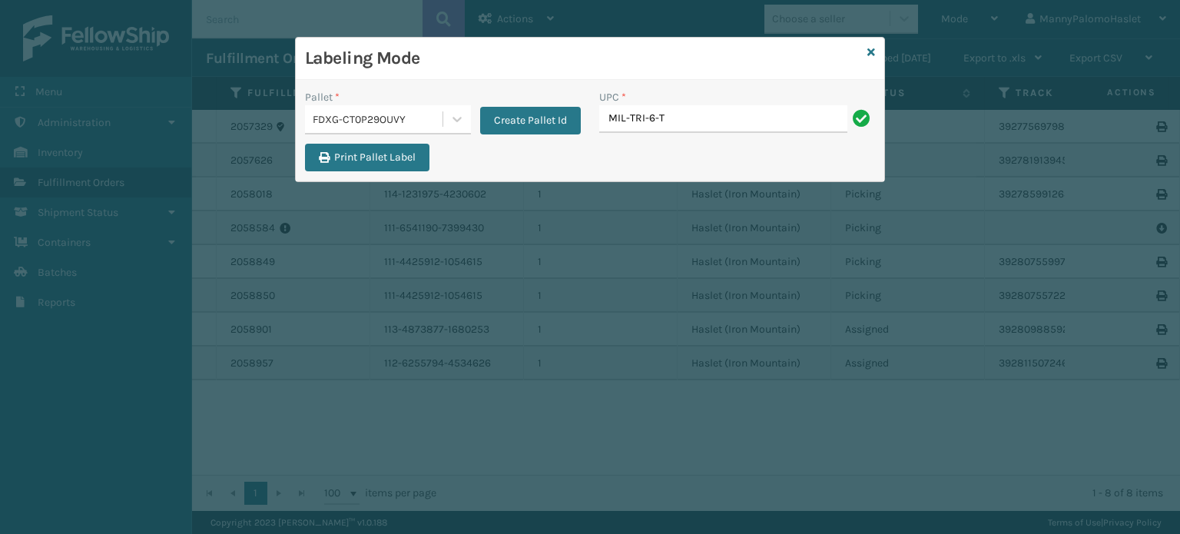
type input "MIL-TRI-6-T"
click at [389, 164] on button "Print Pallet Label" at bounding box center [367, 158] width 124 height 28
click at [655, 122] on input "UPC *" at bounding box center [737, 119] width 276 height 28
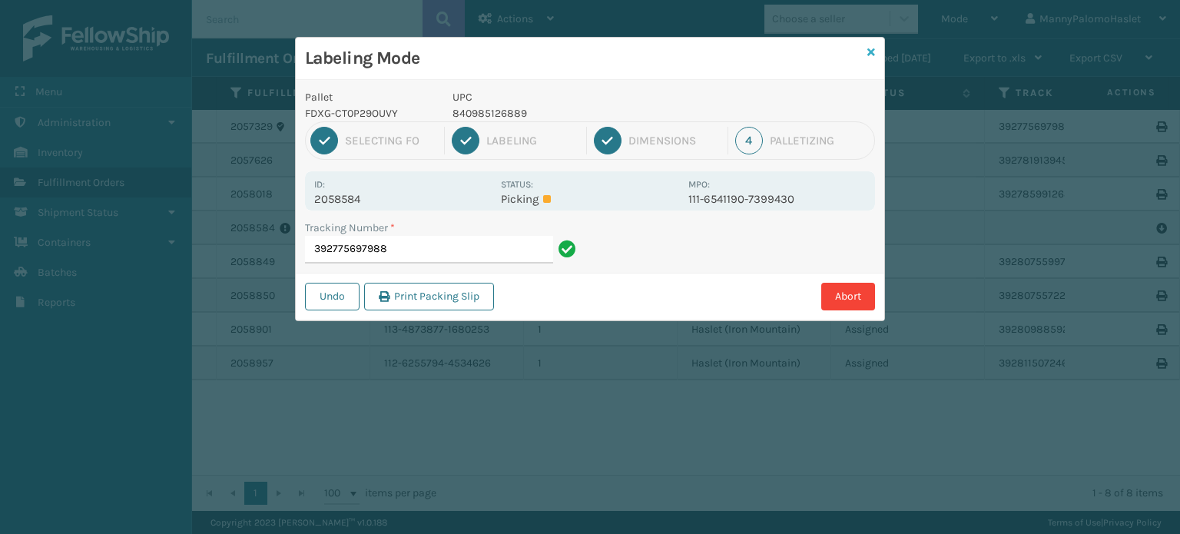
click at [869, 51] on icon at bounding box center [871, 52] width 8 height 11
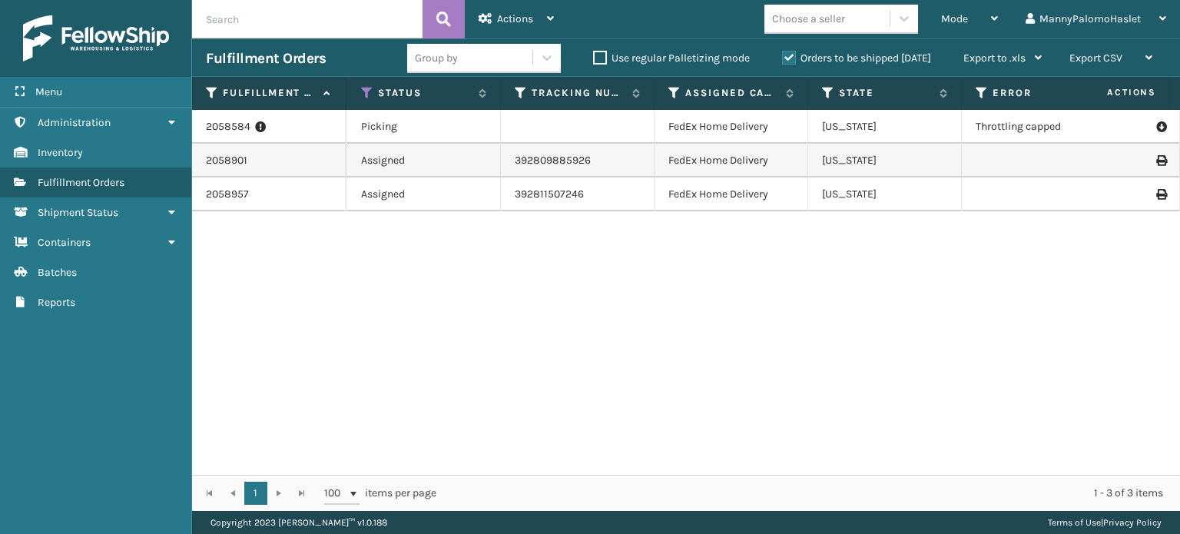
scroll to position [0, 545]
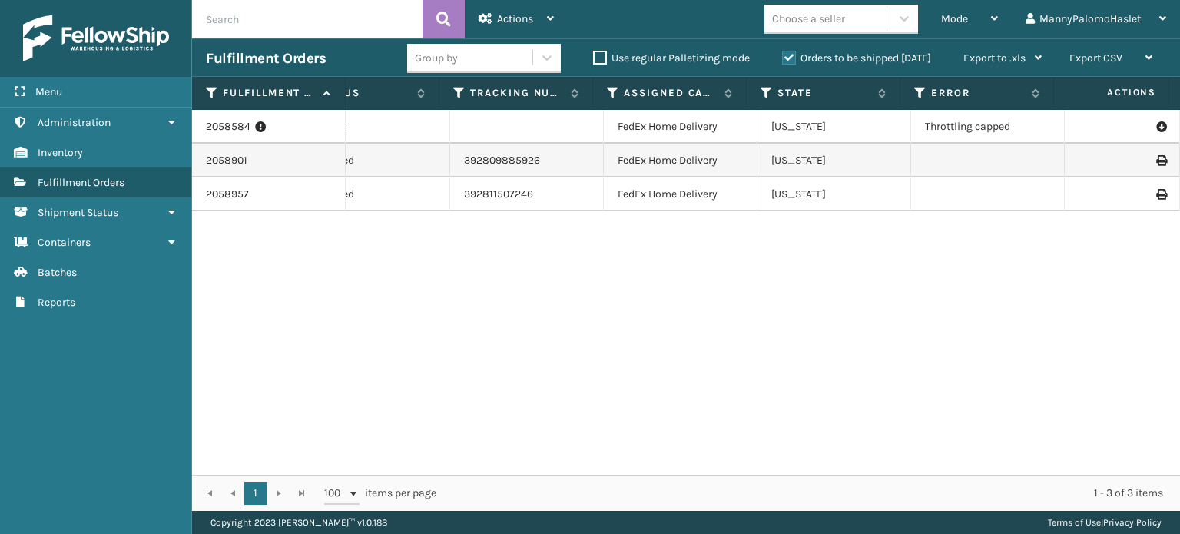
drag, startPoint x: 1074, startPoint y: 477, endPoint x: 1047, endPoint y: 476, distance: 26.1
click at [1047, 476] on div "1 1 100 items per page 1 - 3 of 3 items" at bounding box center [686, 493] width 988 height 36
click at [1156, 123] on icon at bounding box center [1160, 126] width 9 height 15
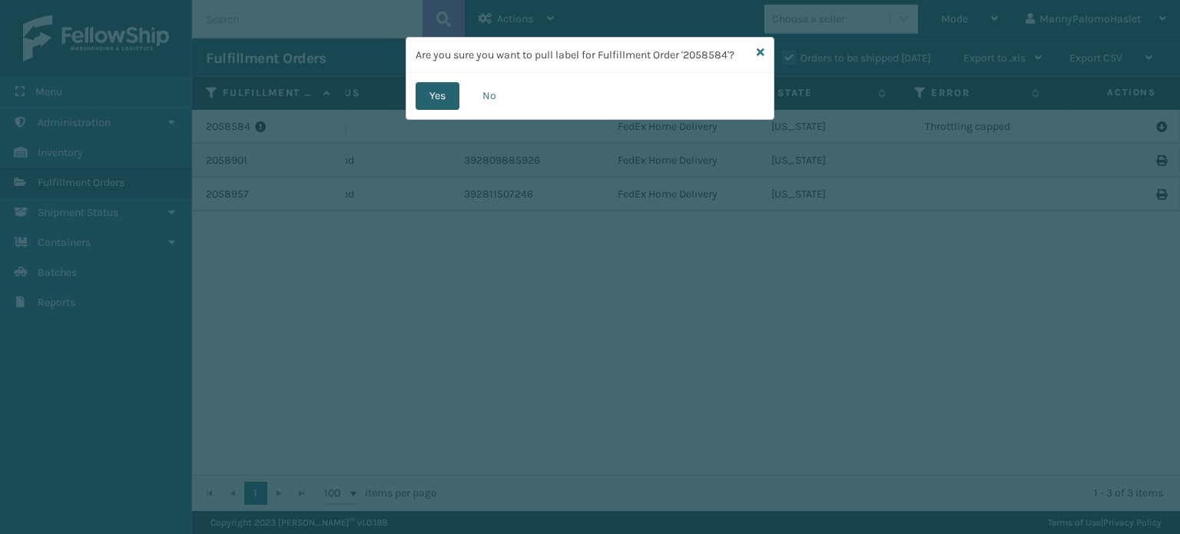
click at [438, 97] on button "Yes" at bounding box center [437, 96] width 44 height 28
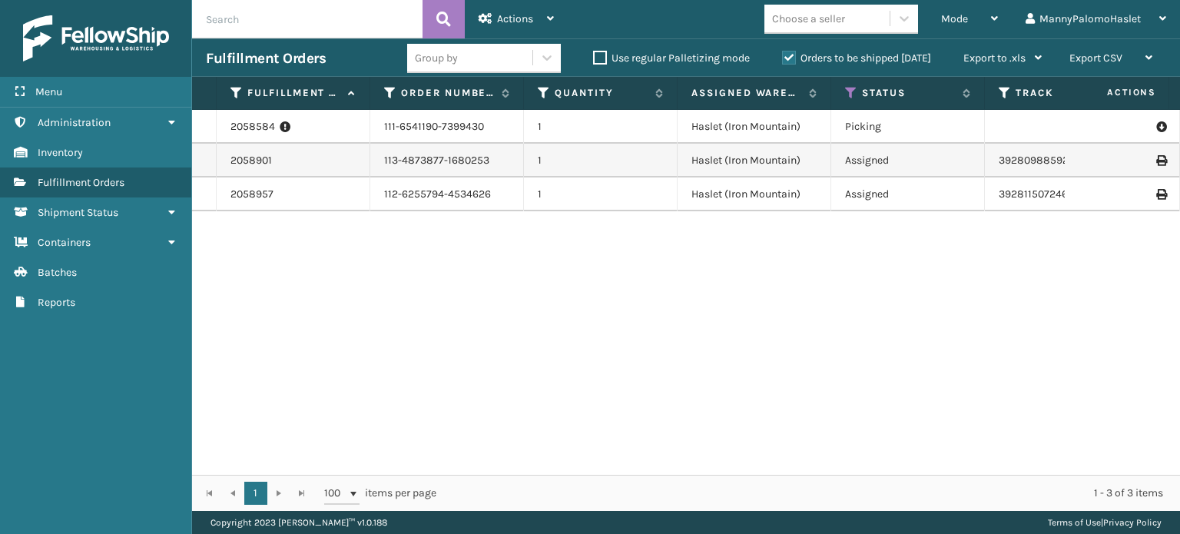
click at [768, 481] on div "1 1 100 items per page 1 - 3 of 3 items" at bounding box center [686, 493] width 988 height 36
